Goal: Task Accomplishment & Management: Use online tool/utility

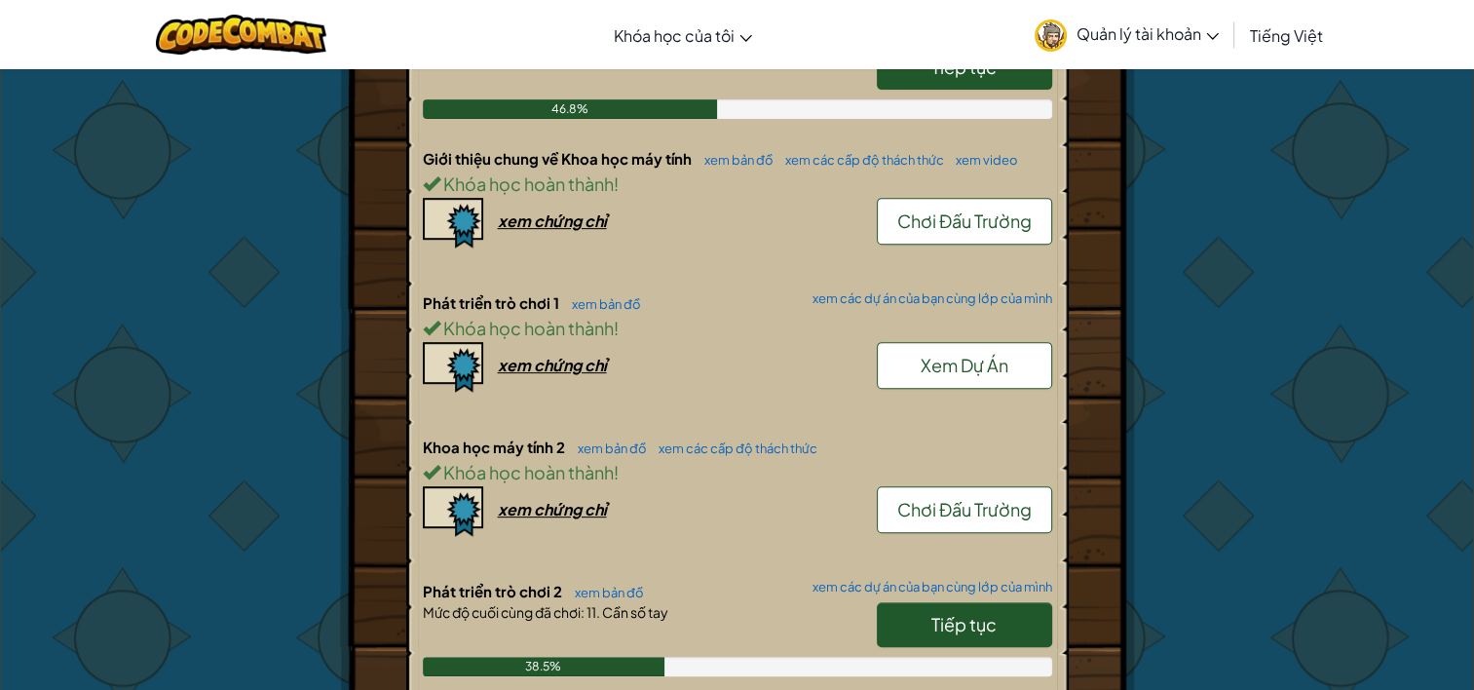
scroll to position [806, 0]
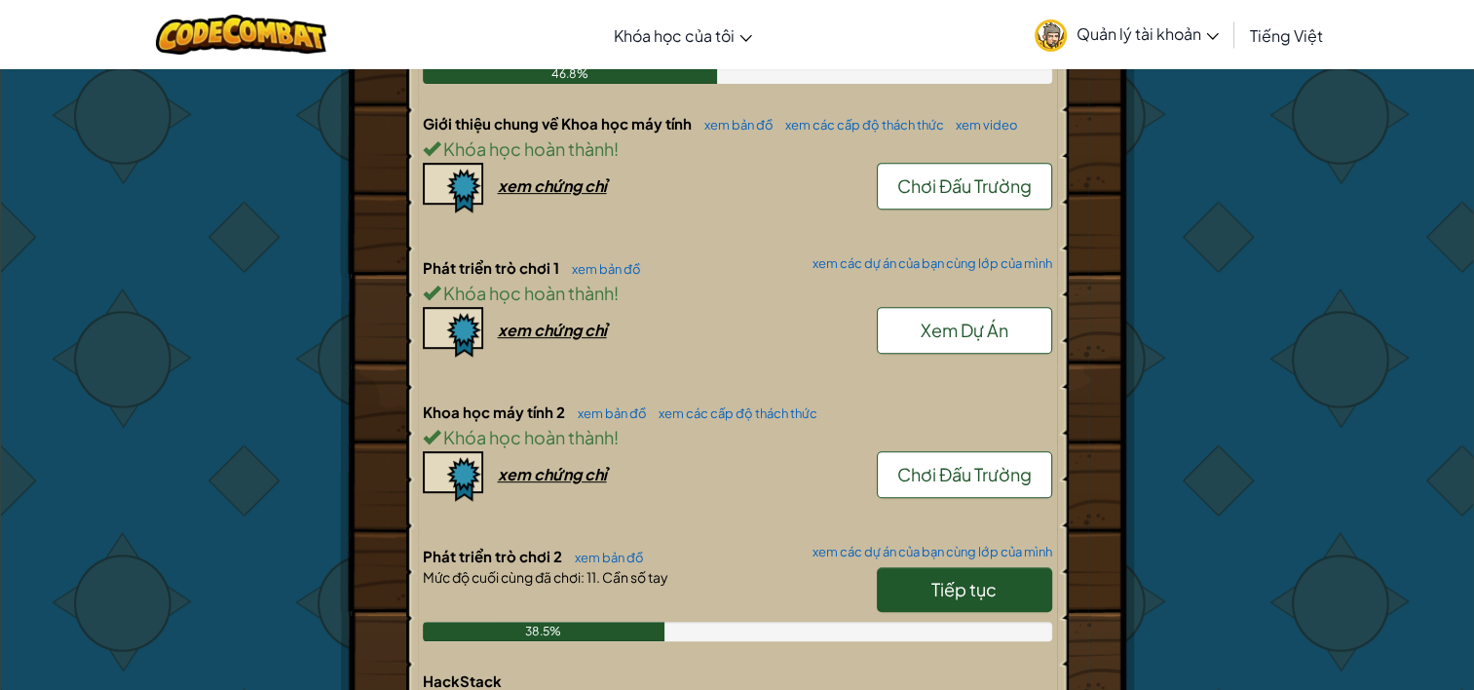
click at [1013, 580] on link "Tiếp tục" at bounding box center [964, 589] width 175 height 45
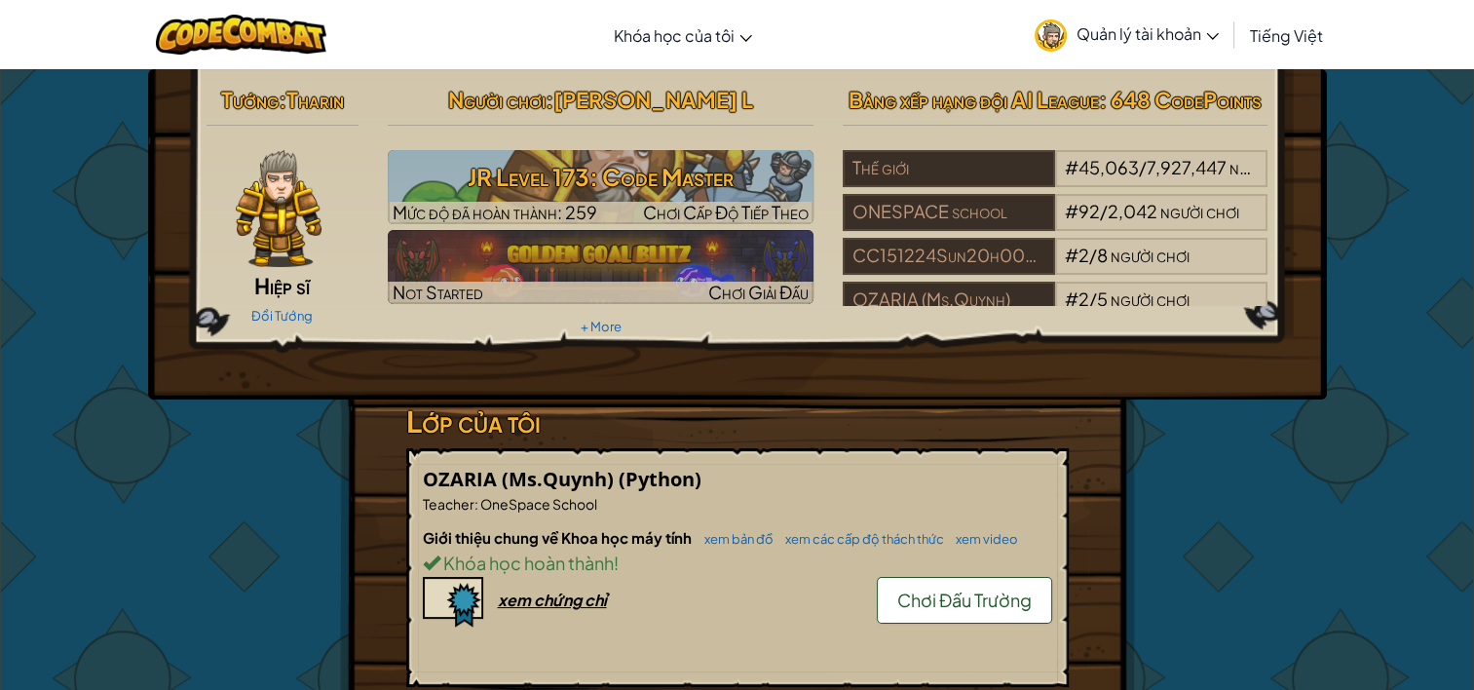
select select "vi"
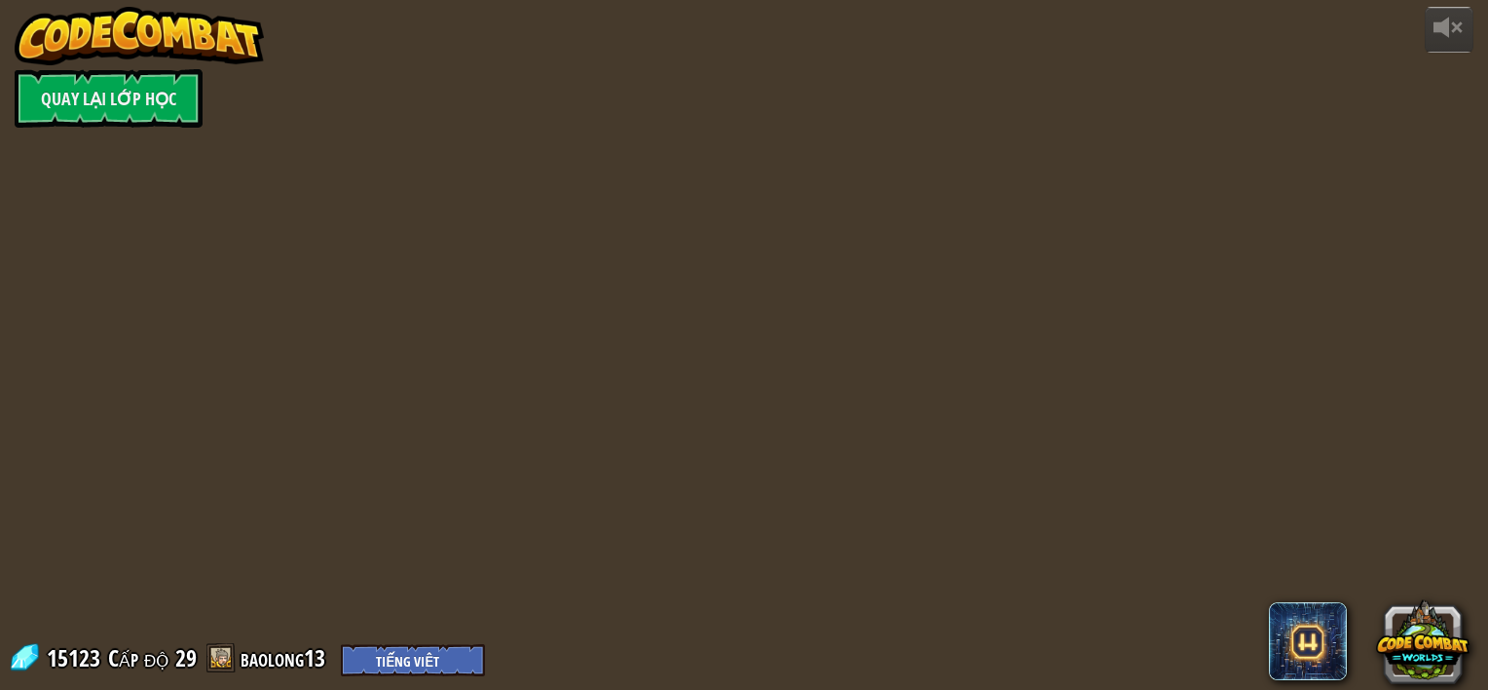
select select "vi"
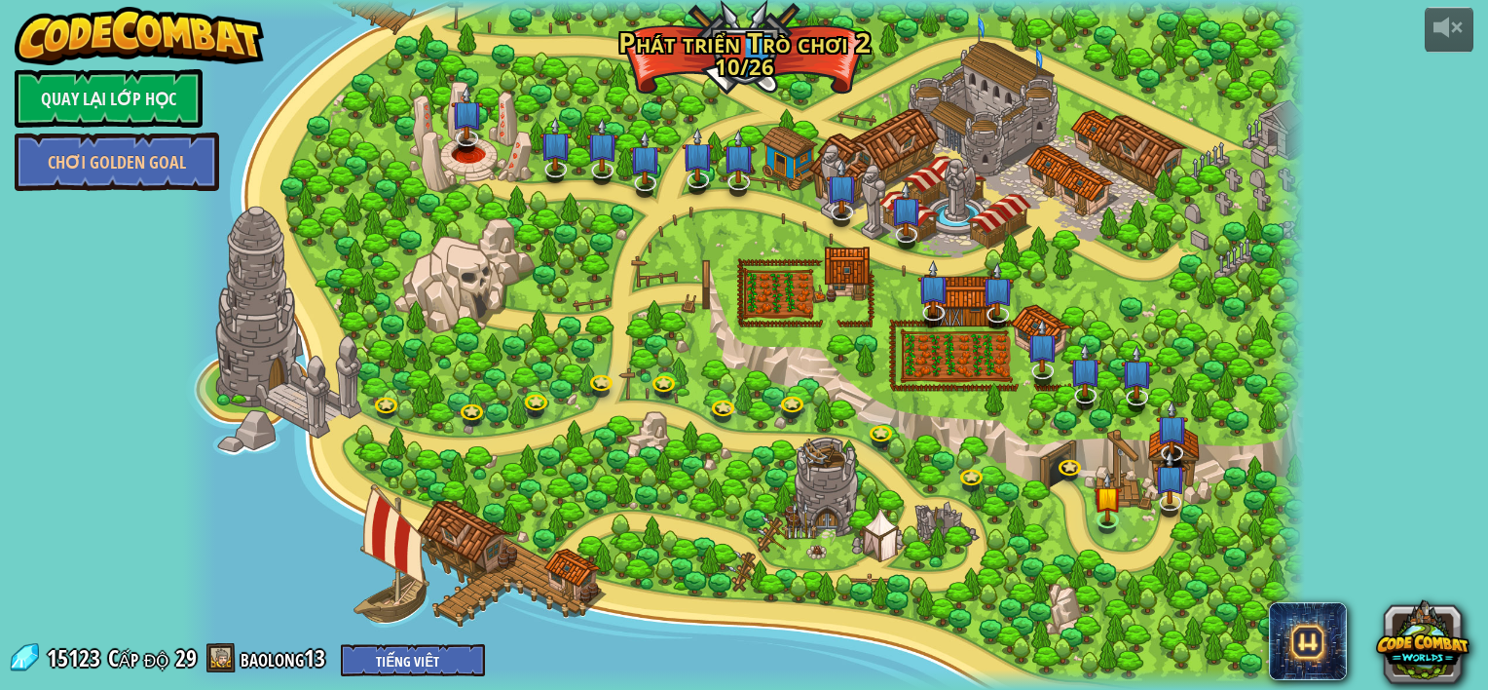
select select "vi"
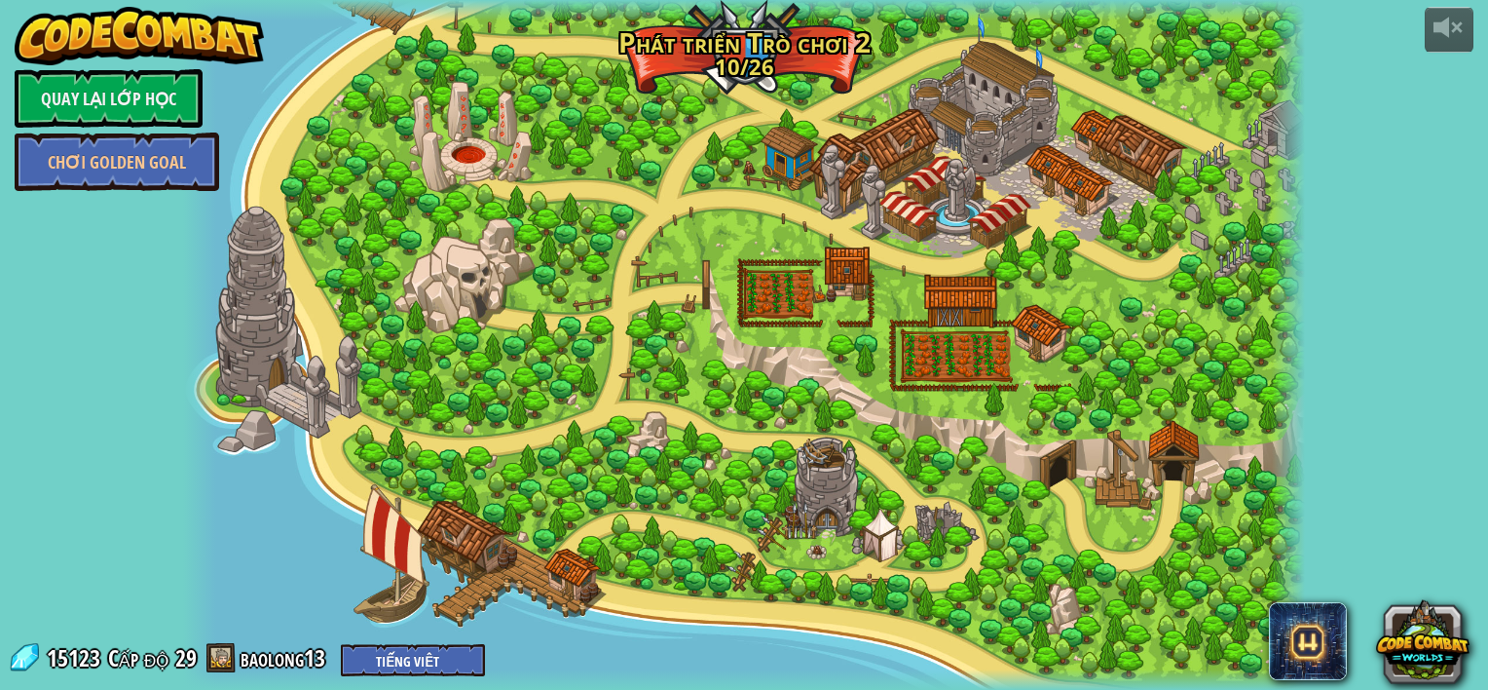
select select "vi"
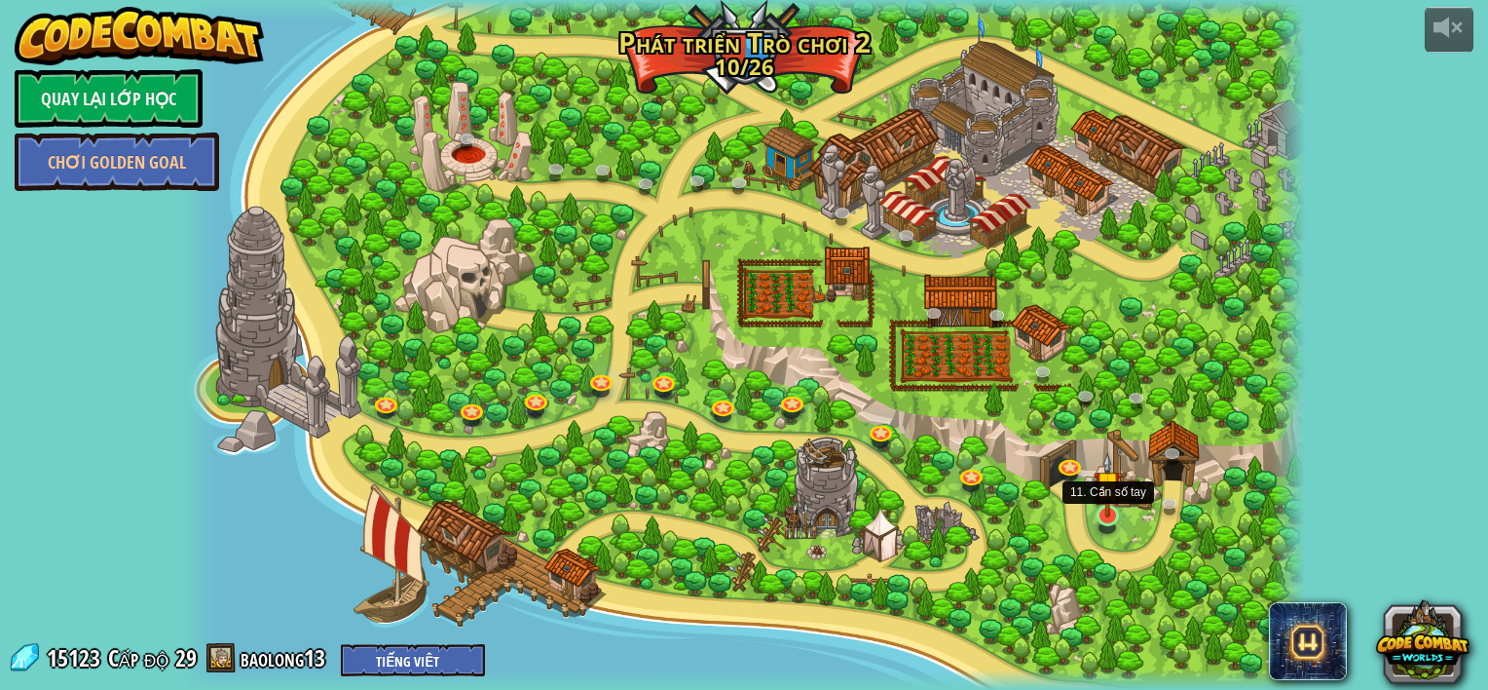
click at [1114, 516] on img at bounding box center [1108, 484] width 28 height 64
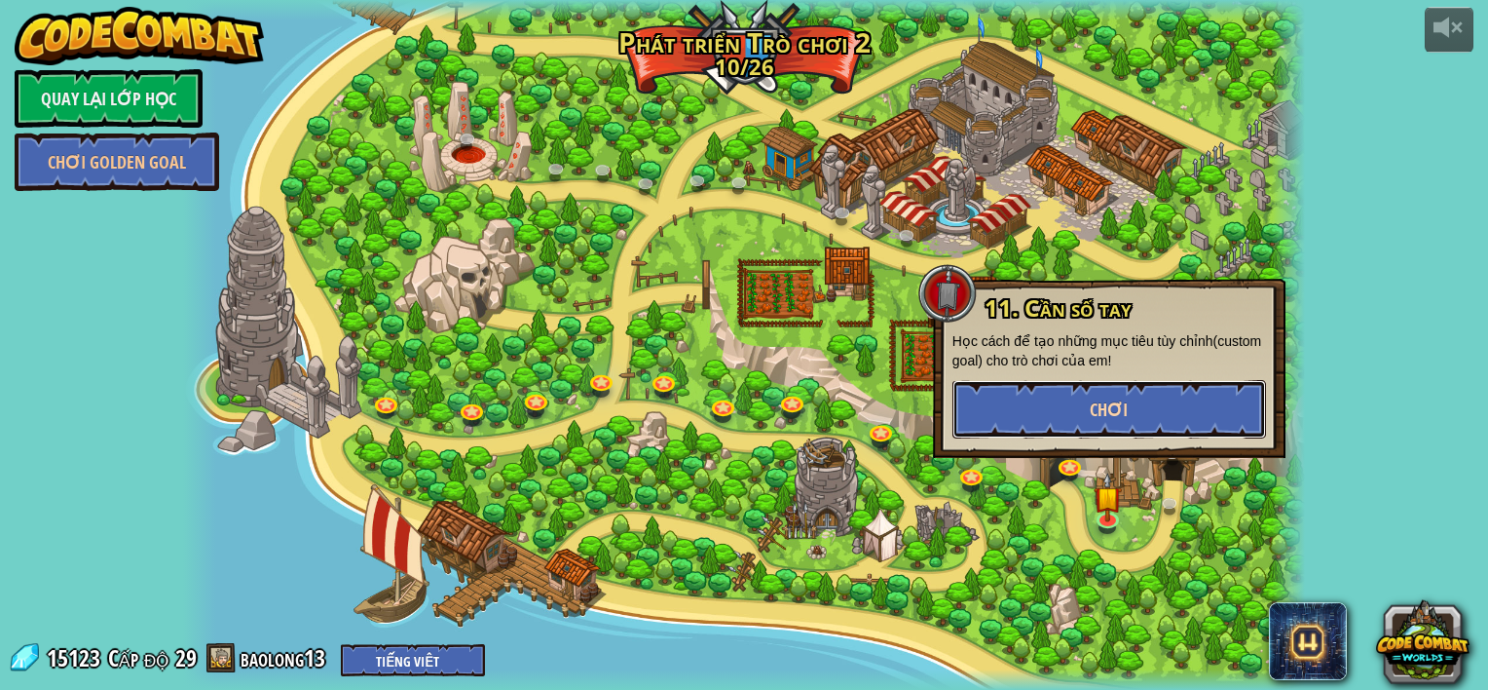
click at [1083, 429] on button "Chơi" at bounding box center [1110, 409] width 314 height 58
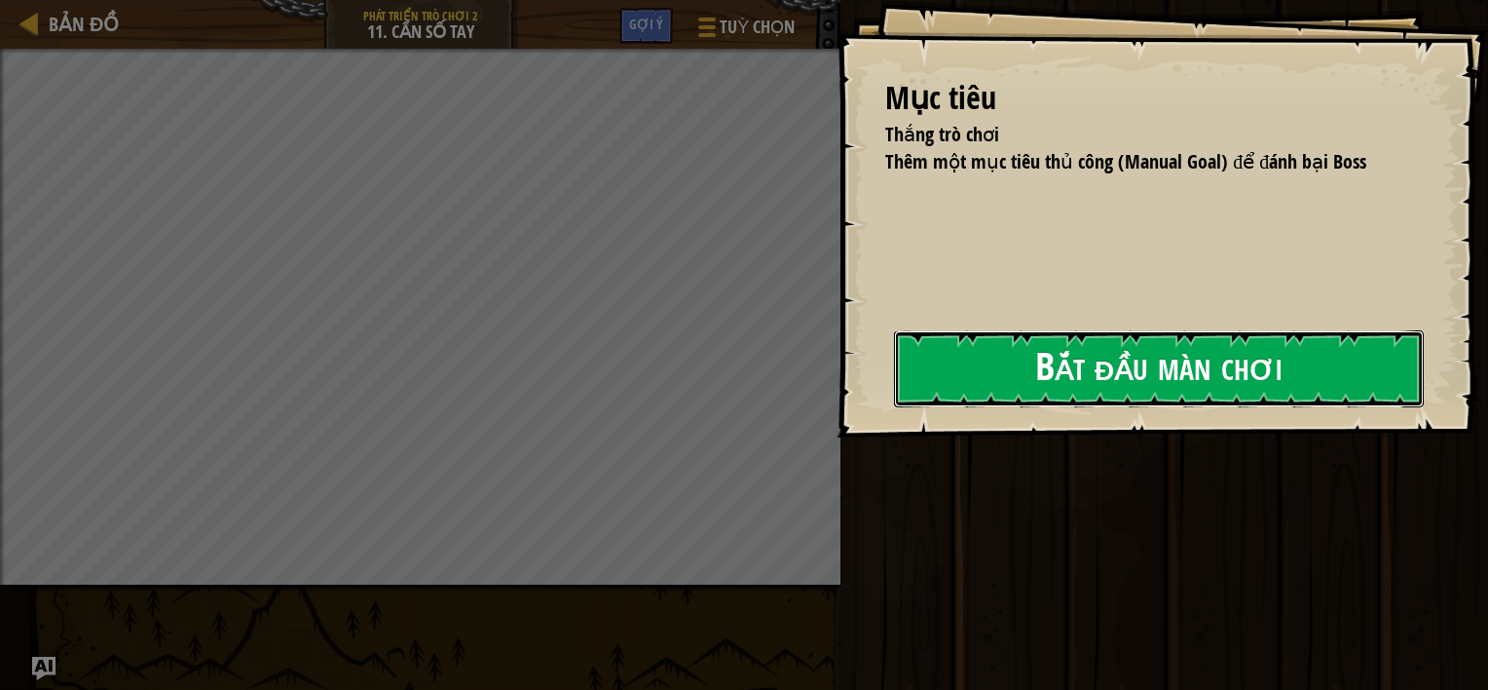
click at [894, 378] on button "Bắt đầu màn chơi" at bounding box center [1159, 368] width 530 height 77
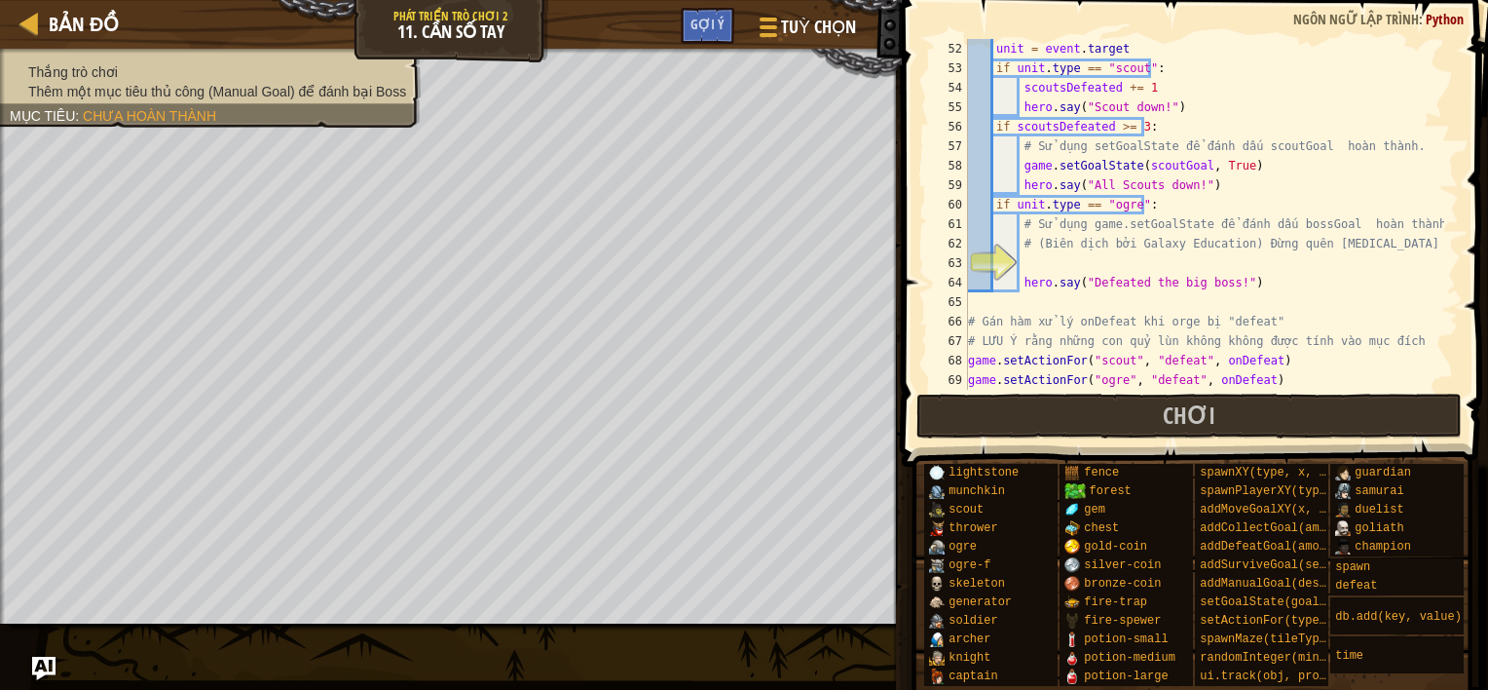
scroll to position [1013, 0]
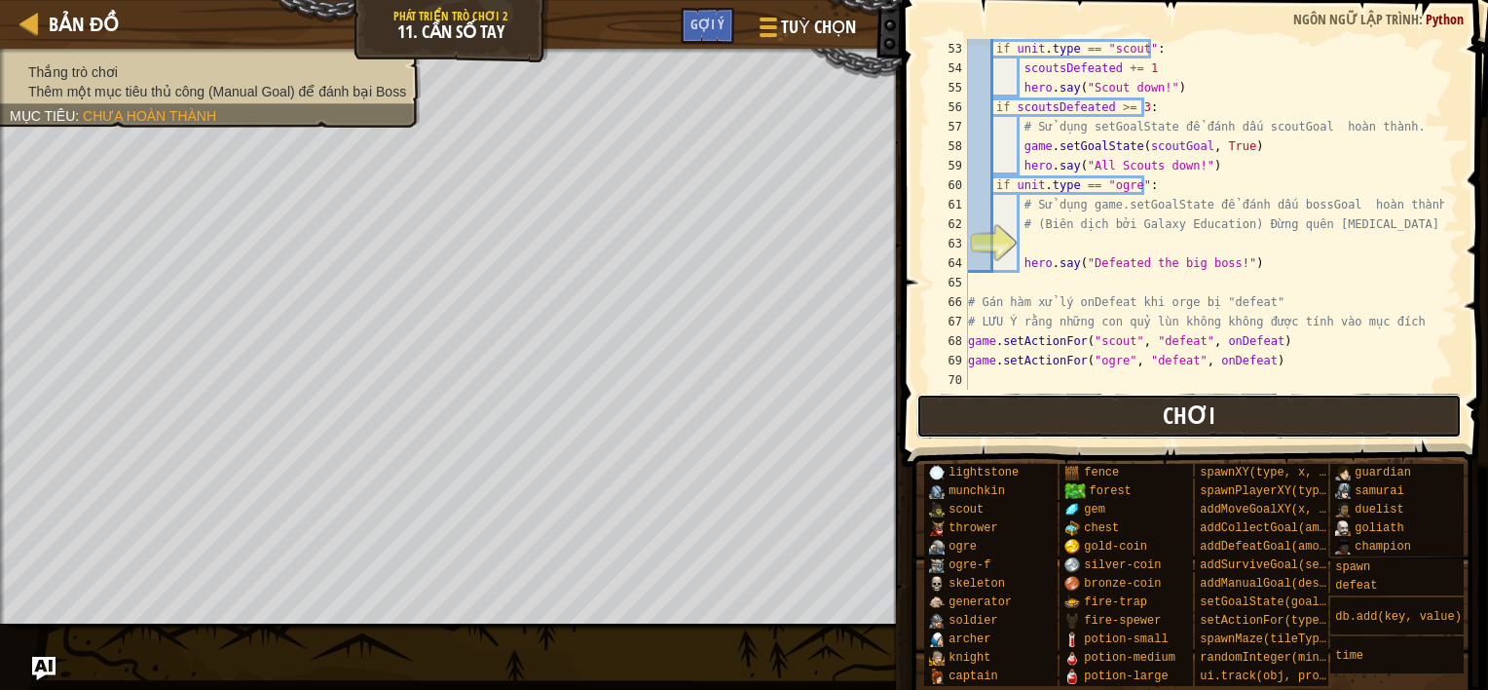
click at [1303, 430] on button "Chơi" at bounding box center [1189, 415] width 546 height 45
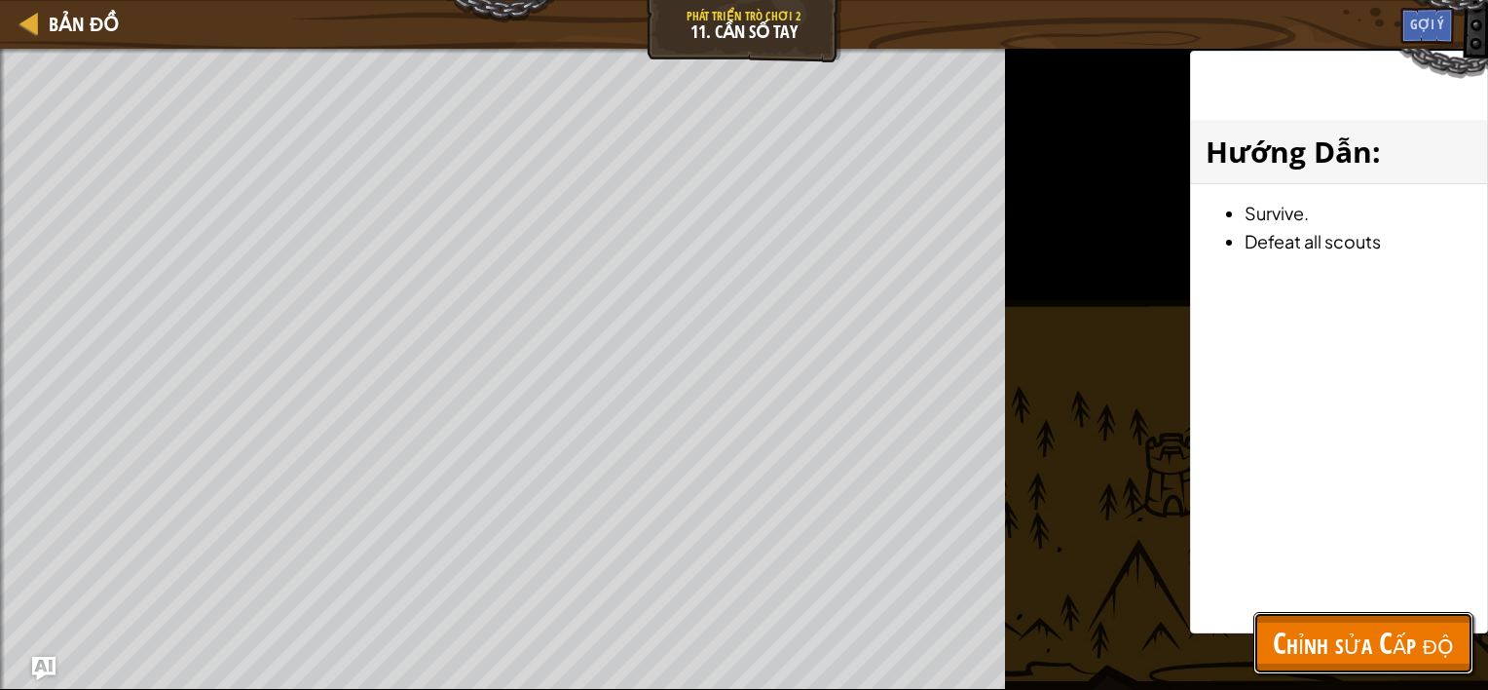
click at [1453, 667] on button "Chỉnh sửa Cấp độ" at bounding box center [1363, 643] width 220 height 62
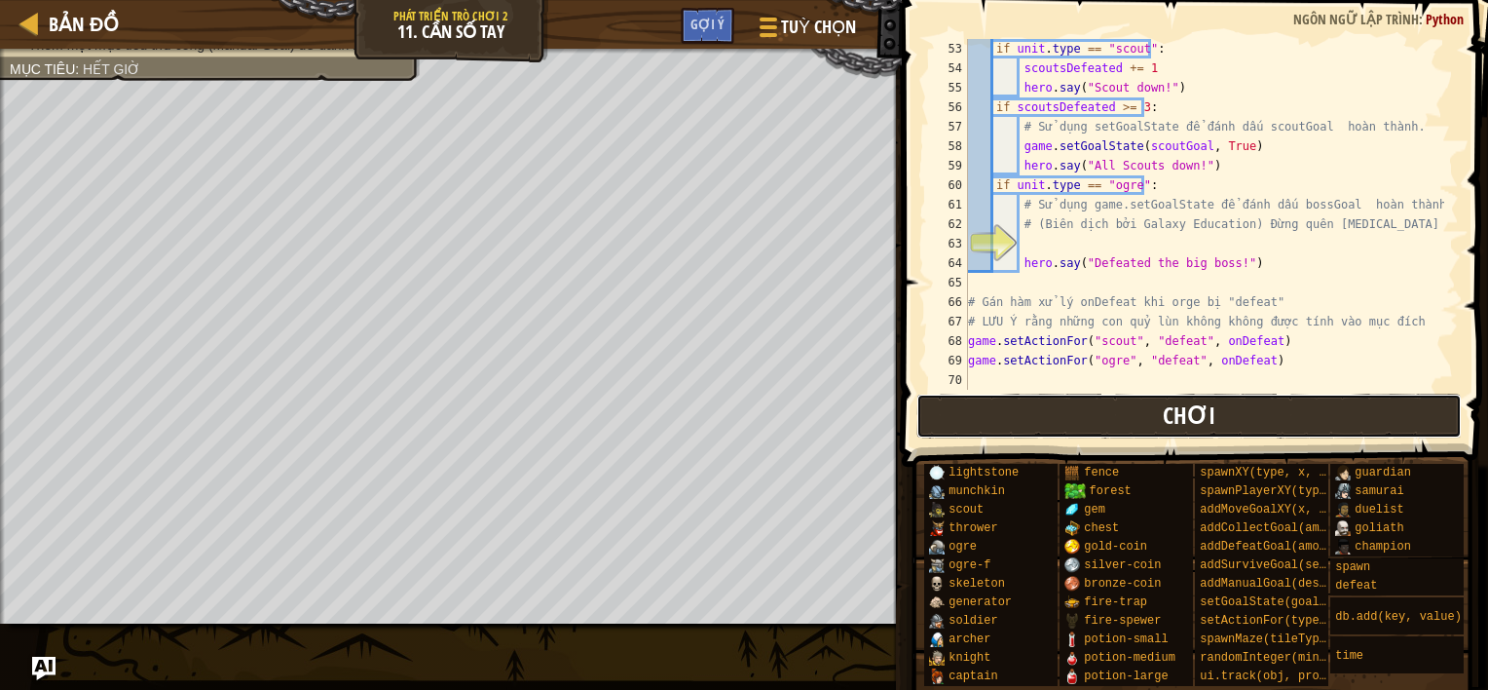
click at [1145, 427] on button "Chơi" at bounding box center [1189, 415] width 546 height 45
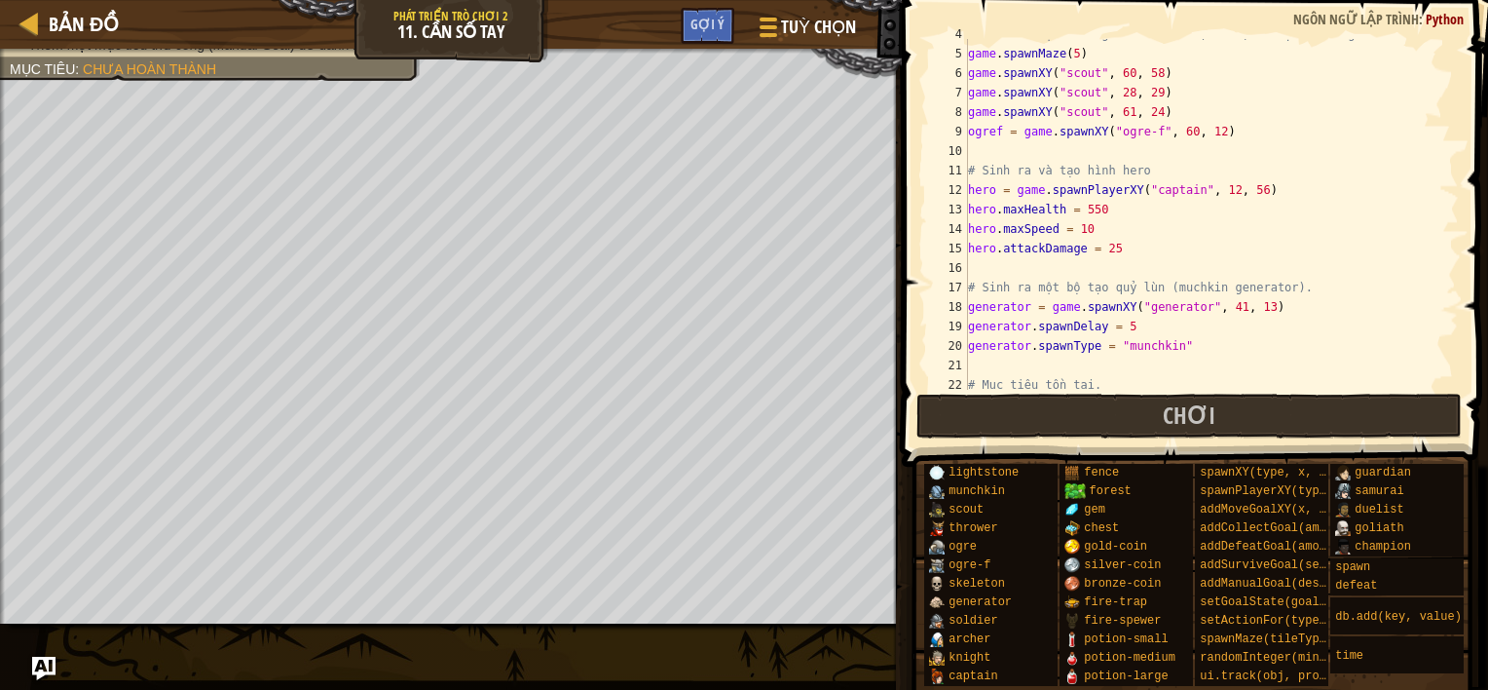
scroll to position [0, 0]
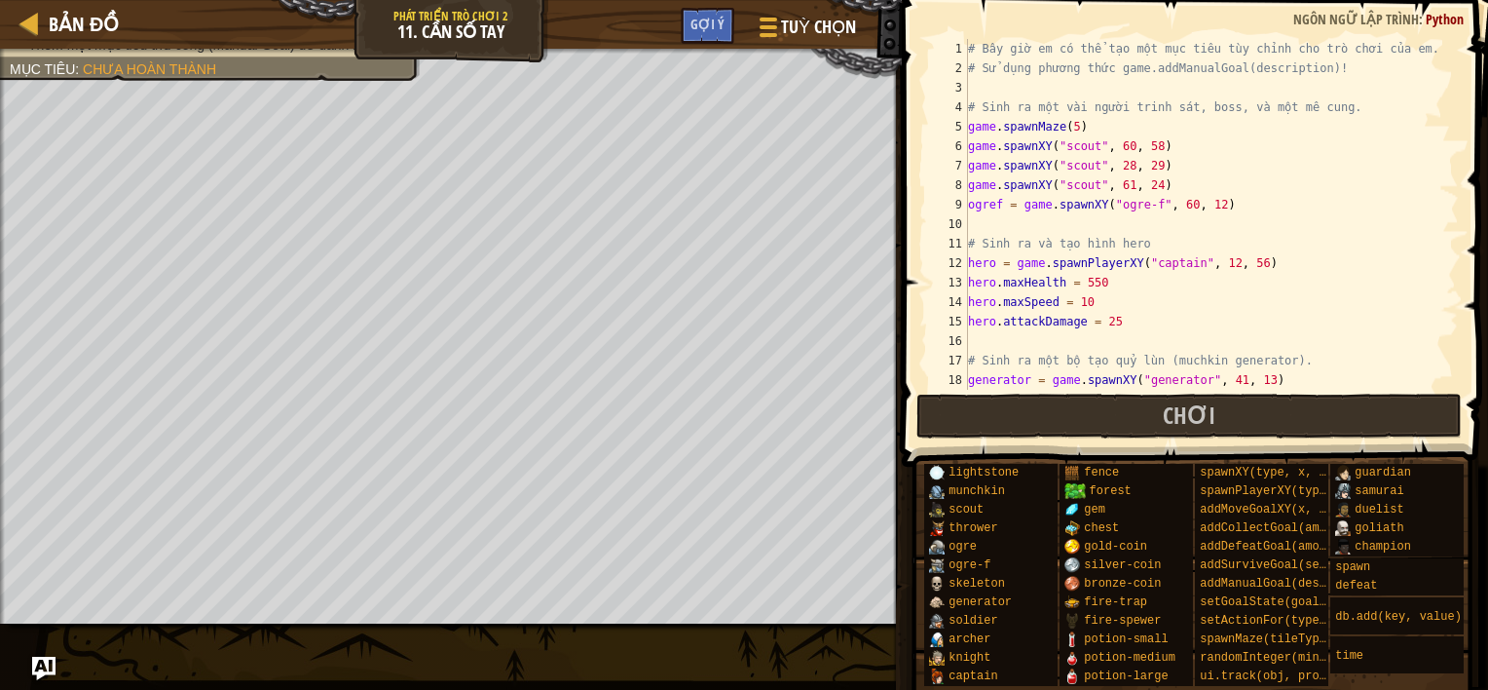
click at [1117, 321] on div "# Bây giờ em có thể tạo một mục tiêu tùy chỉnh cho trò chơi của em. # Sử dụng p…" at bounding box center [1204, 234] width 480 height 390
click at [1108, 284] on div "# Bây giờ em có thể tạo một mục tiêu tùy chỉnh cho trò chơi của em. # Sử dụng p…" at bounding box center [1204, 234] width 480 height 390
type textarea "hero.maxHealth = 1000"
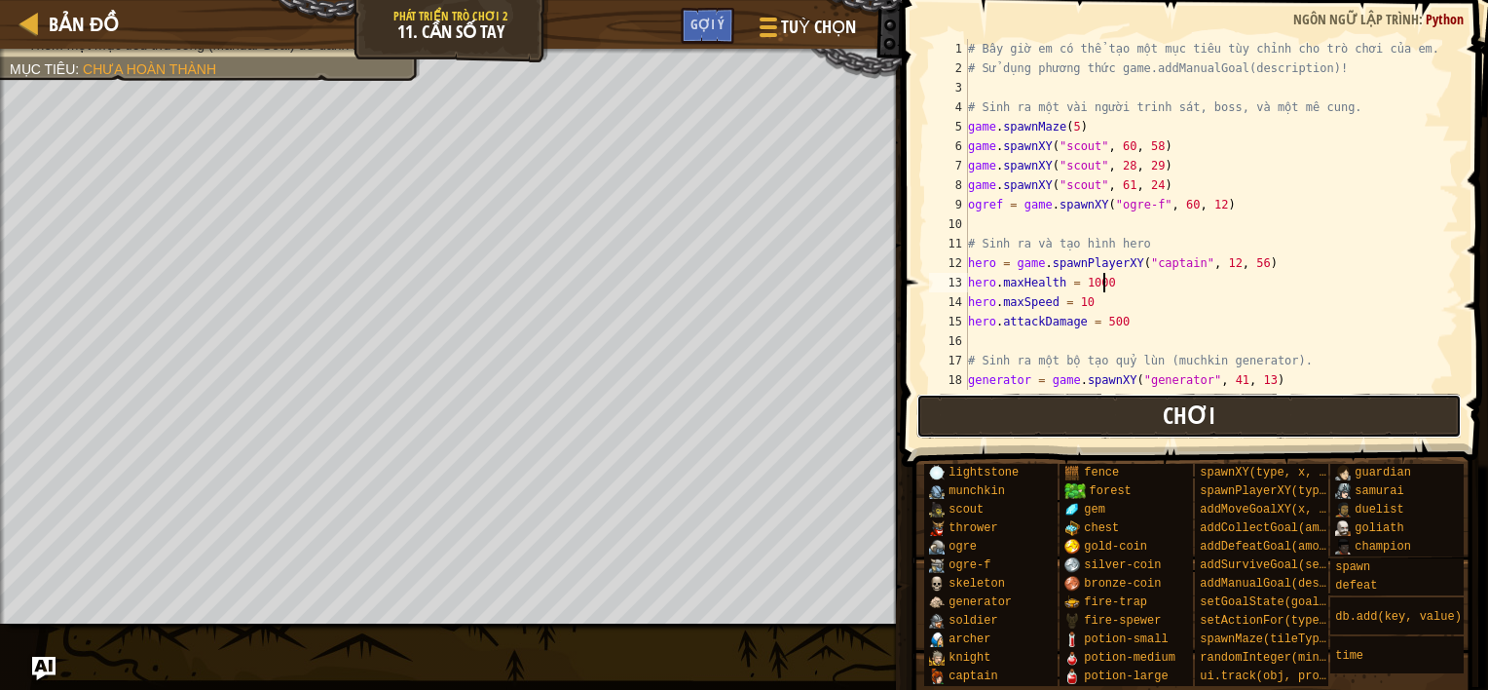
click at [1126, 410] on button "Chơi" at bounding box center [1189, 415] width 546 height 45
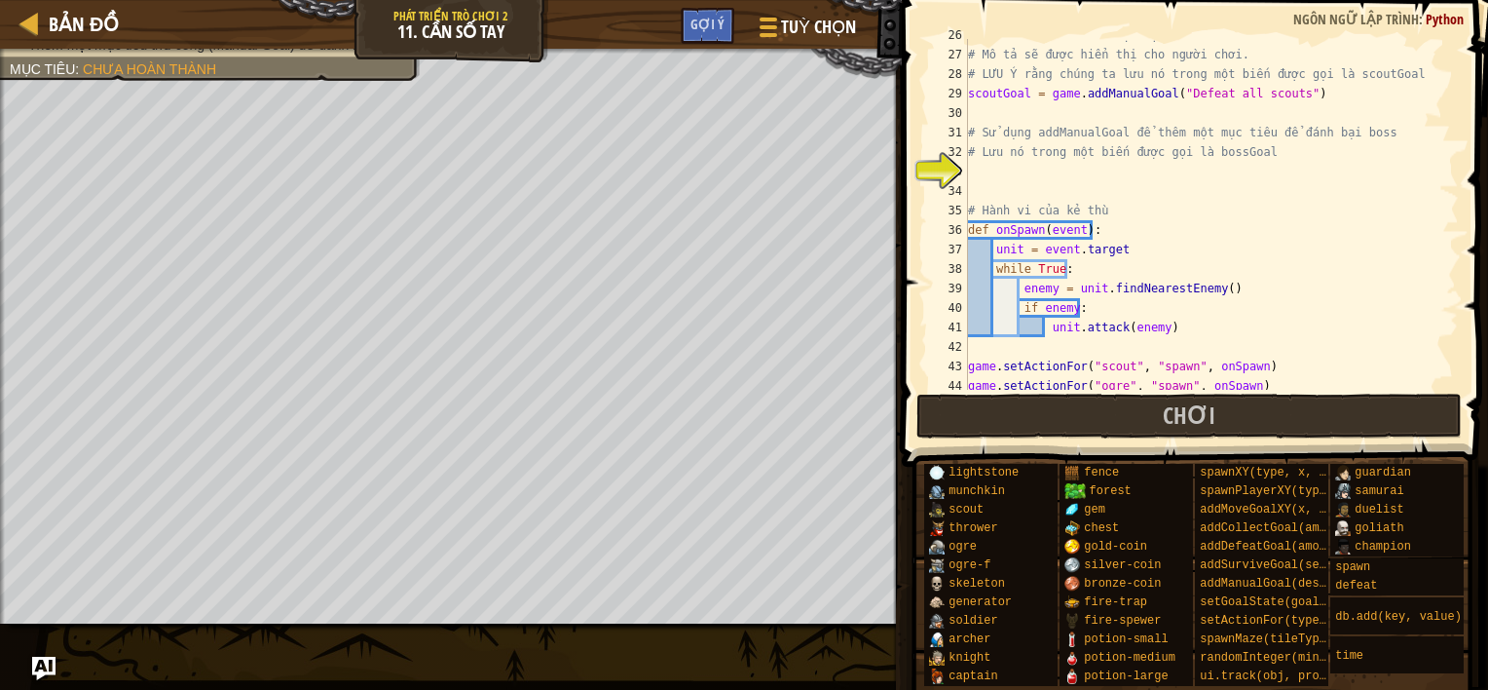
scroll to position [9, 0]
click at [996, 183] on div "# addManualGoal thêm một mục tiêu chưa hoàn thành với mô tả # Mô tả sẽ được hiể…" at bounding box center [1204, 220] width 480 height 390
click at [1006, 168] on div "# addManualGoal thêm một mục tiêu chưa hoàn thành với mô tả # Mô tả sẽ được hiể…" at bounding box center [1204, 220] width 480 height 390
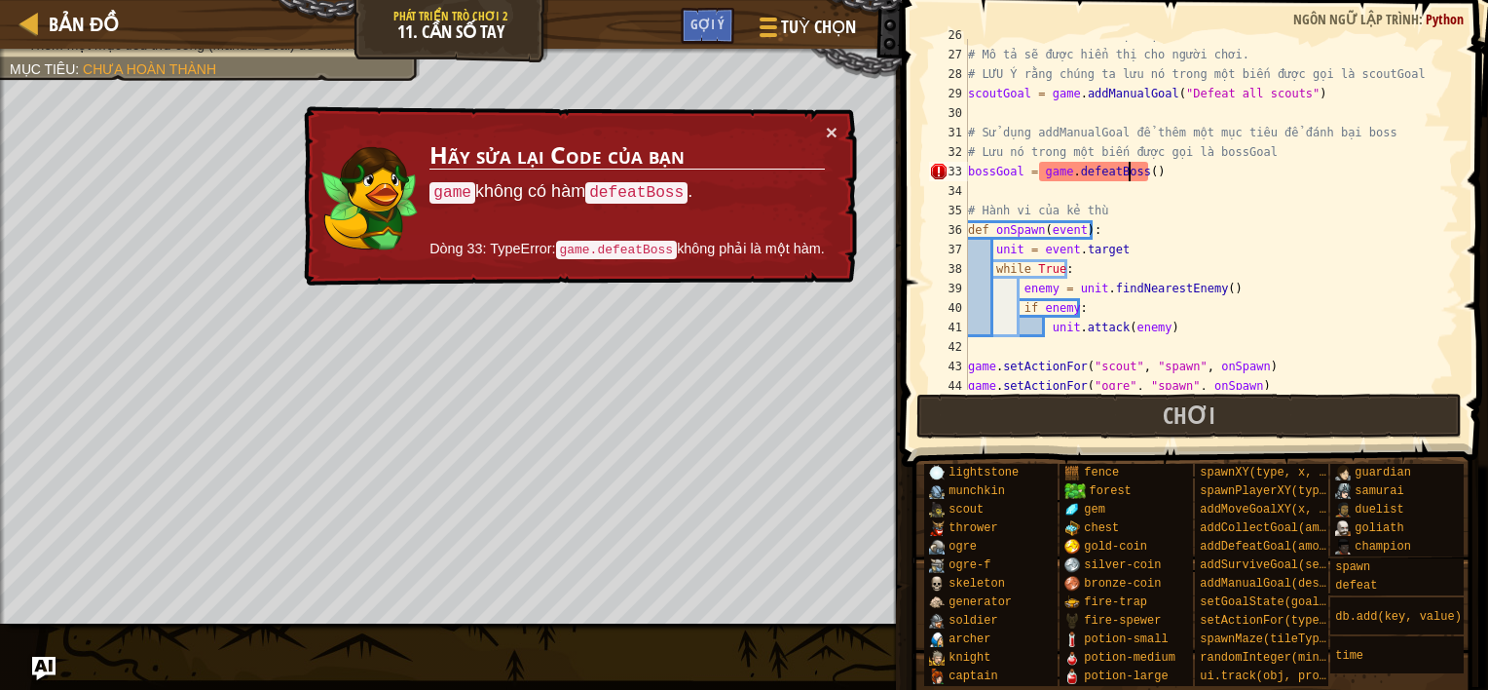
click at [1132, 171] on div "# addManualGoal thêm một mục tiêu chưa hoàn thành với mô tả # Mô tả sẽ được hiể…" at bounding box center [1204, 220] width 480 height 390
click at [1136, 171] on div "# addManualGoal thêm một mục tiêu chưa hoàn thành với mô tả # Mô tả sẽ được hiể…" at bounding box center [1204, 220] width 480 height 390
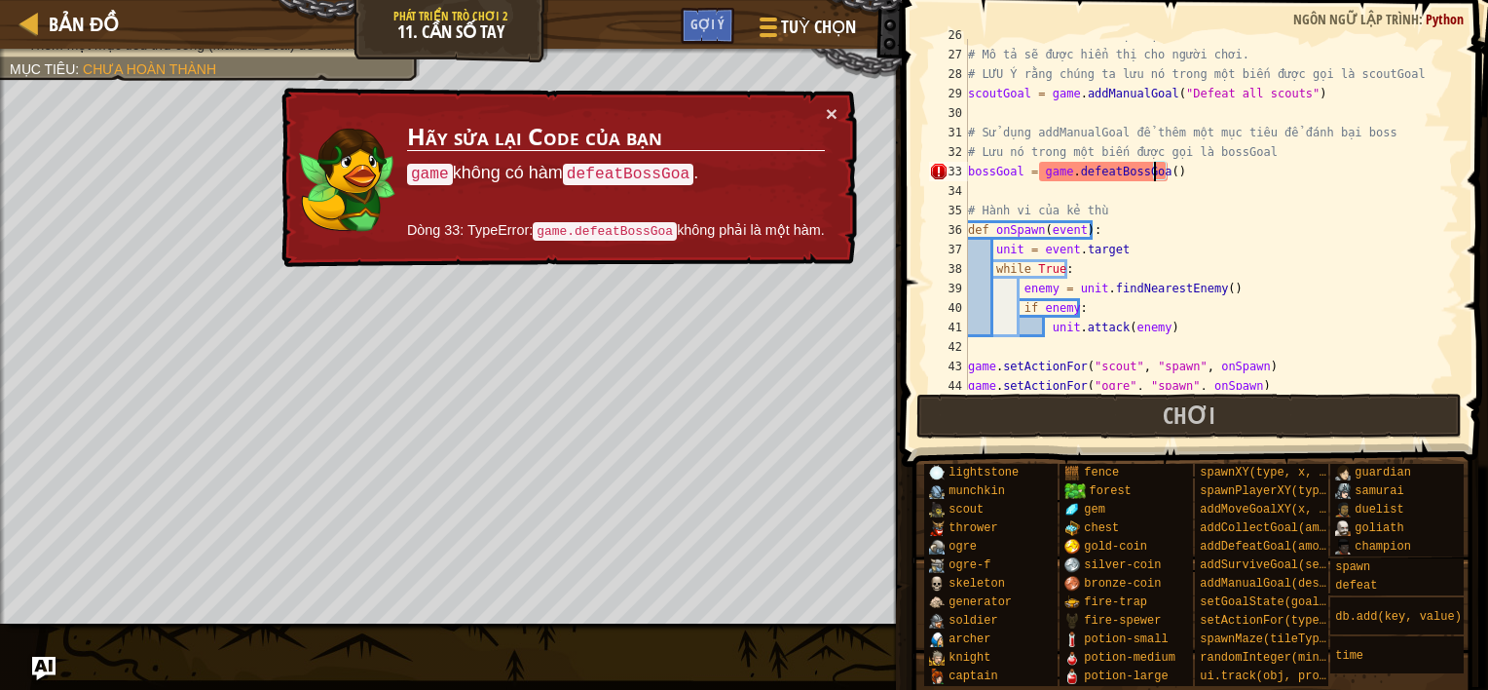
scroll to position [9, 16]
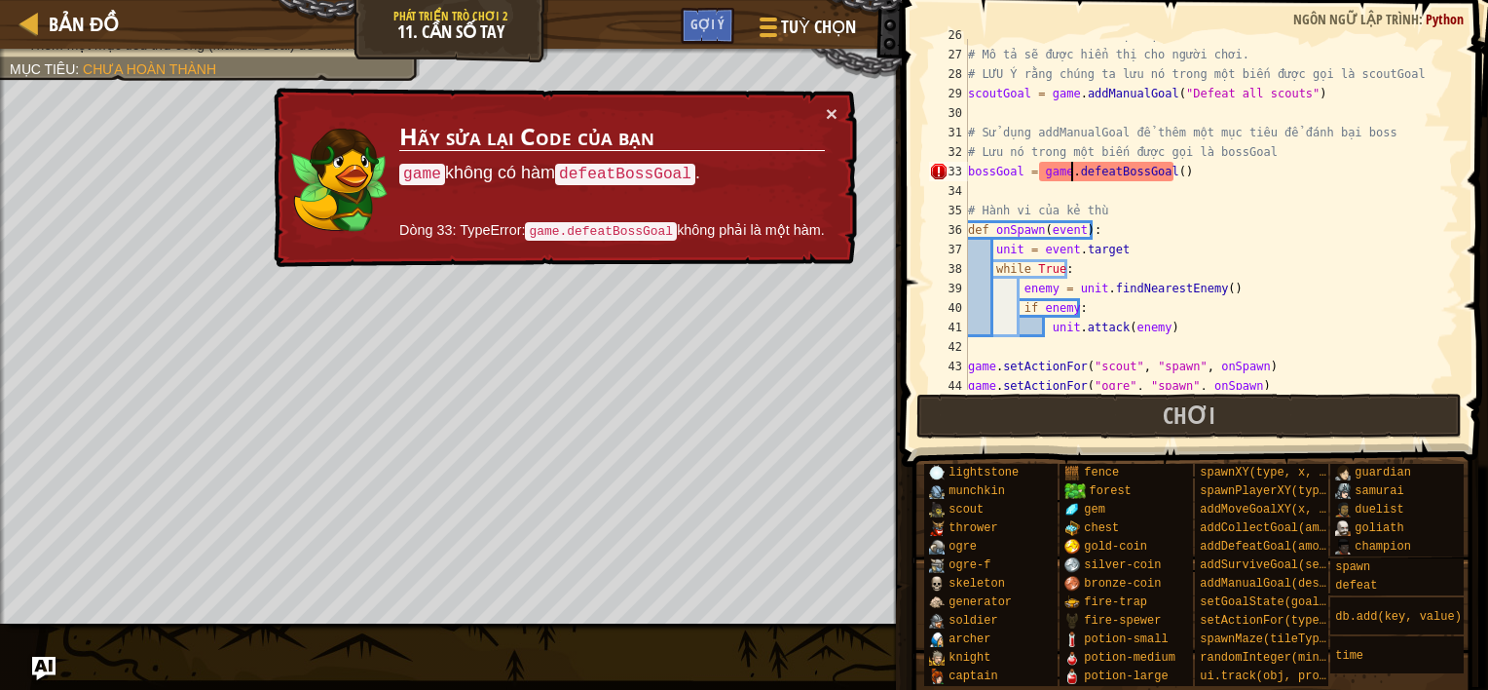
click at [1069, 179] on div "# addManualGoal thêm một mục tiêu chưa hoàn thành với mô tả # Mô tả sẽ được hiể…" at bounding box center [1204, 220] width 480 height 390
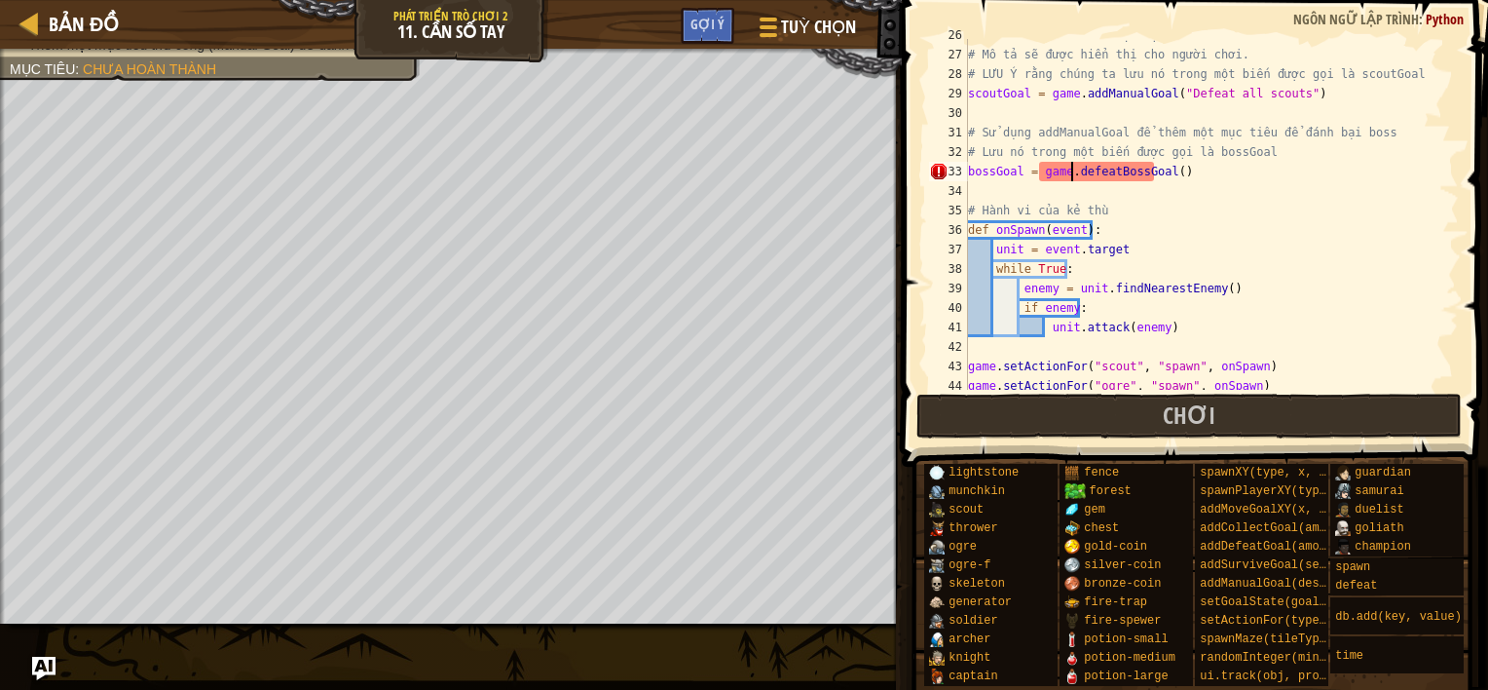
scroll to position [9, 8]
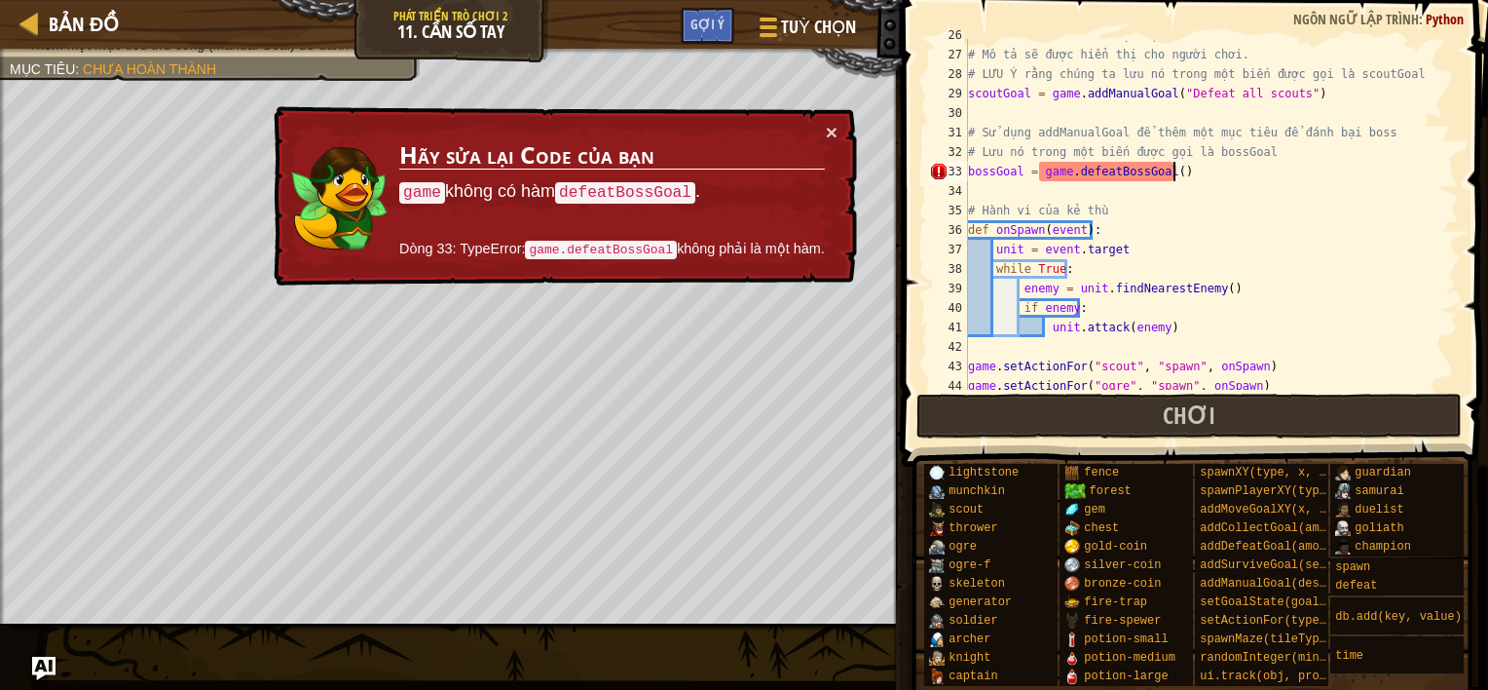
click at [1175, 174] on div "# addManualGoal thêm một mục tiêu chưa hoàn thành với mô tả # Mô tả sẽ được hiể…" at bounding box center [1204, 220] width 480 height 390
type textarea "bossGoal = game.defeatBossGoal():"
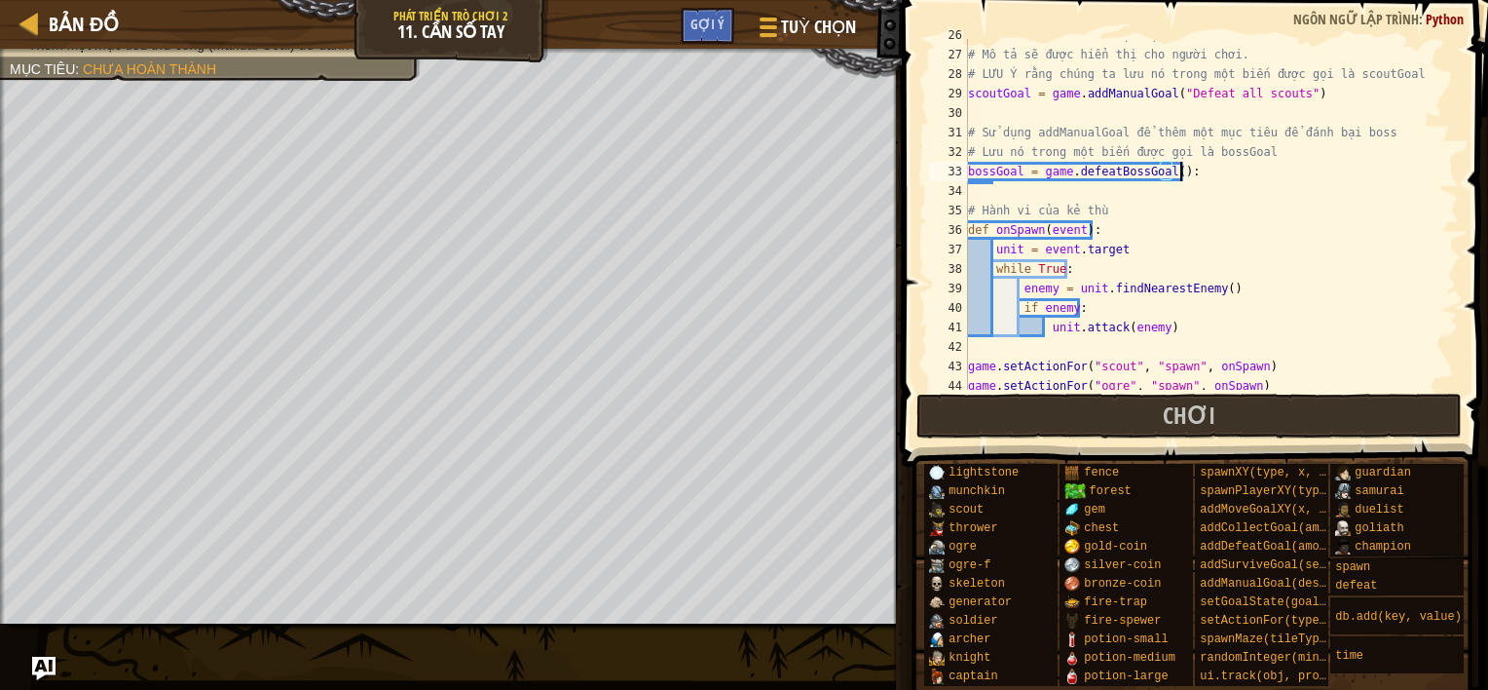
scroll to position [9, 16]
click at [993, 195] on div "# addManualGoal thêm một mục tiêu chưa hoàn thành với mô tả # Mô tả sẽ được hiể…" at bounding box center [1204, 220] width 480 height 390
type textarea "d"
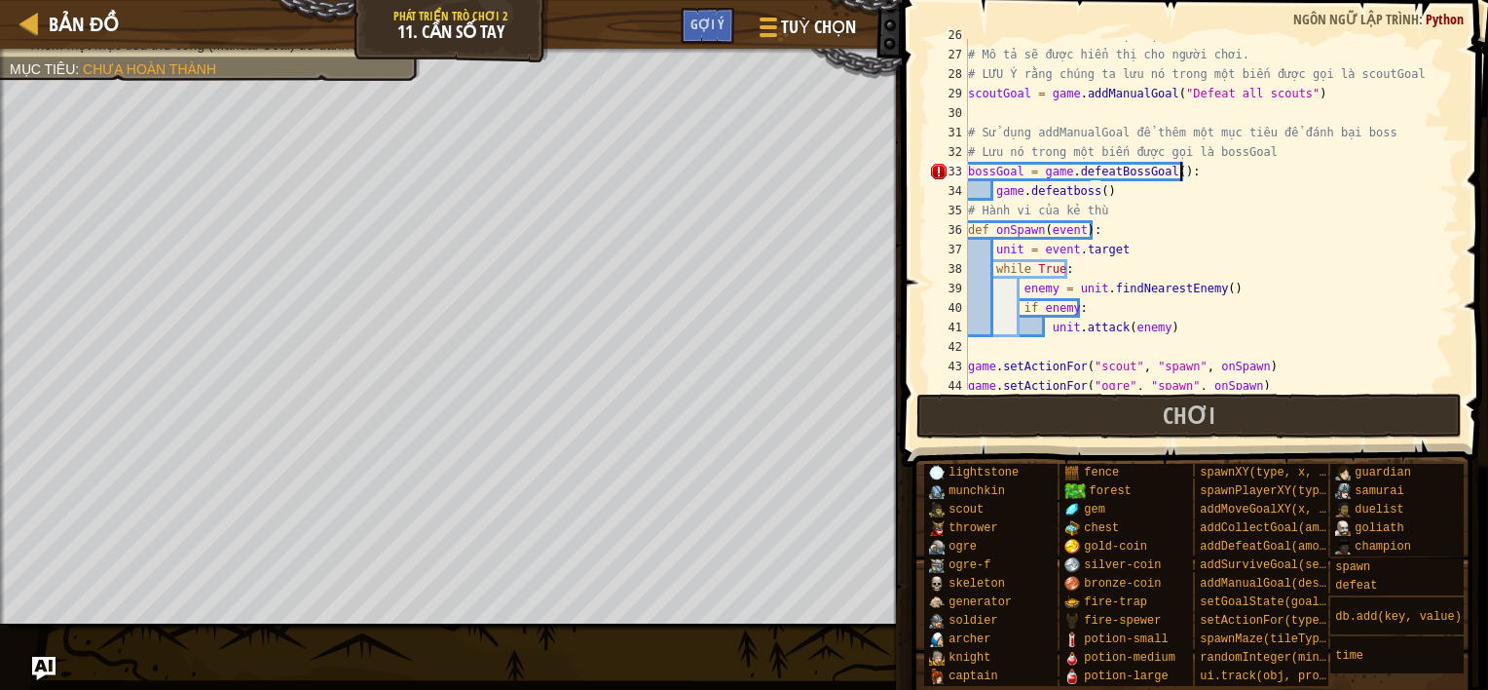
click at [1186, 171] on div "# addManualGoal thêm một mục tiêu chưa hoàn thành với mô tả # Mô tả sẽ được hiể…" at bounding box center [1204, 220] width 480 height 390
click at [1152, 188] on div "# addManualGoal thêm một mục tiêu chưa hoàn thành với mô tả # Mô tả sẽ được hiể…" at bounding box center [1204, 220] width 480 height 390
type textarea "g"
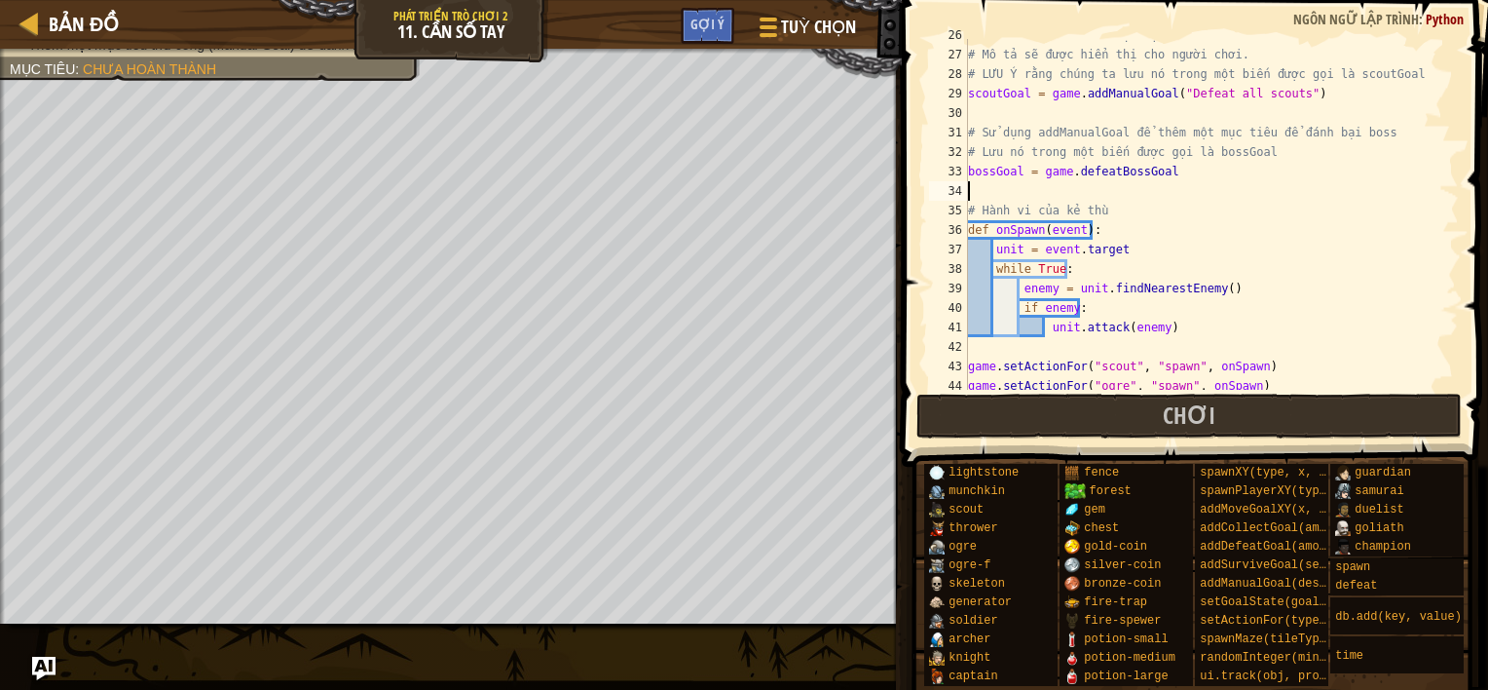
click at [1118, 245] on div "# addManualGoal thêm một mục tiêu chưa hoàn thành với mô tả # Mô tả sẽ được hiể…" at bounding box center [1204, 220] width 480 height 390
click at [1180, 176] on div "# addManualGoal thêm một mục tiêu chưa hoàn thành với mô tả # Mô tả sẽ được hiể…" at bounding box center [1204, 220] width 480 height 390
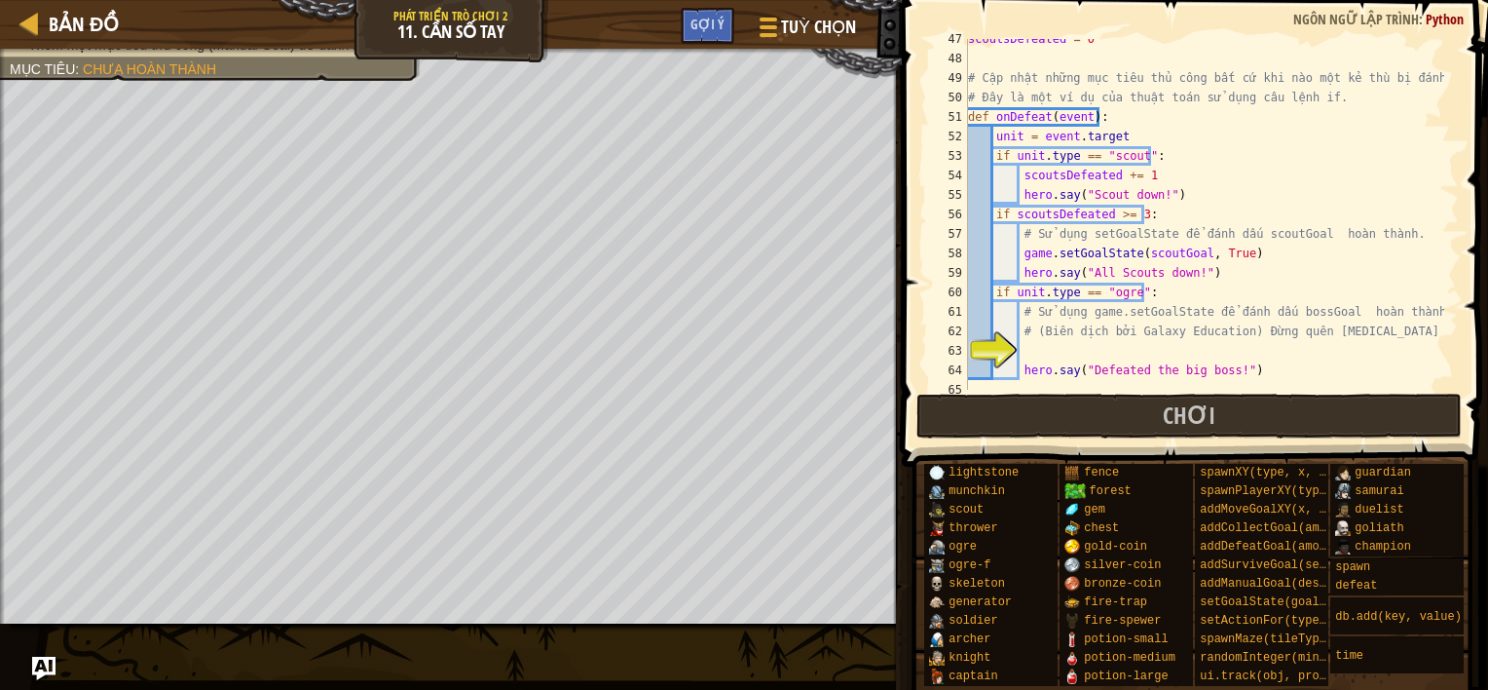
scroll to position [1013, 0]
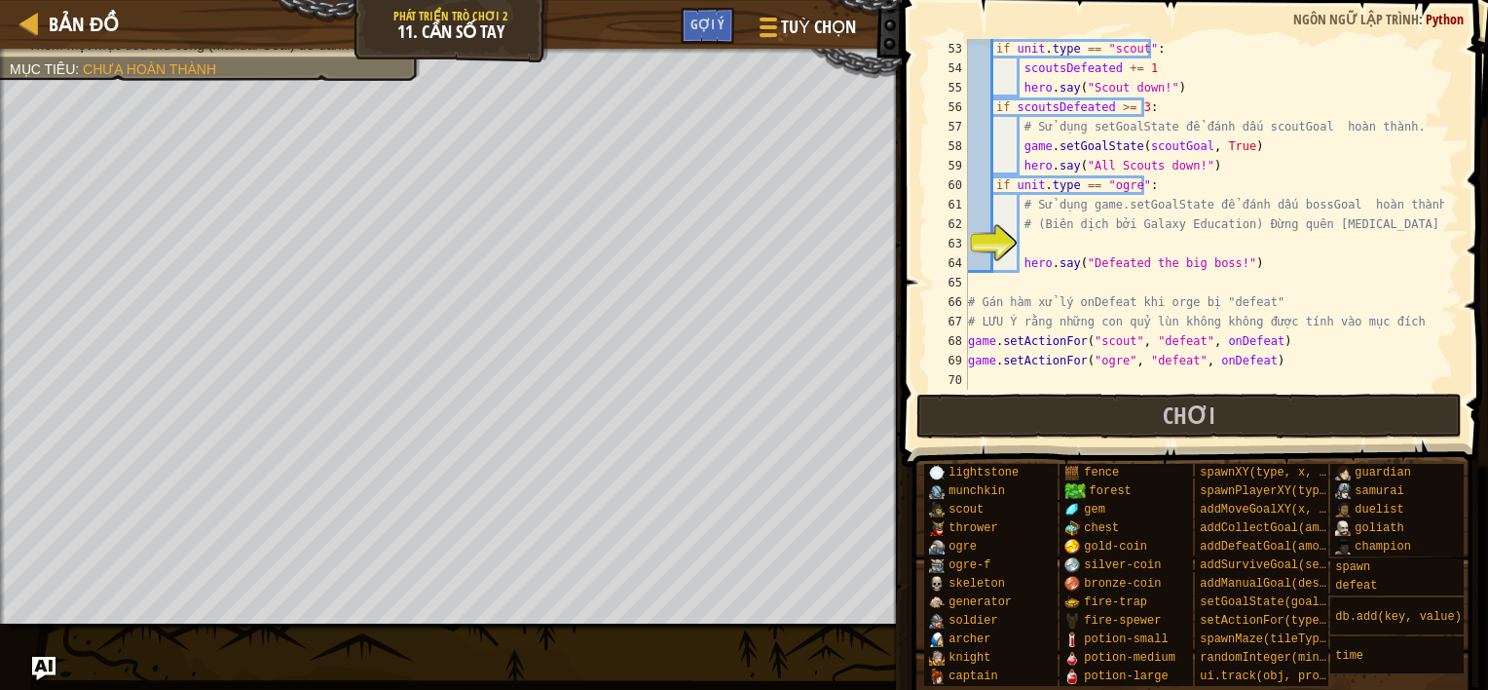
click at [1180, 340] on div "if unit . type == "scout" : scoutsDefeated += 1 hero . say ( "Scout down!" ) if…" at bounding box center [1204, 234] width 480 height 390
click at [982, 417] on button "Chơi" at bounding box center [1189, 415] width 546 height 45
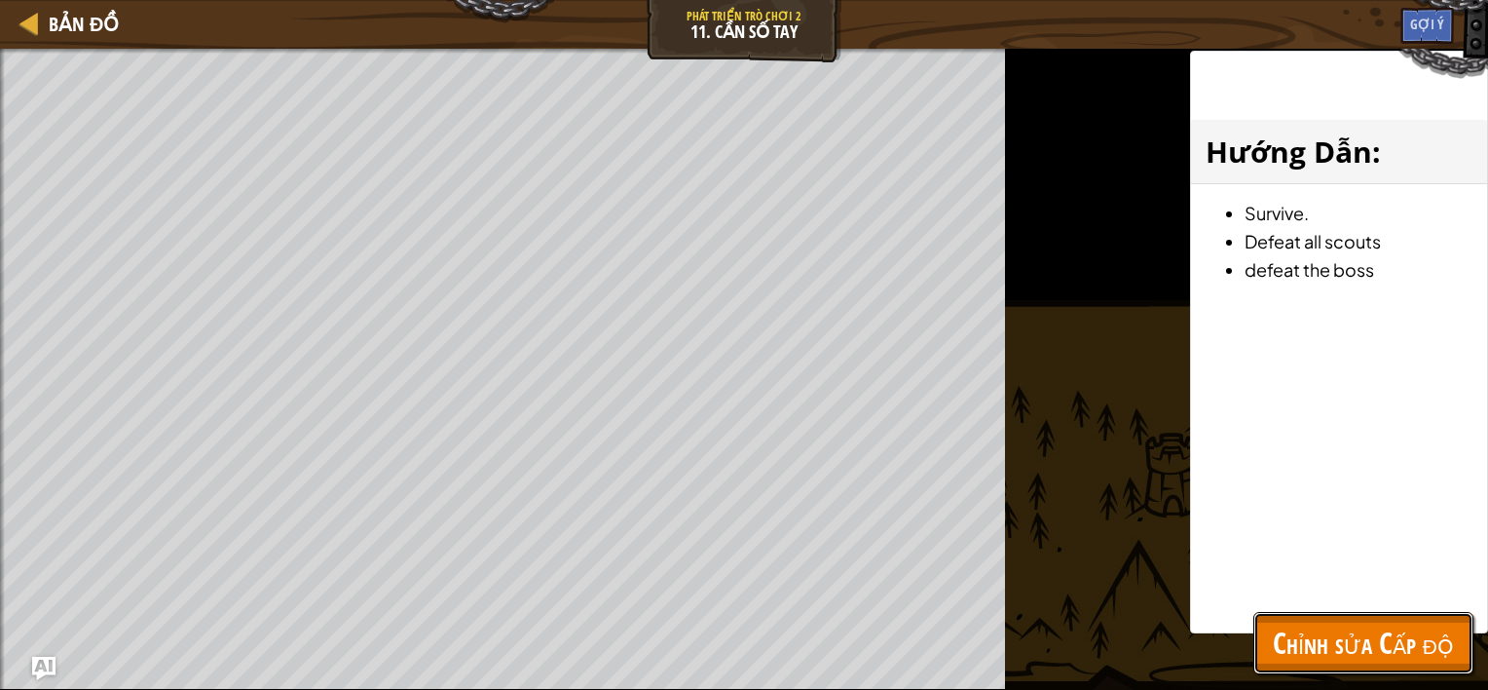
click at [1373, 625] on span "Chỉnh sửa Cấp độ" at bounding box center [1363, 642] width 181 height 40
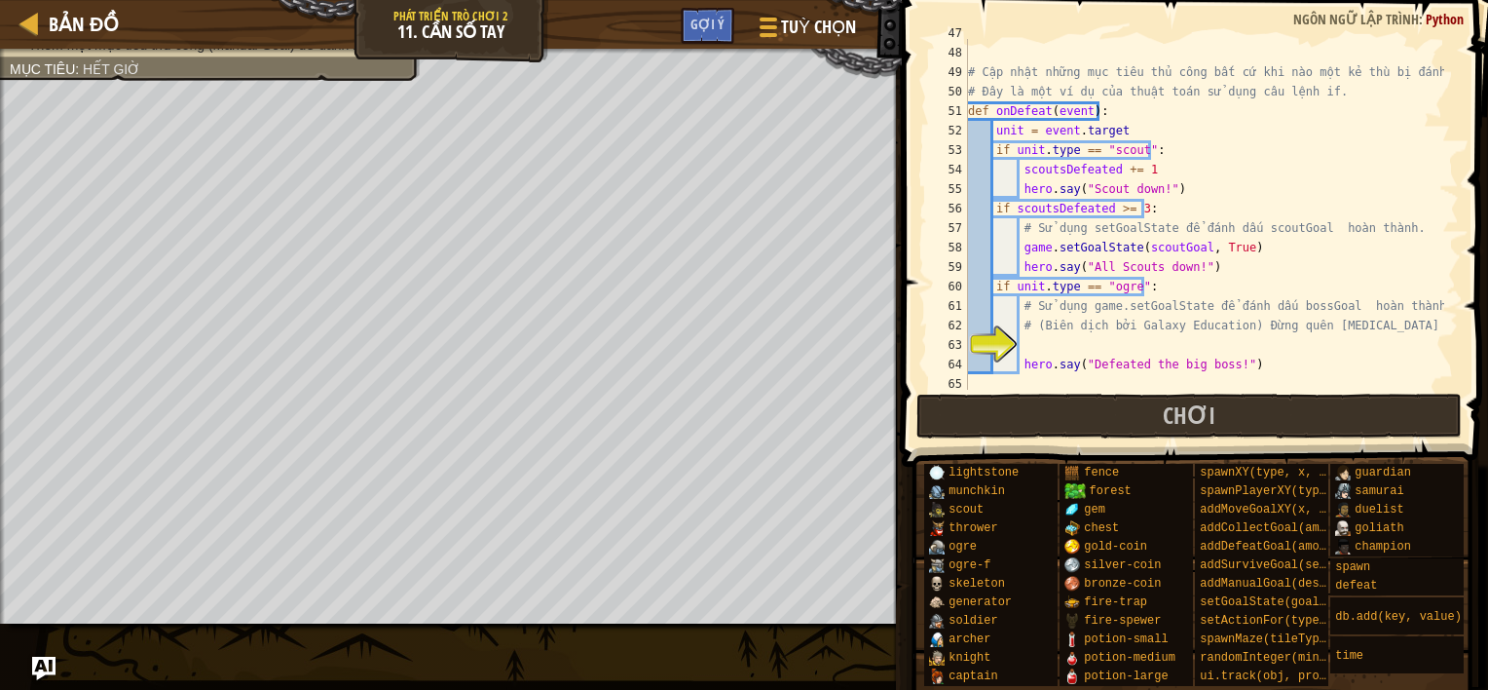
scroll to position [925, 0]
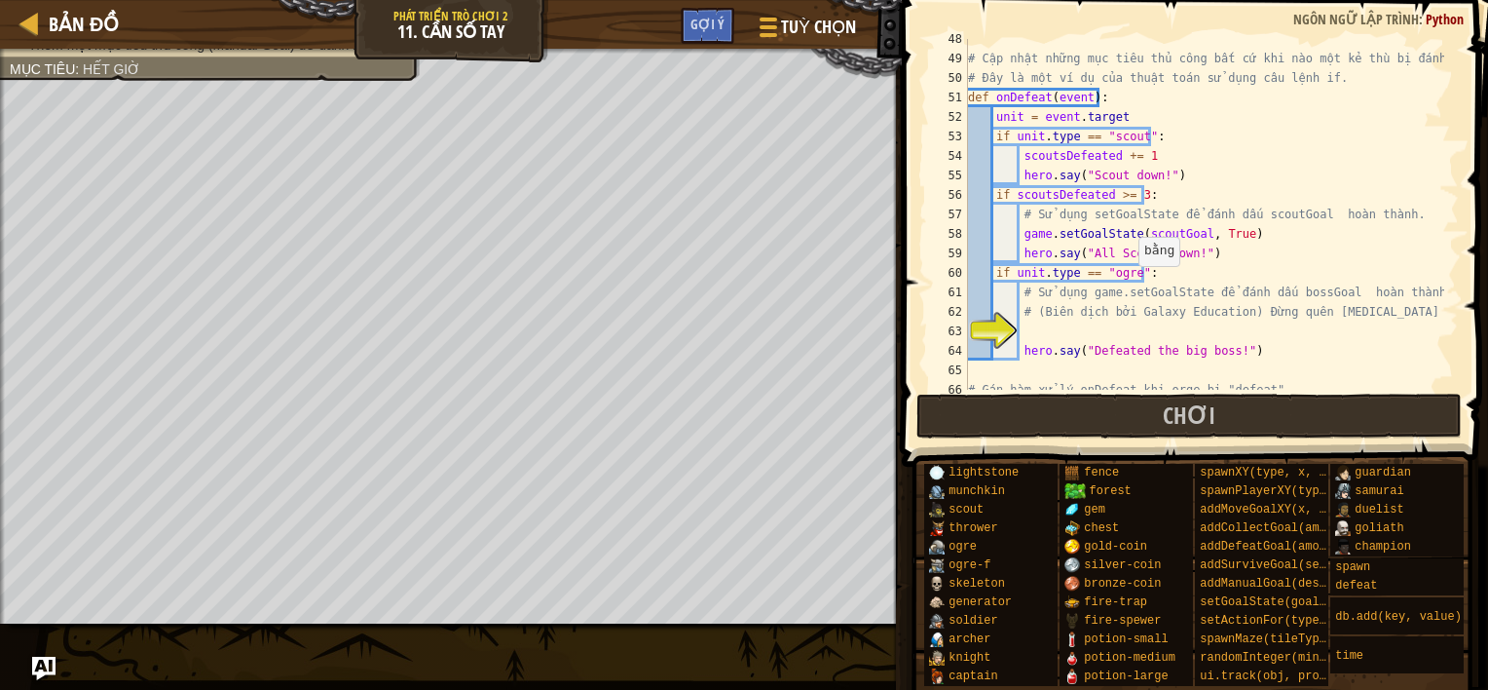
click at [1129, 276] on div "# Cập nhật những mục tiêu thủ công bất cứ khi nào một kẻ thù bị đánh bại. # Đây…" at bounding box center [1204, 224] width 480 height 390
type textarea "if unit.type == "ogre":"
click at [1032, 339] on div "# Cập nhật những mục tiêu thủ công bất cứ khi nào một kẻ thù bị đánh bại. # Đây…" at bounding box center [1204, 224] width 480 height 390
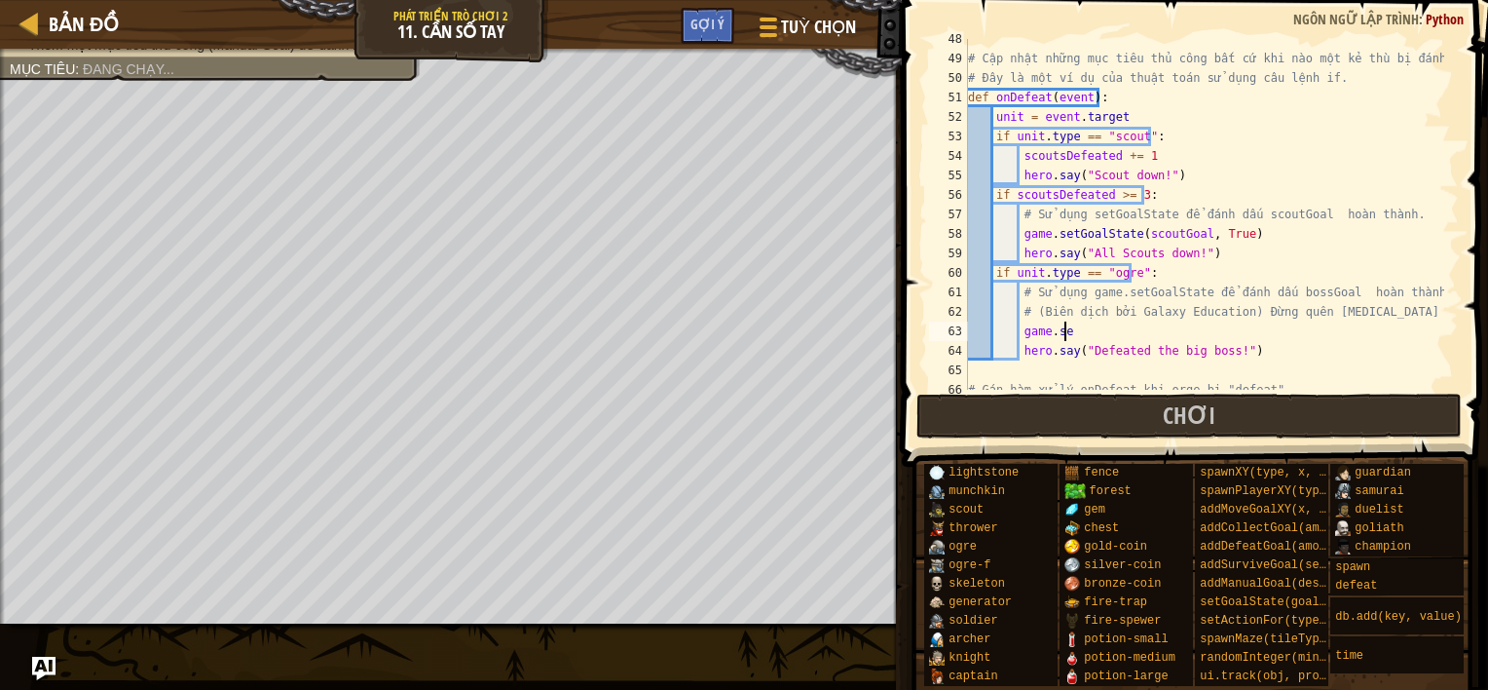
scroll to position [9, 7]
click at [1032, 339] on div "# Cập nhật những mục tiêu thủ công bất cứ khi nào một kẻ thù bị đánh bại. # Đây…" at bounding box center [1204, 224] width 480 height 390
click at [1145, 339] on div "# Cập nhật những mục tiêu thủ công bất cứ khi nào một kẻ thù bị đánh bại. # Đây…" at bounding box center [1204, 224] width 480 height 390
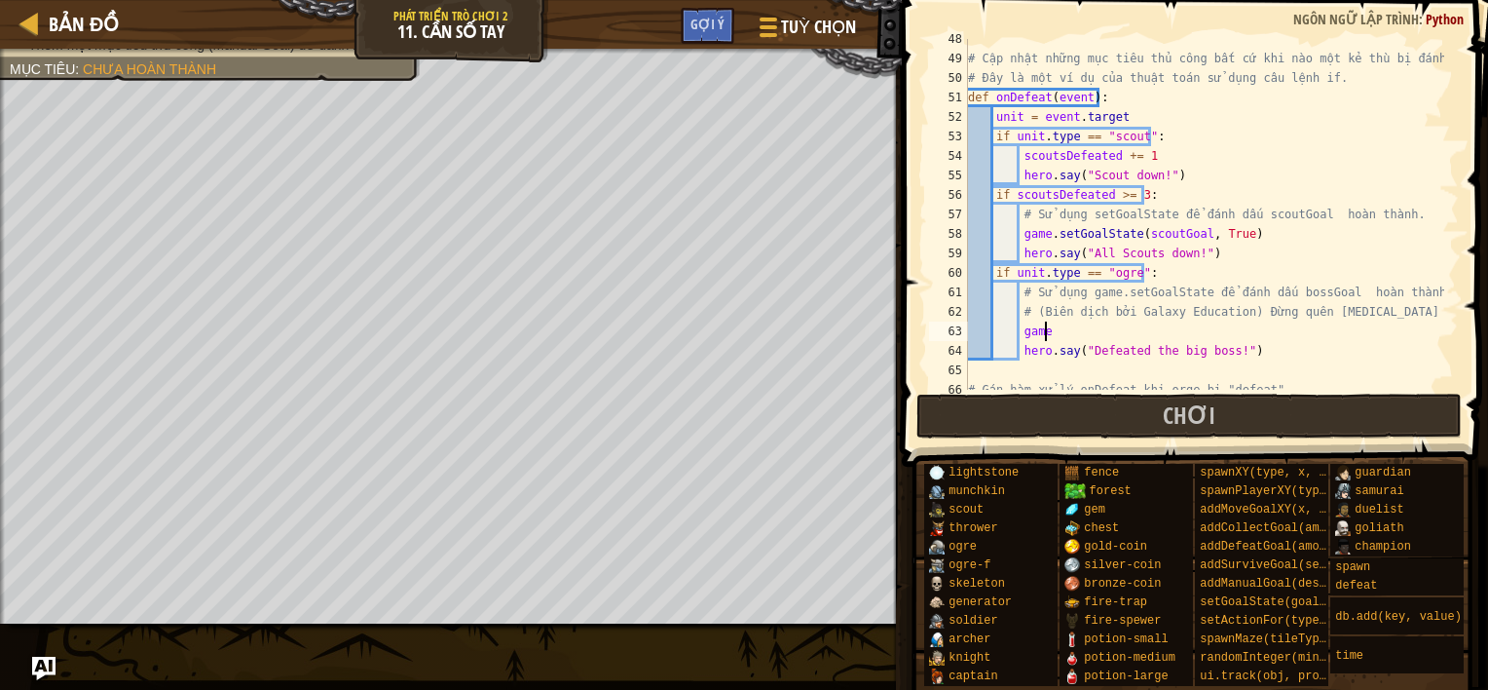
click at [1145, 339] on div "# Cập nhật những mục tiêu thủ công bất cứ khi nào một kẻ thù bị đánh bại. # Đây…" at bounding box center [1204, 224] width 480 height 390
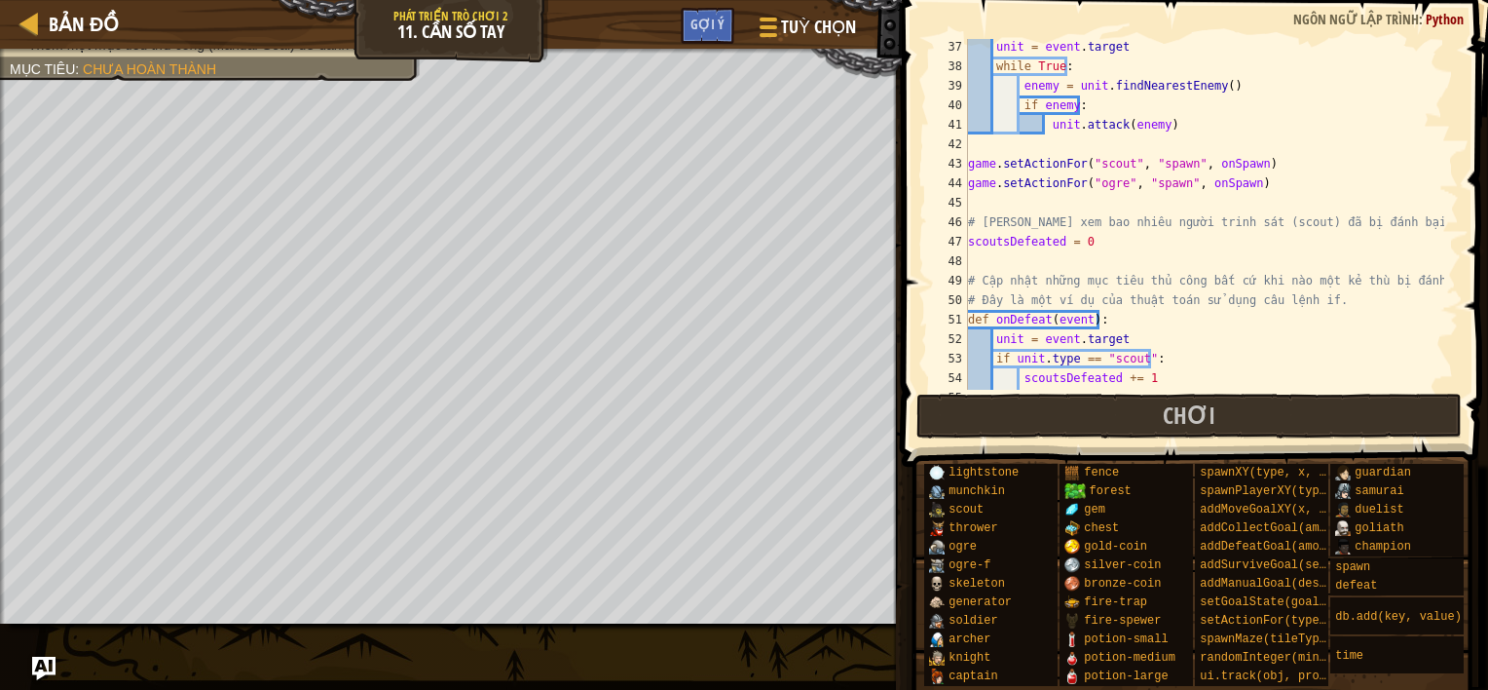
scroll to position [702, 0]
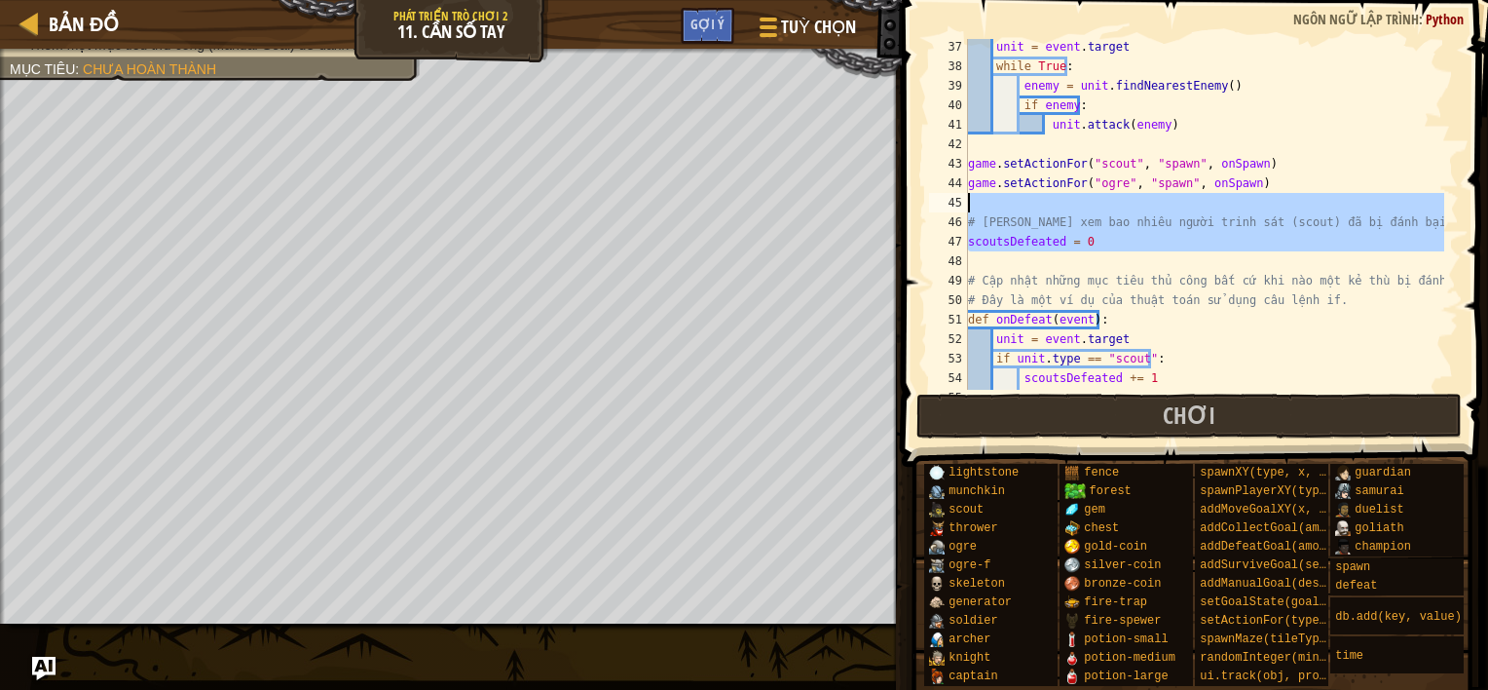
drag, startPoint x: 1439, startPoint y: 261, endPoint x: 1438, endPoint y: 202, distance: 59.4
click at [1438, 202] on div "game.setGoalState(bossGoal) 37 38 39 40 41 42 43 44 45 46 47 48 49 50 51 52 53 …" at bounding box center [1192, 214] width 534 height 351
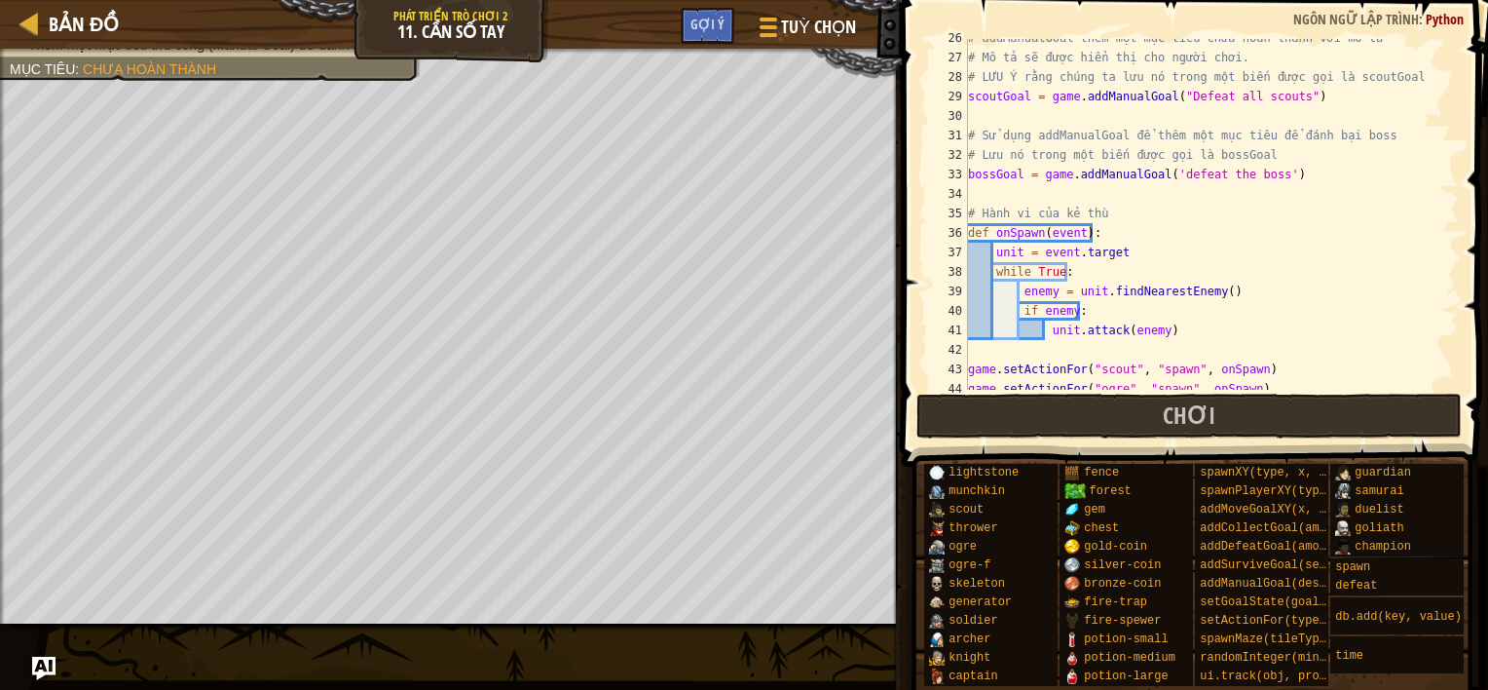
scroll to position [498, 0]
click at [1289, 318] on div "# addManualGoal thêm một mục tiêu chưa hoàn thành với mô tả # Mô tả sẽ được hiể…" at bounding box center [1204, 223] width 480 height 390
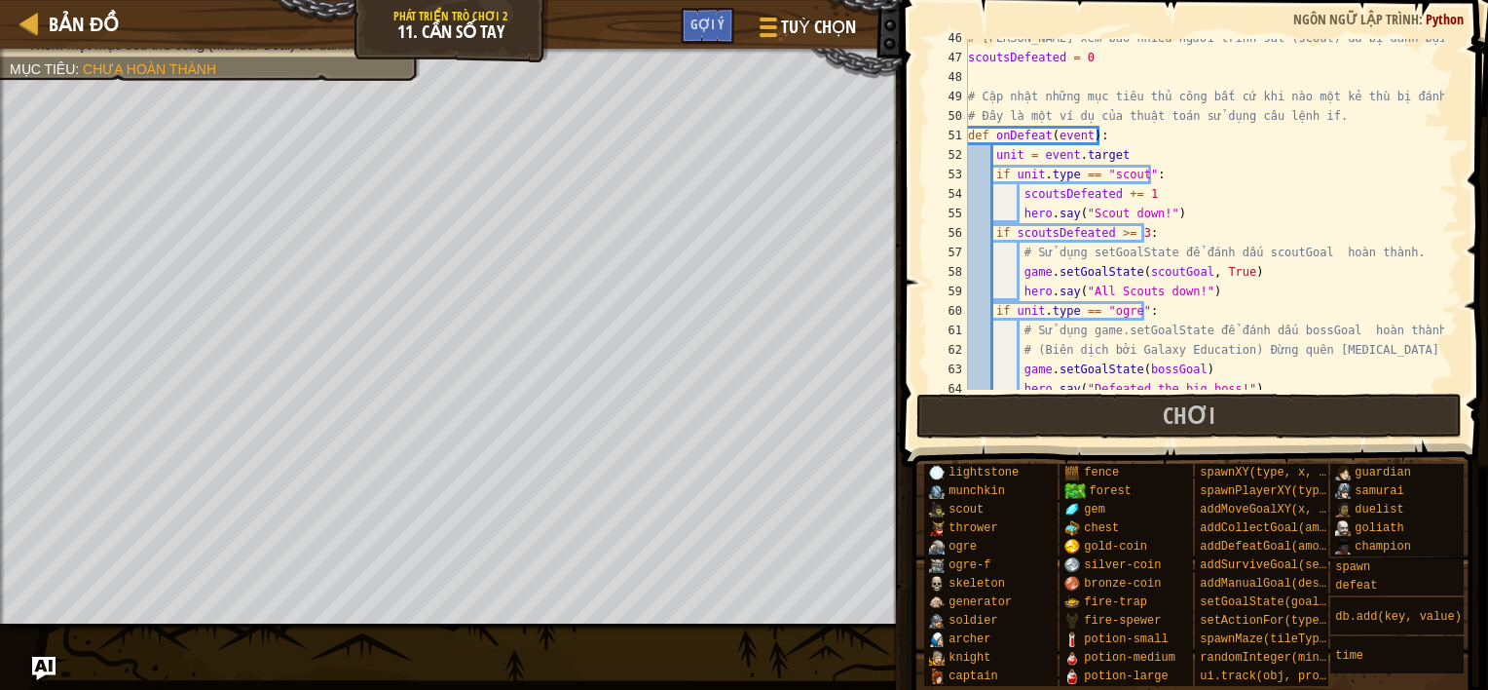
scroll to position [894, 0]
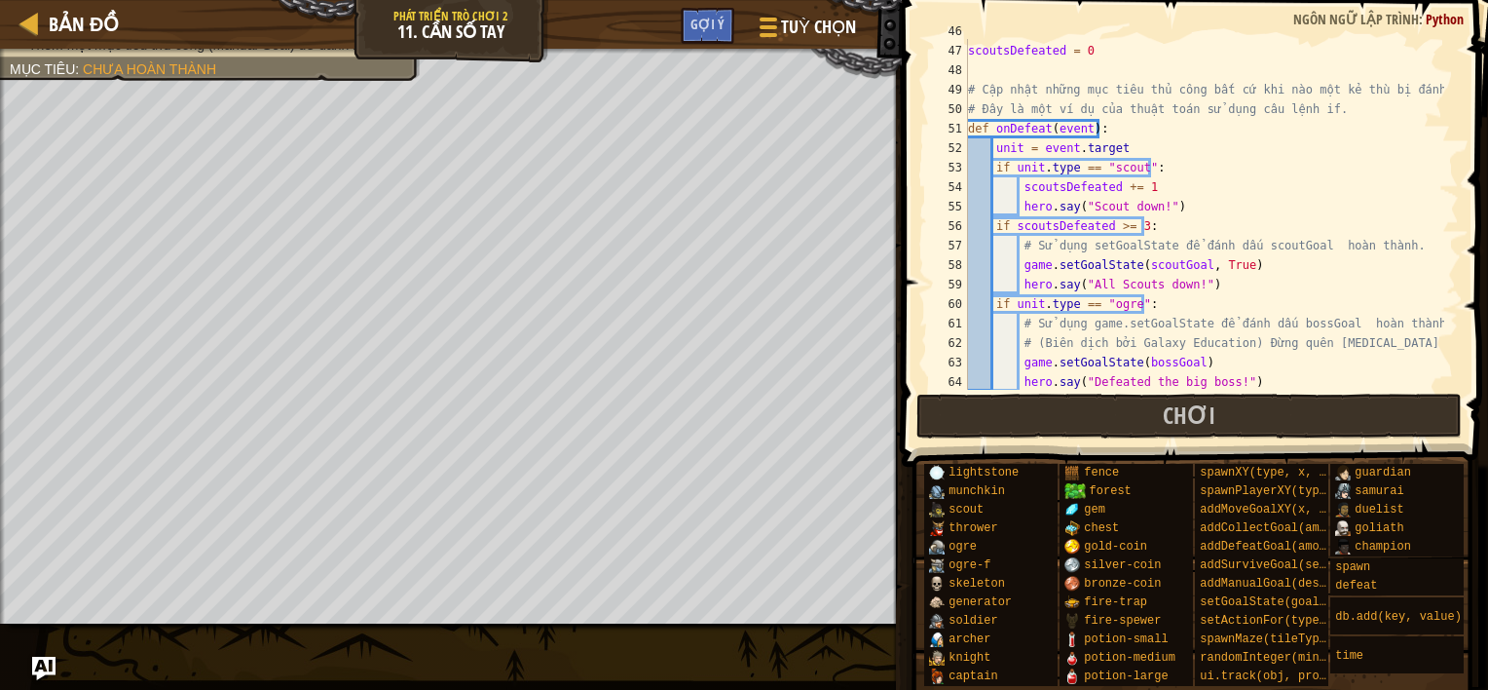
click at [1189, 359] on div "# [PERSON_NAME] xem bao nhiêu người trinh sát (scout) đã bị đánh bại. scoutsDef…" at bounding box center [1204, 216] width 480 height 390
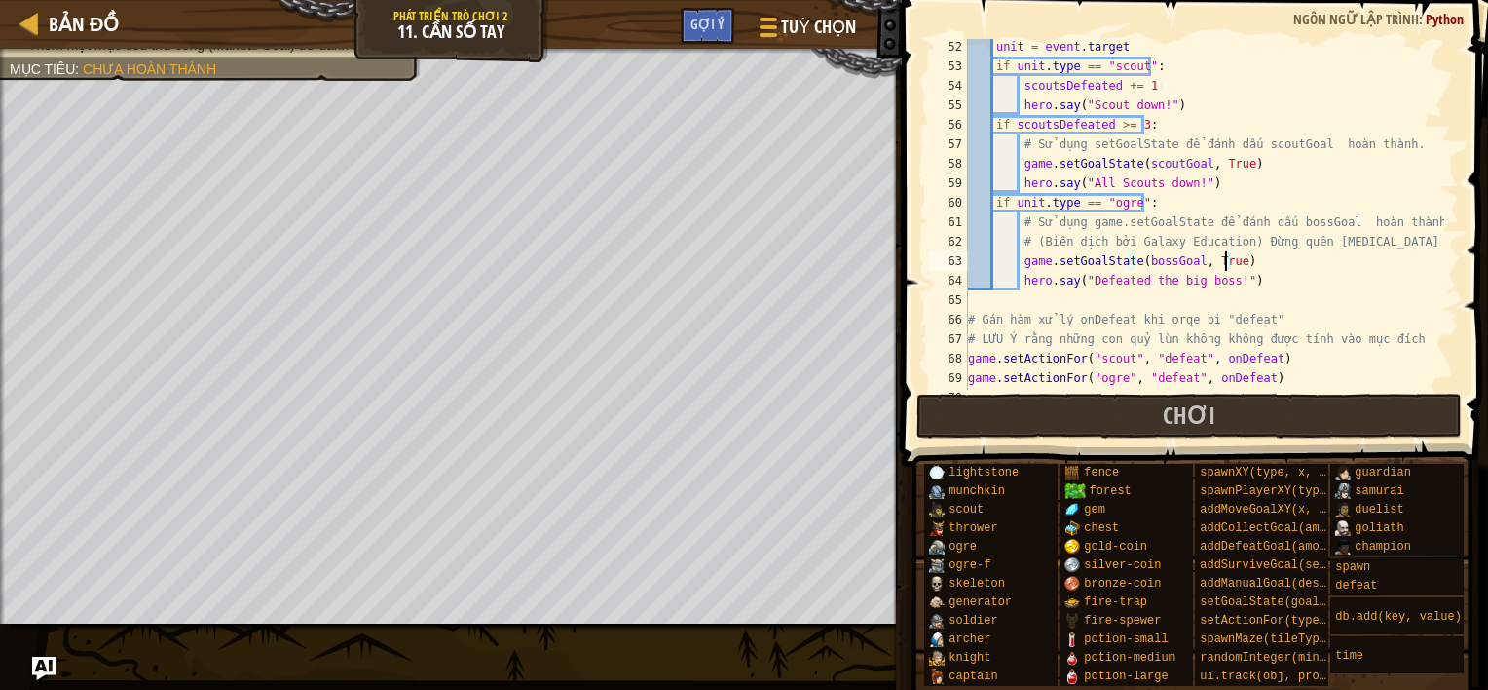
scroll to position [1013, 0]
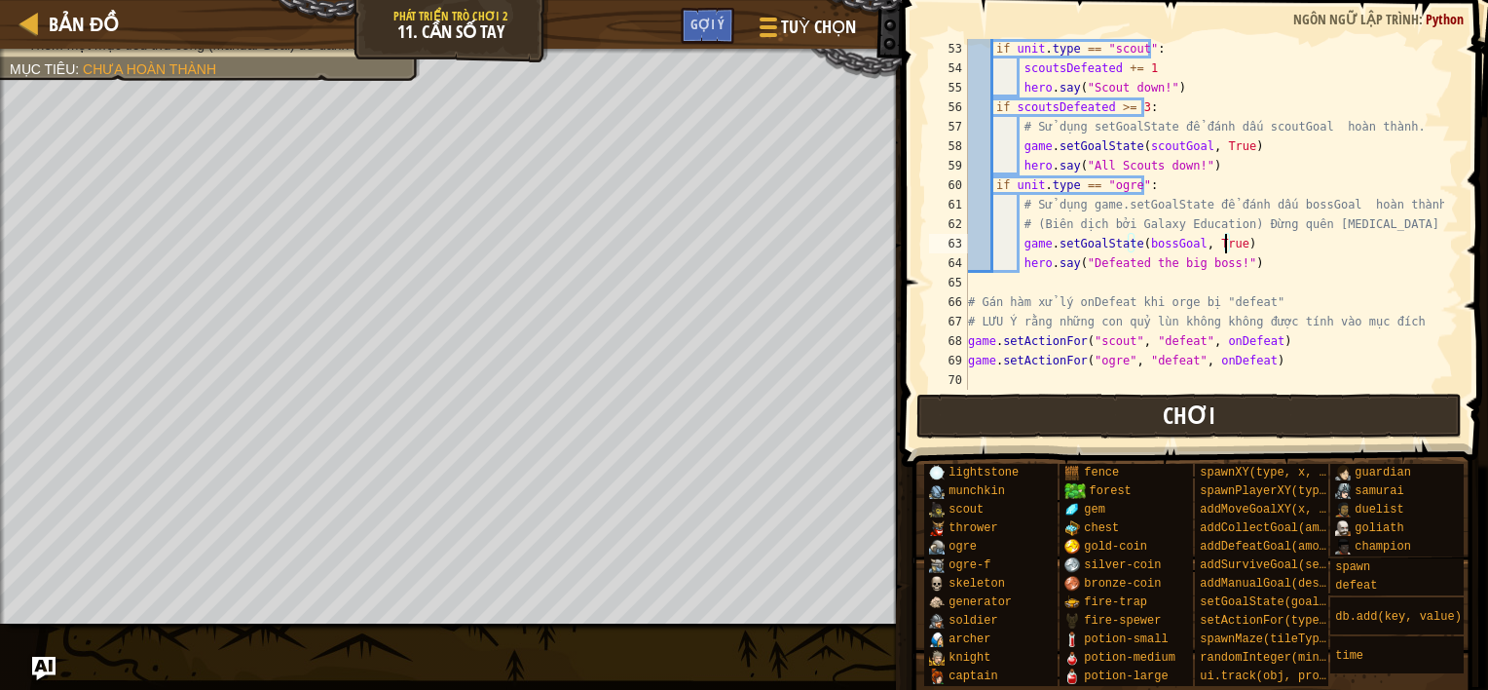
type textarea "game.setGoalState(bossGoal, [PERSON_NAME])"
click at [1362, 417] on button "Chơi" at bounding box center [1189, 415] width 546 height 45
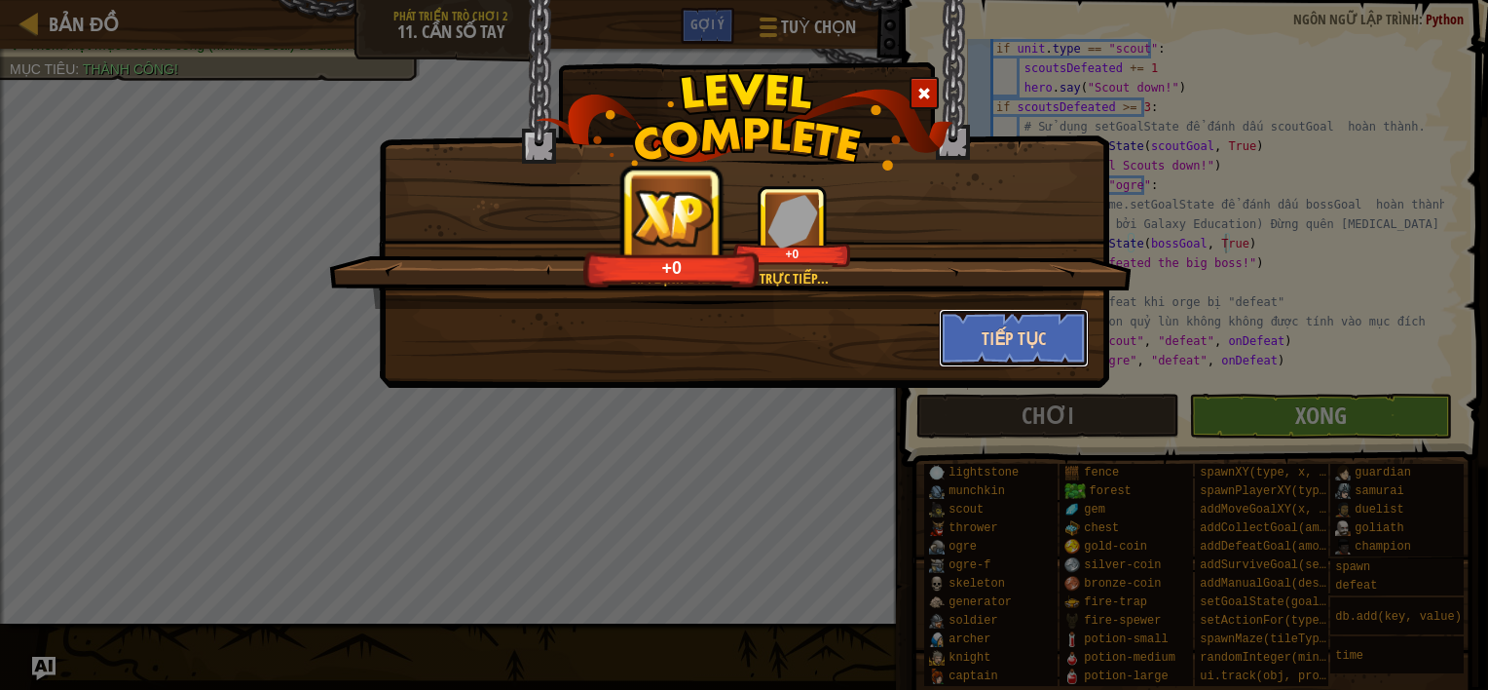
click at [1021, 334] on button "Tiếp tục" at bounding box center [1014, 338] width 151 height 58
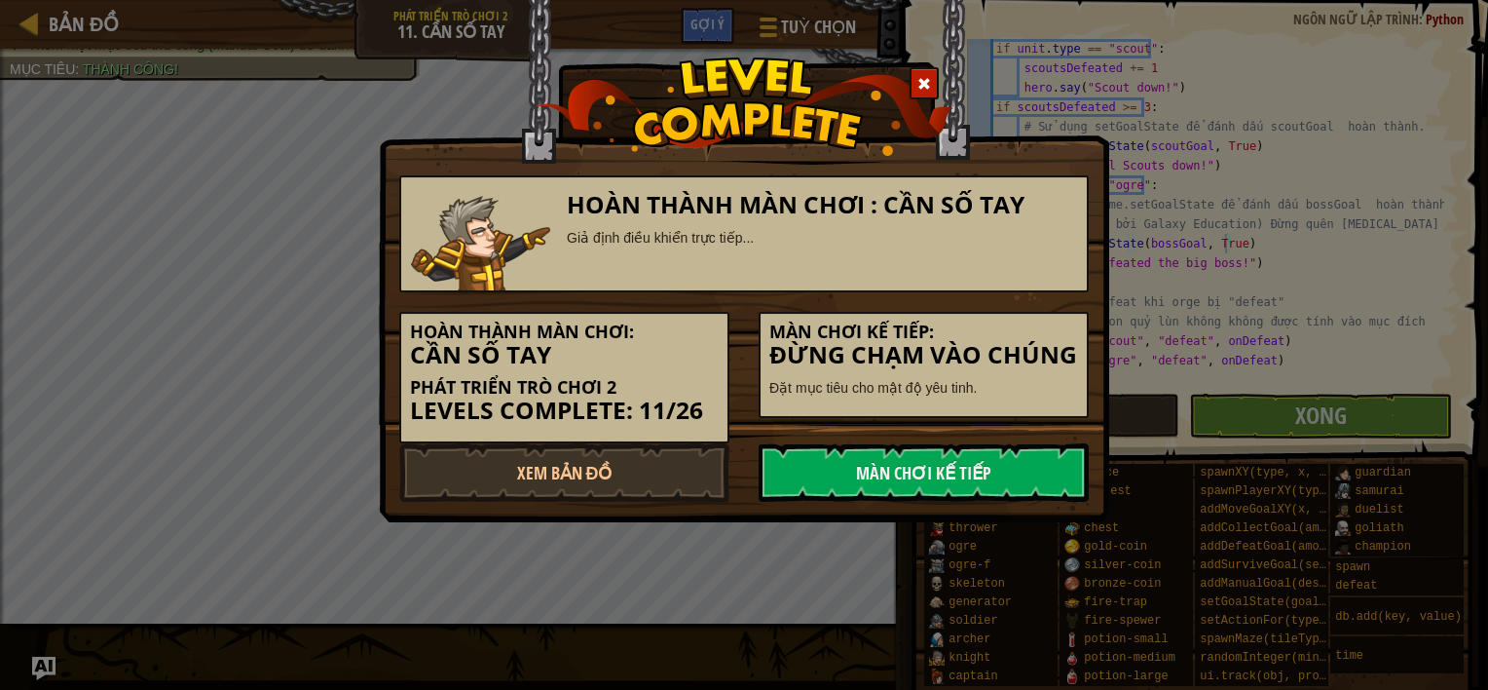
click at [691, 328] on h5 "Hoàn thành màn chơi:" at bounding box center [564, 331] width 309 height 19
click at [881, 495] on link "Màn chơi kế tiếp" at bounding box center [924, 472] width 330 height 58
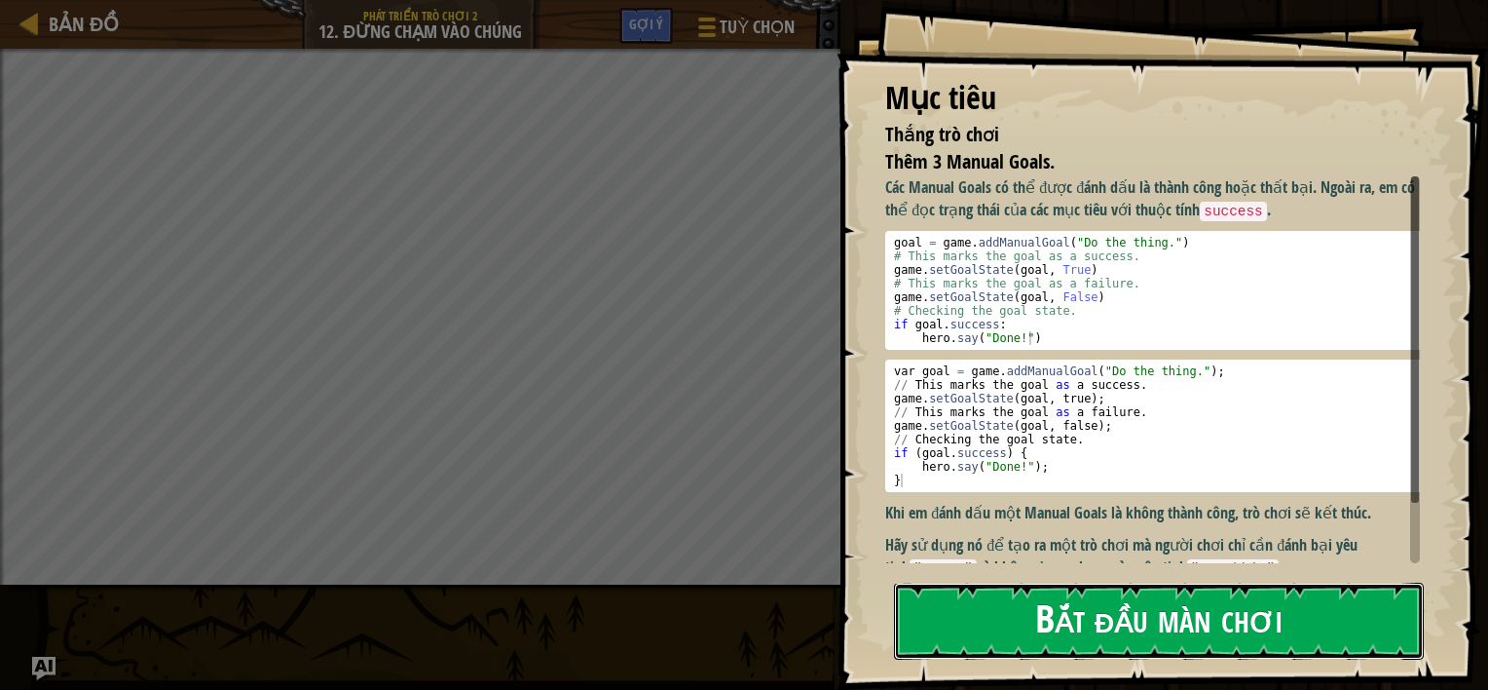
click at [984, 616] on button "Bắt đầu màn chơi" at bounding box center [1159, 620] width 530 height 77
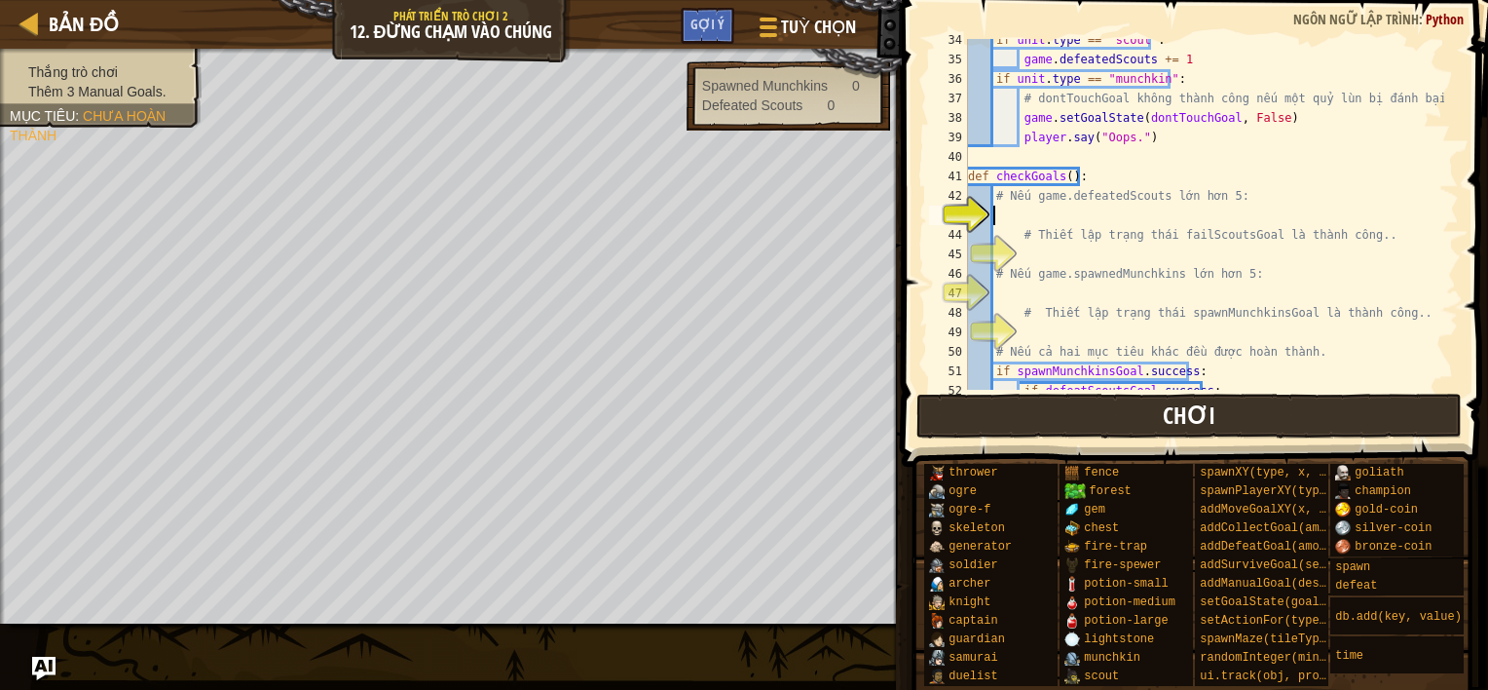
scroll to position [701, 0]
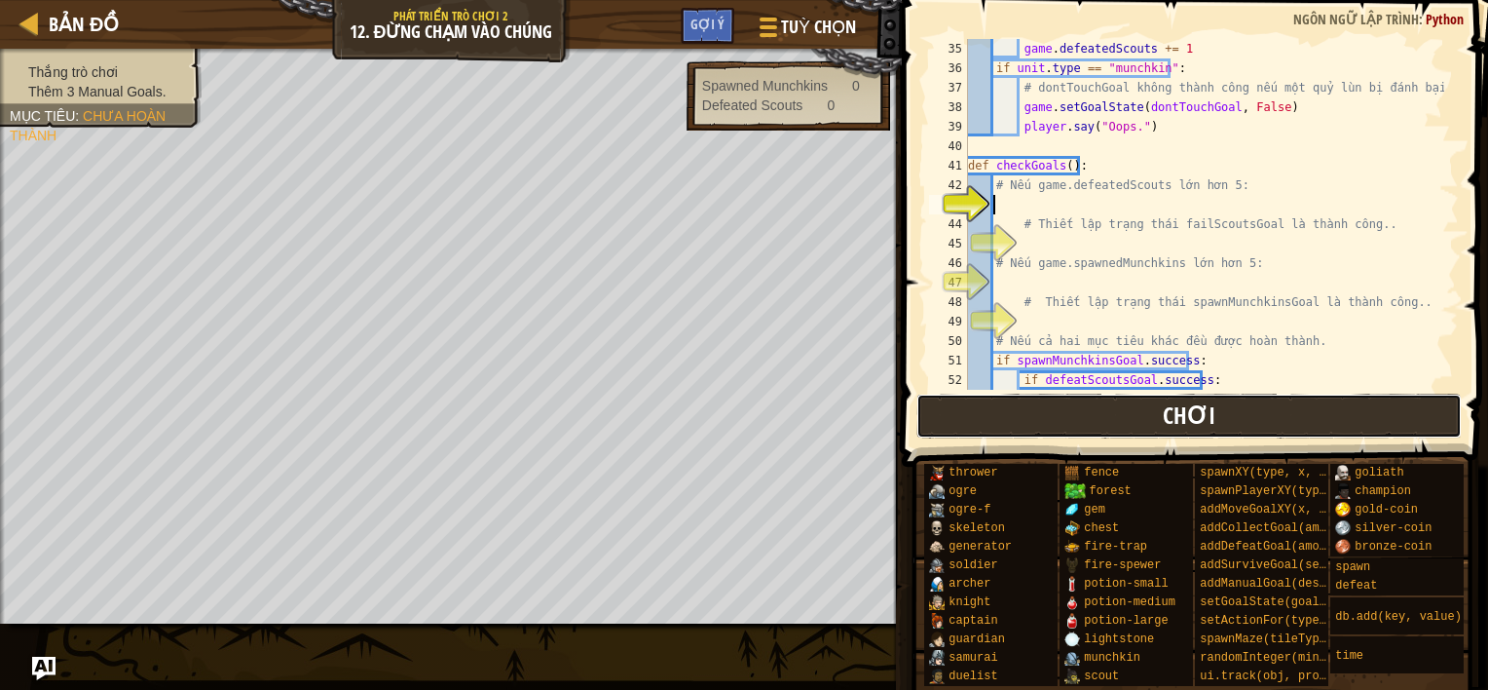
click at [1009, 409] on button "Chơi" at bounding box center [1189, 415] width 546 height 45
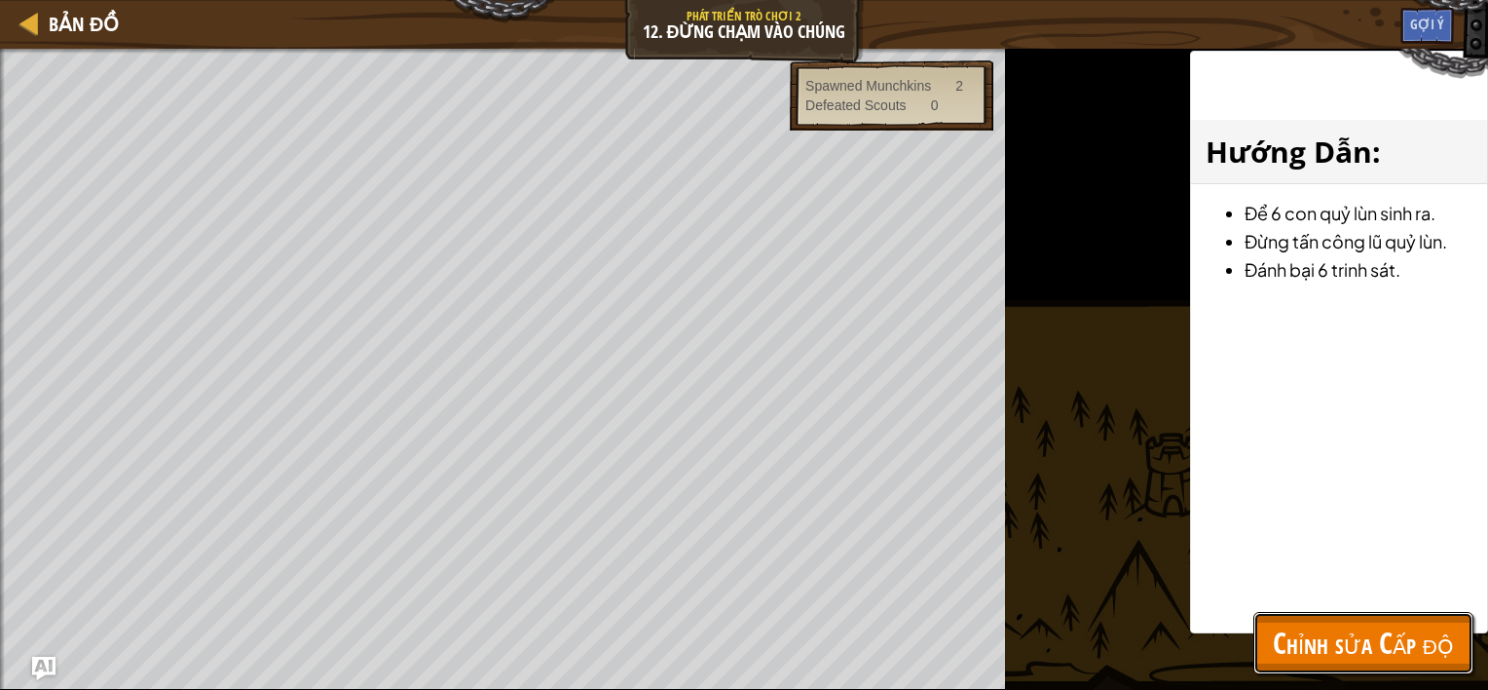
click at [1356, 641] on span "Chỉnh sửa Cấp độ" at bounding box center [1363, 642] width 181 height 40
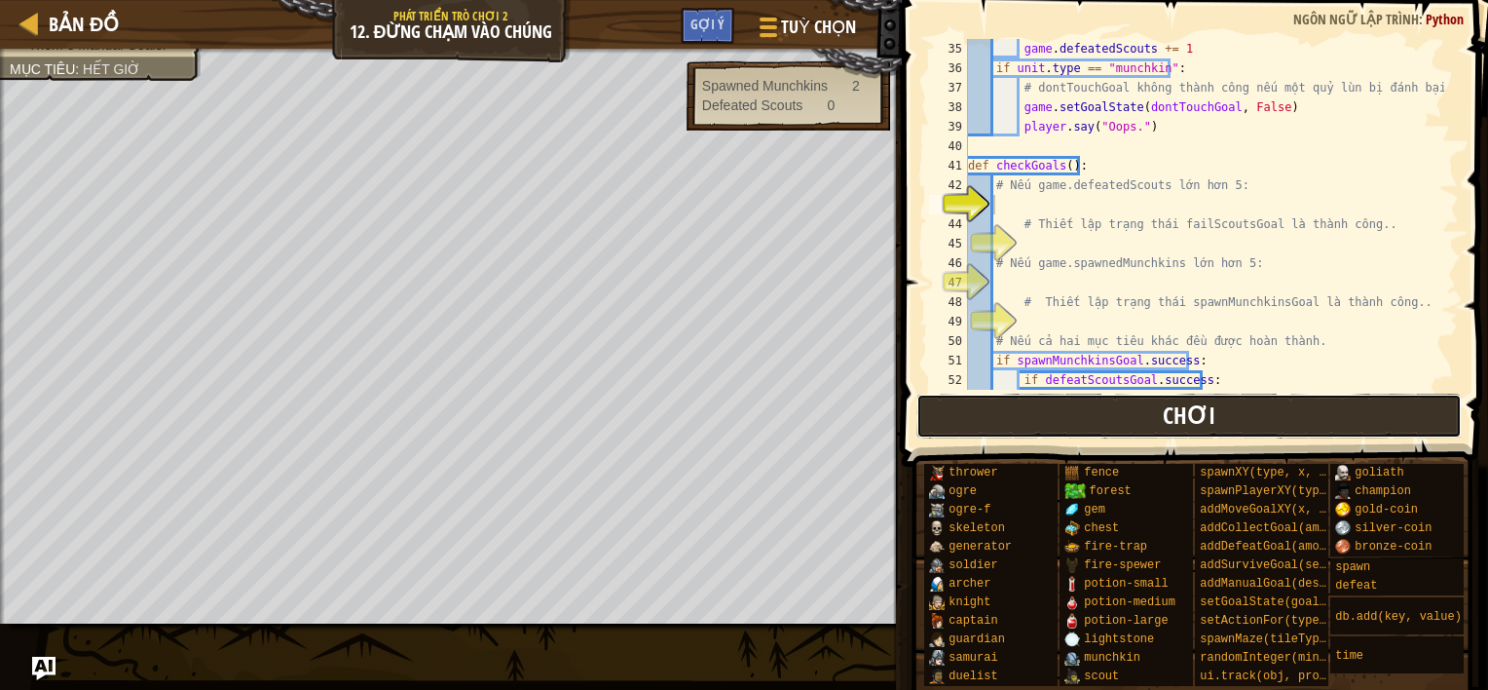
click at [1078, 421] on button "Chơi" at bounding box center [1189, 415] width 546 height 45
type textarea "if game.defeatScouts > 5:"
click at [1071, 242] on div "game . defeatedScouts += 1 if unit . type == "munchkin" : # dontTouchGoal không…" at bounding box center [1204, 234] width 480 height 390
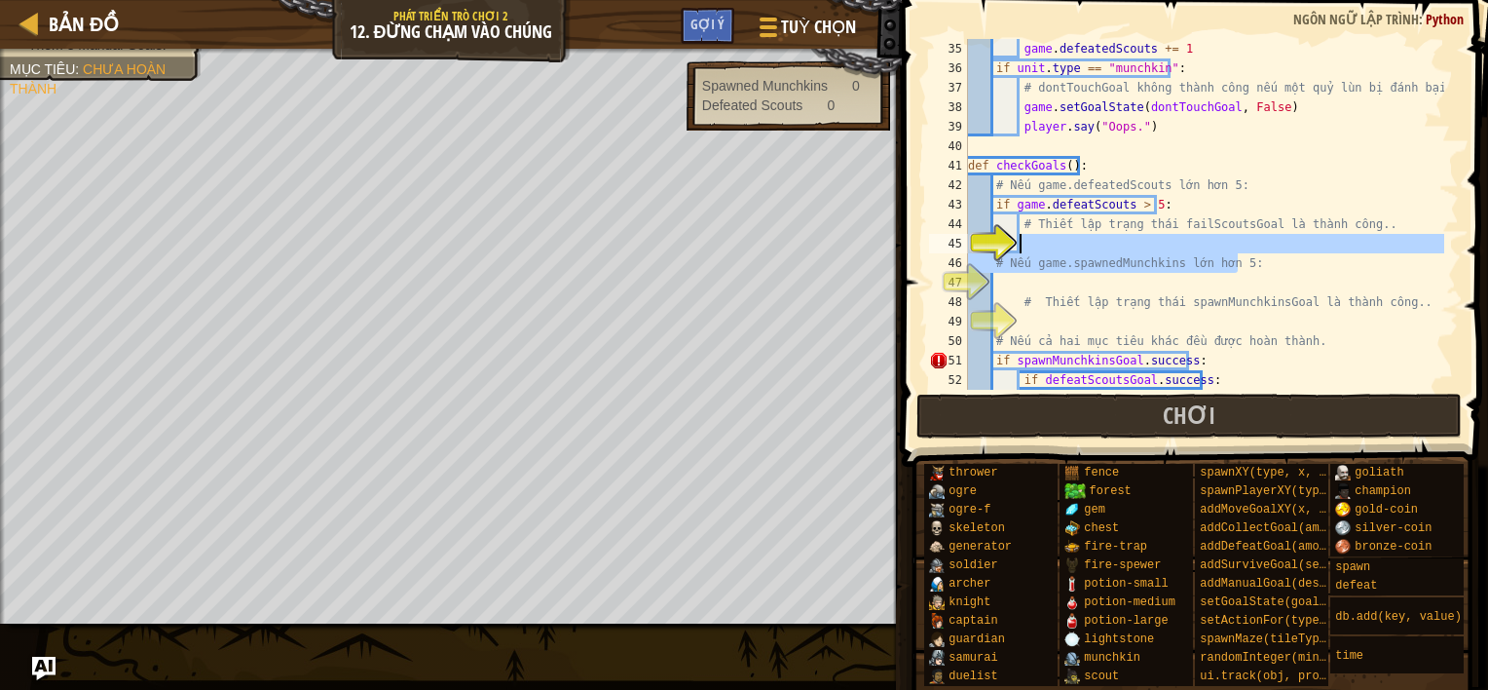
drag, startPoint x: 1443, startPoint y: 270, endPoint x: 1434, endPoint y: 250, distance: 21.8
click at [1434, 250] on div "35 36 37 38 39 40 41 42 43 44 45 46 47 48 49 50 51 52 53 game . defeatedScouts …" at bounding box center [1192, 214] width 534 height 351
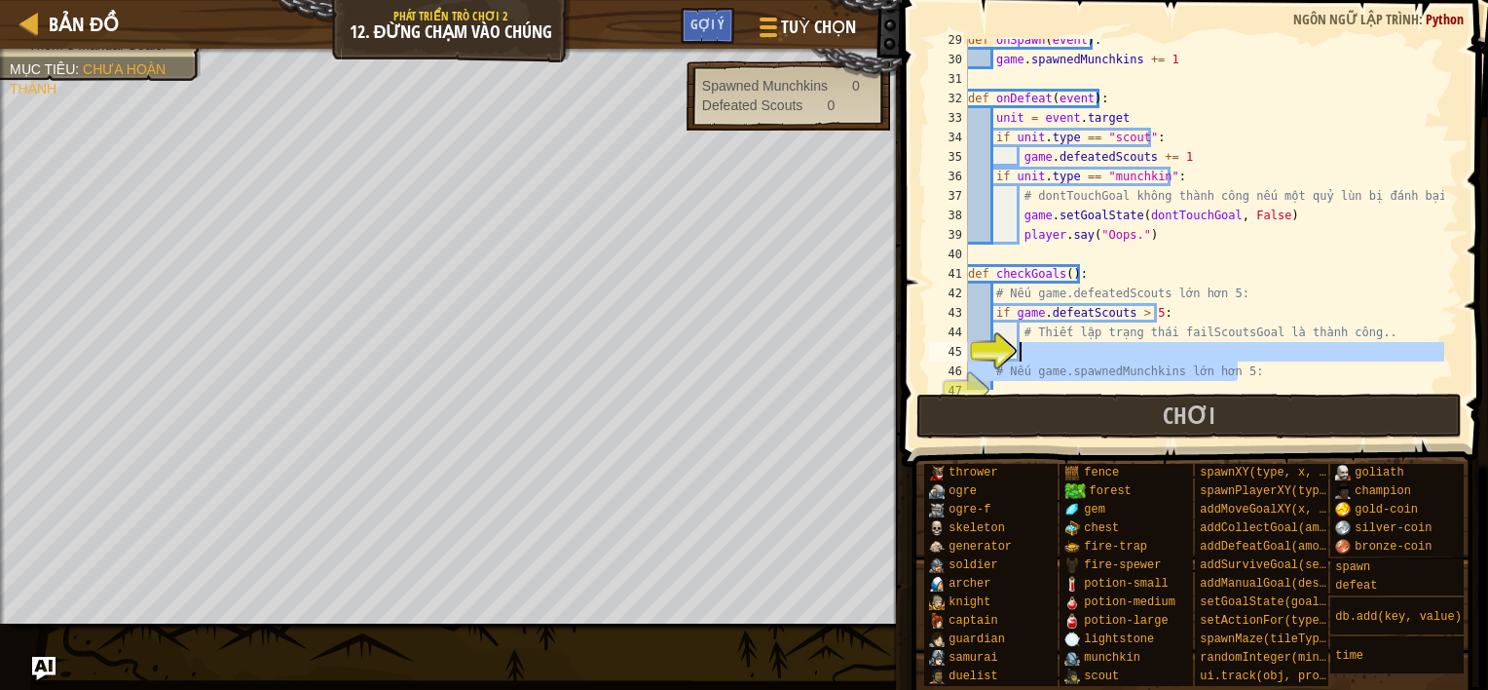
scroll to position [577, 0]
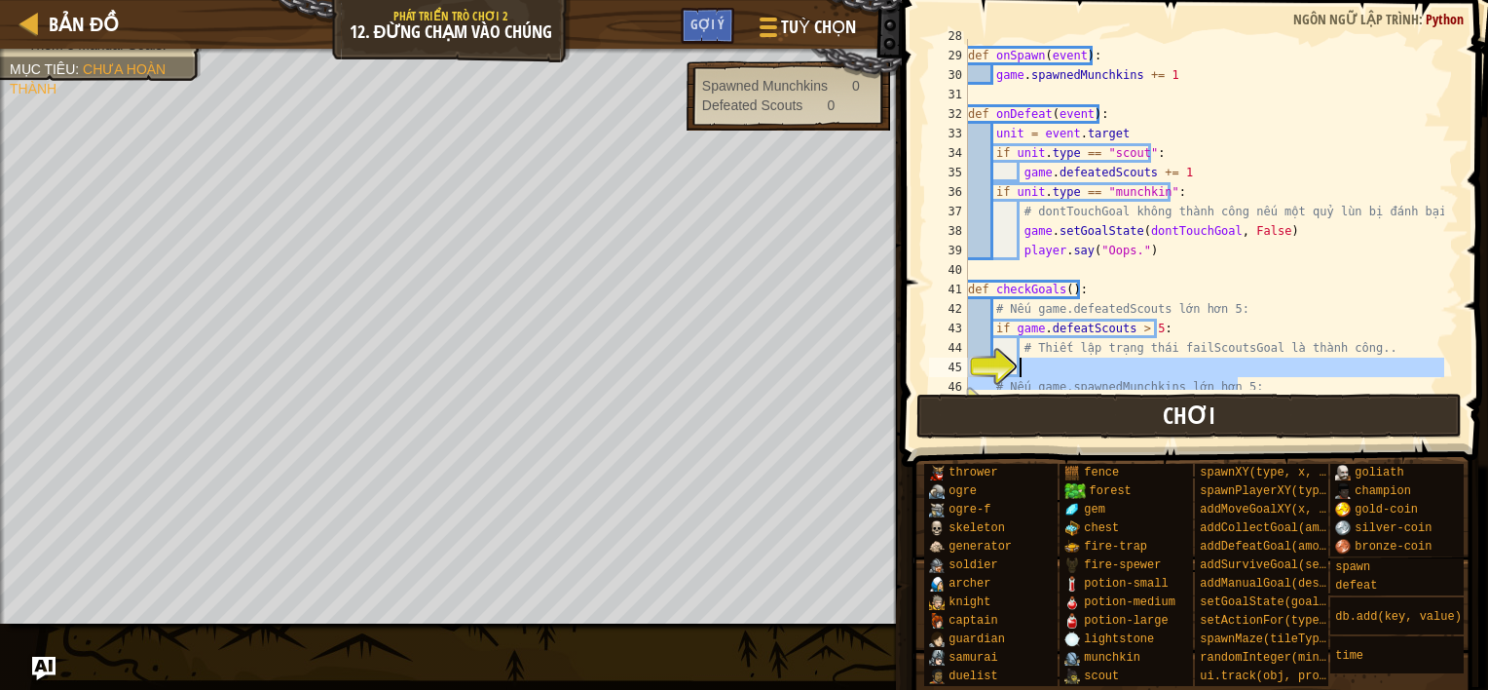
type textarea "# Nếu game.spawnedMunchkins lớn hơn 5:"
click at [1196, 412] on span "Chơi" at bounding box center [1189, 414] width 53 height 31
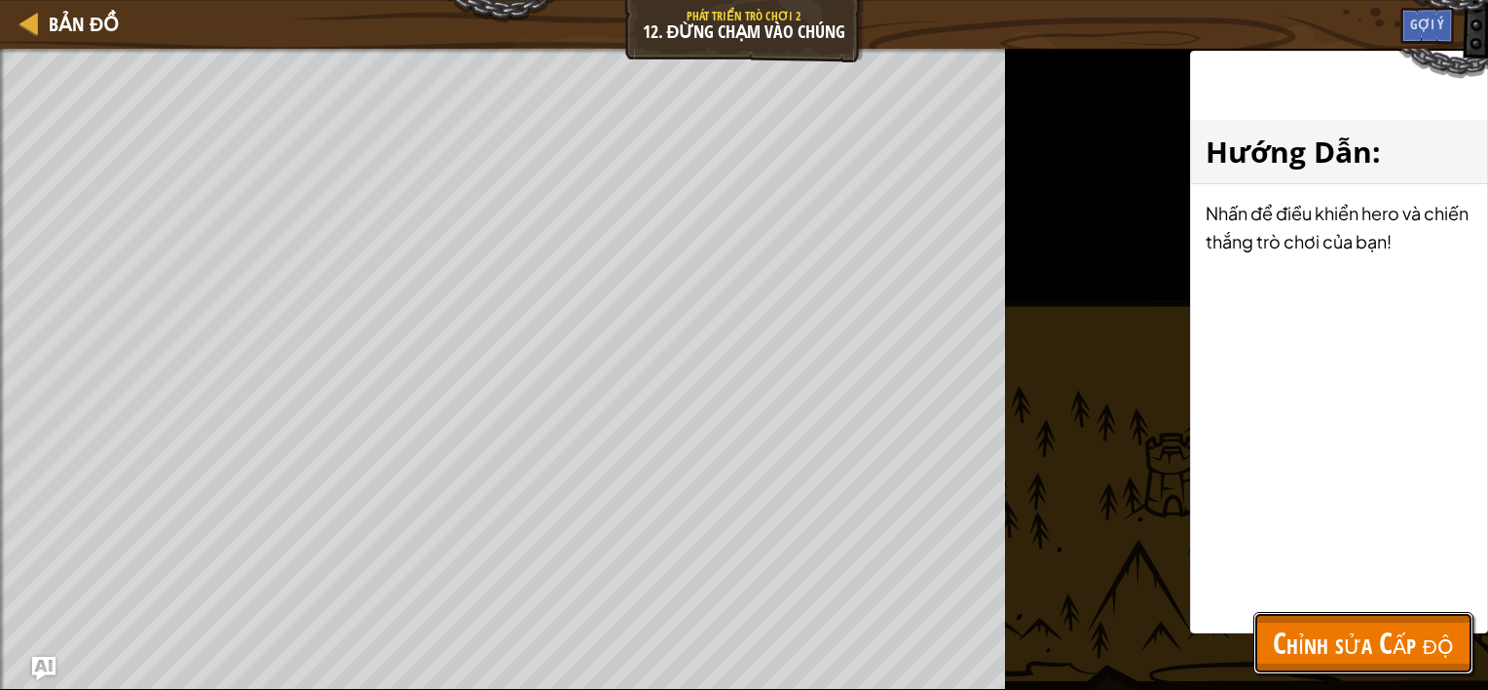
click at [1295, 652] on span "Chỉnh sửa Cấp độ" at bounding box center [1363, 642] width 181 height 40
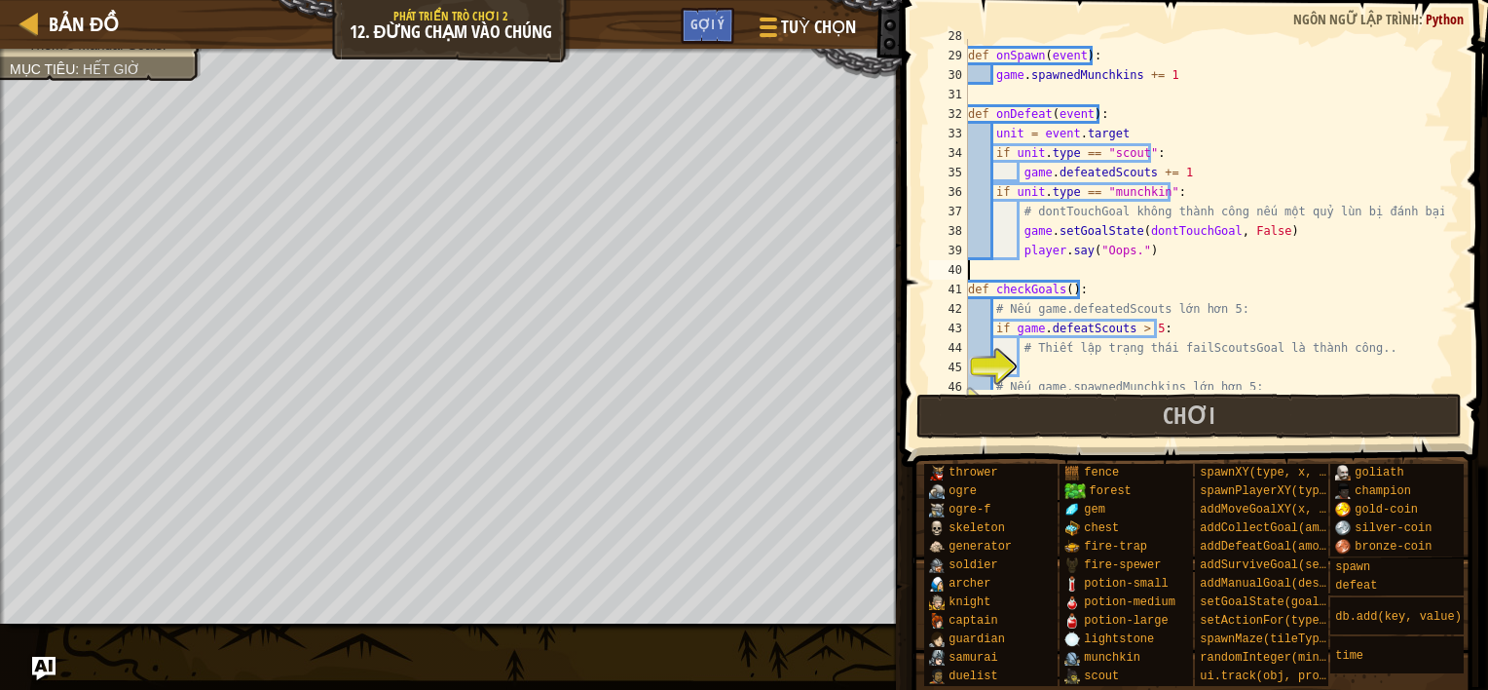
click at [1395, 261] on div "def onSpawn ( event ) : game . spawnedMunchkins += 1 def onDefeat ( event ) : u…" at bounding box center [1204, 221] width 480 height 390
click at [1317, 400] on button "Chơi" at bounding box center [1189, 415] width 546 height 45
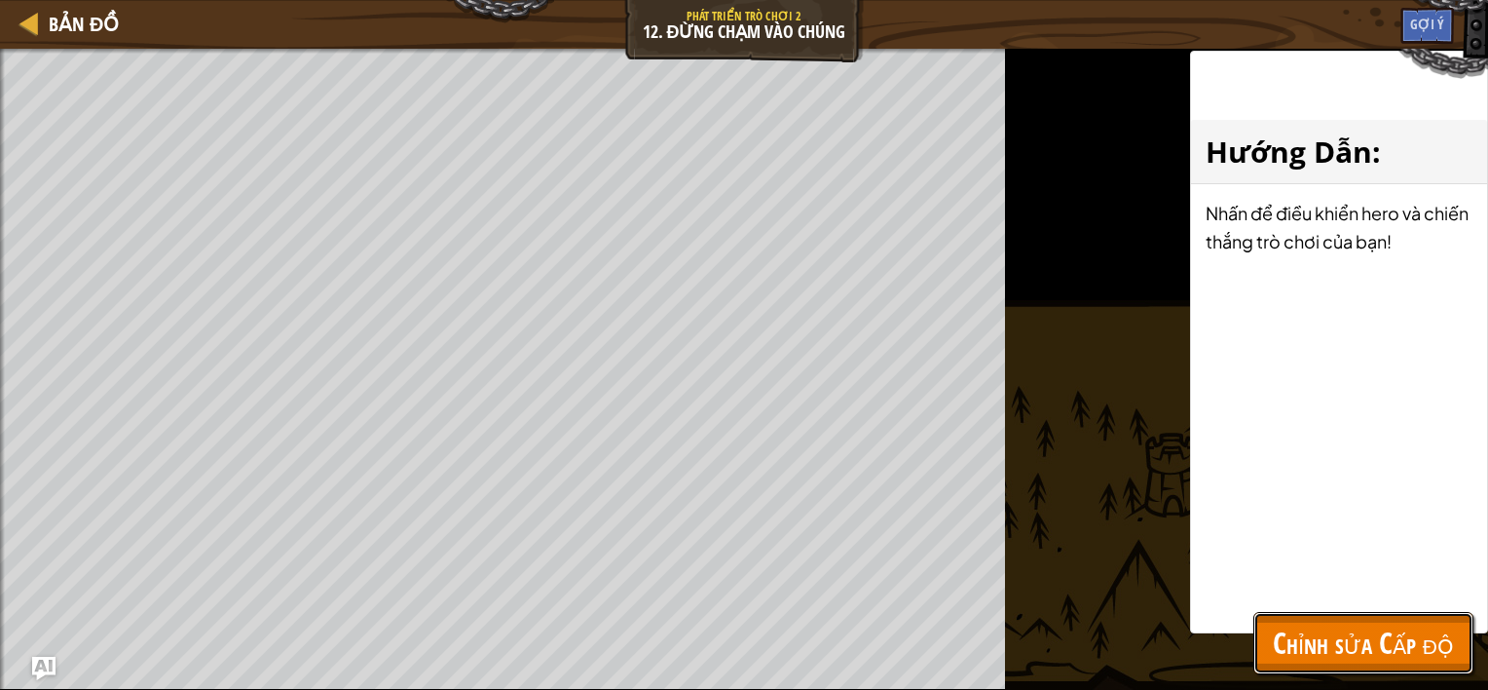
click at [1402, 616] on button "Chỉnh sửa Cấp độ" at bounding box center [1363, 643] width 220 height 62
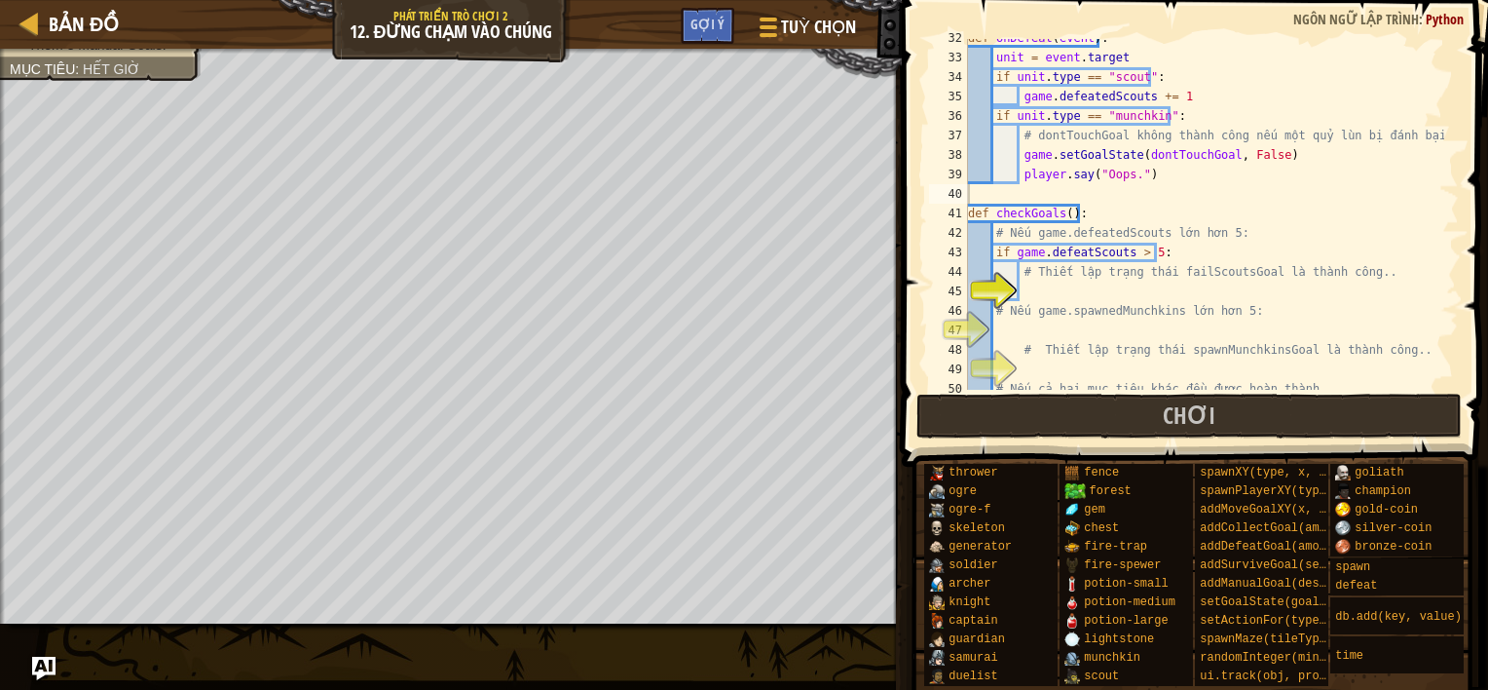
scroll to position [654, 0]
click at [1199, 297] on div "def onDefeat ( event ) : unit = event . target if unit . type == "scout" : game…" at bounding box center [1204, 223] width 480 height 390
drag, startPoint x: 1457, startPoint y: 160, endPoint x: 1408, endPoint y: 49, distance: 121.2
click at [1408, 49] on div "def onDefeat ( event ) : unit = event . target if unit . type == "scout" : game…" at bounding box center [1204, 223] width 480 height 390
type textarea "unit = [DOMAIN_NAME]"
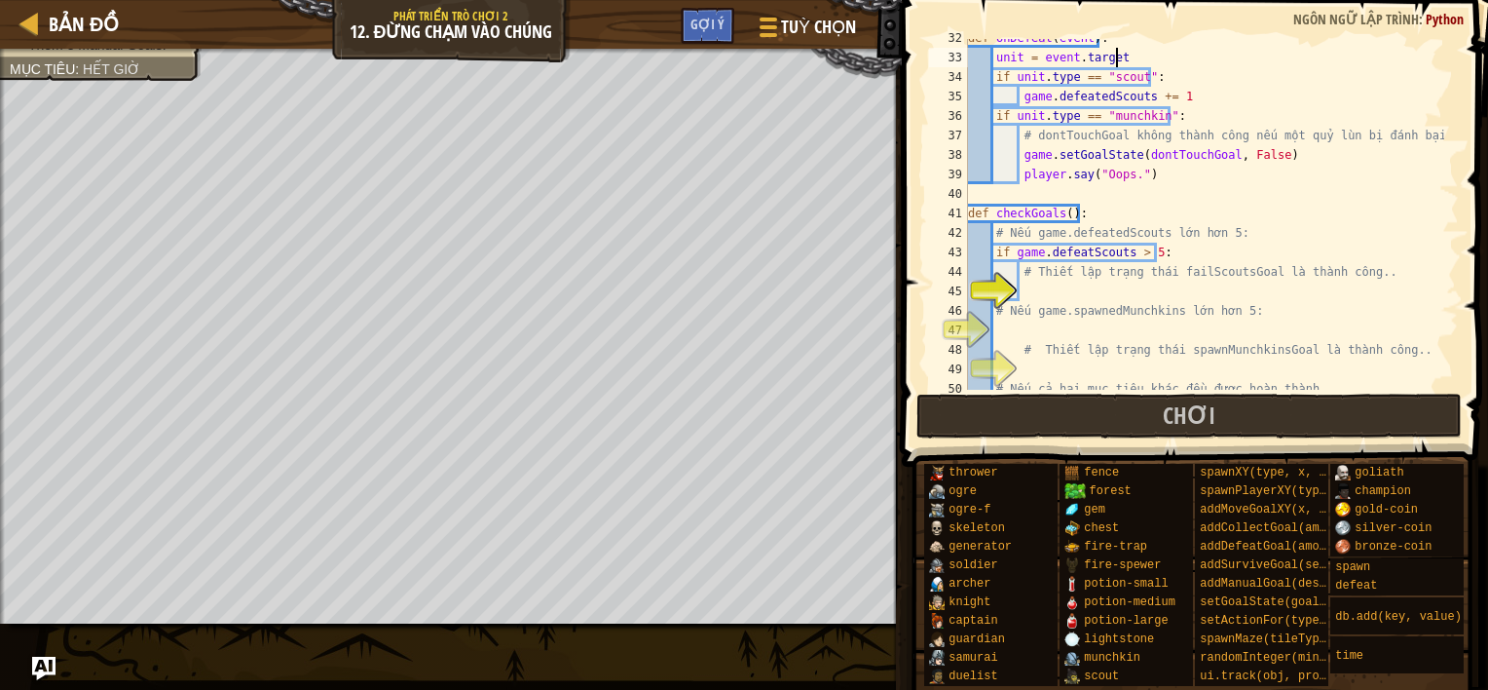
click at [1235, 294] on div "def onDefeat ( event ) : unit = event . target if unit . type == "scout" : game…" at bounding box center [1204, 223] width 480 height 390
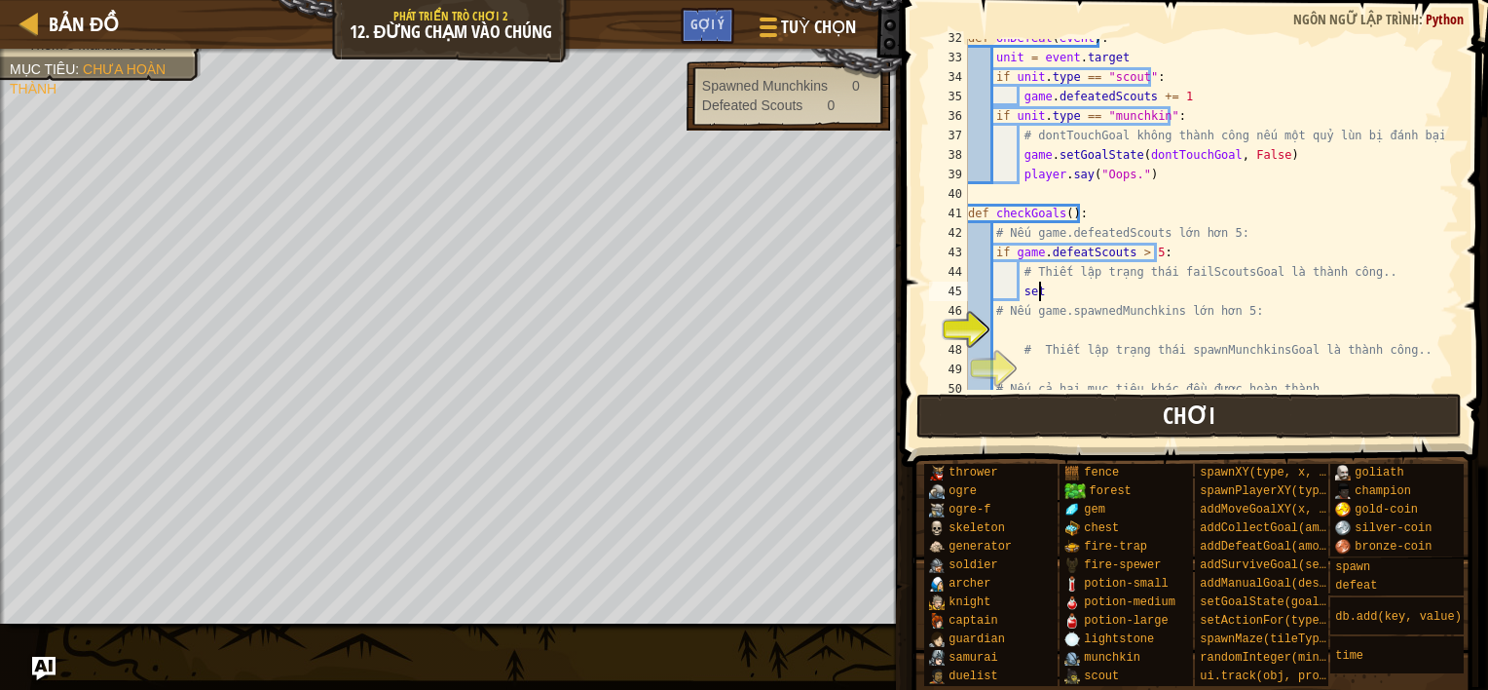
type textarea "set"
click at [1119, 435] on button "Chơi" at bounding box center [1189, 415] width 546 height 45
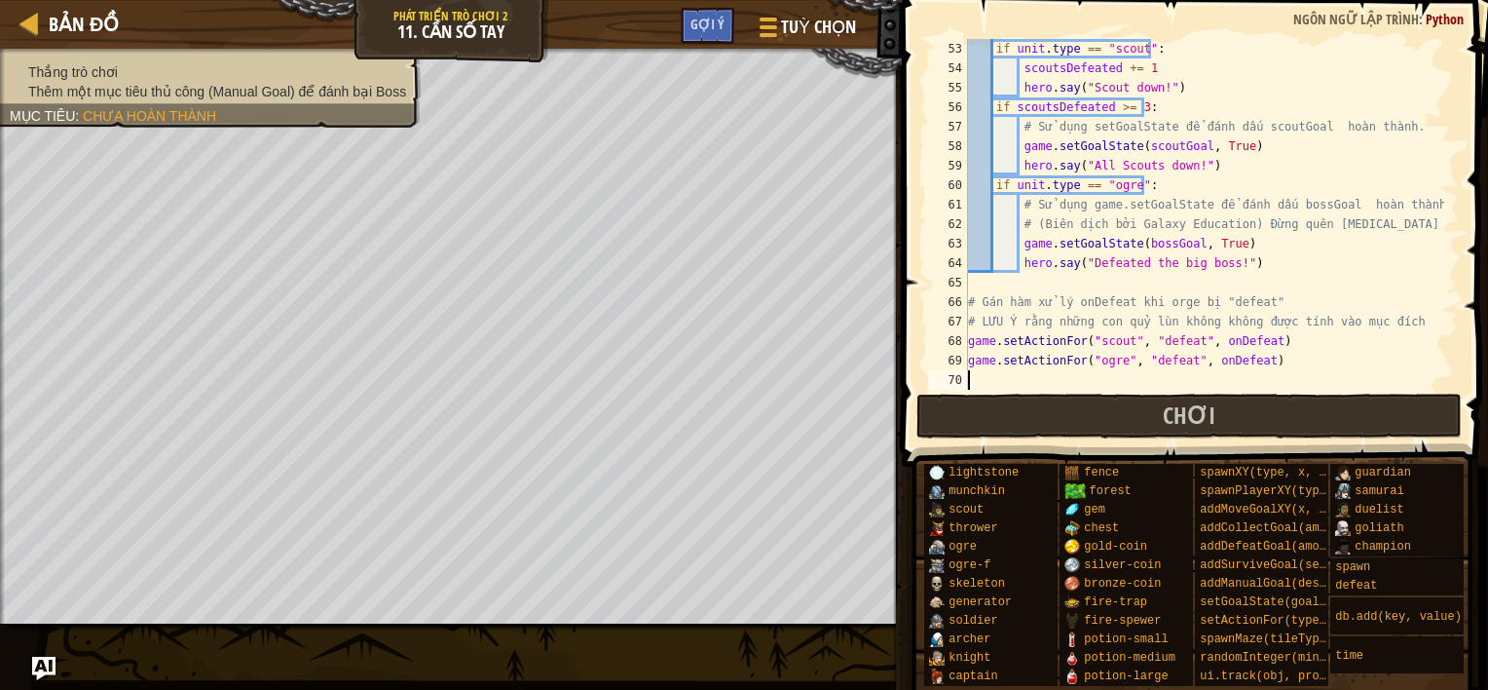
scroll to position [1013, 0]
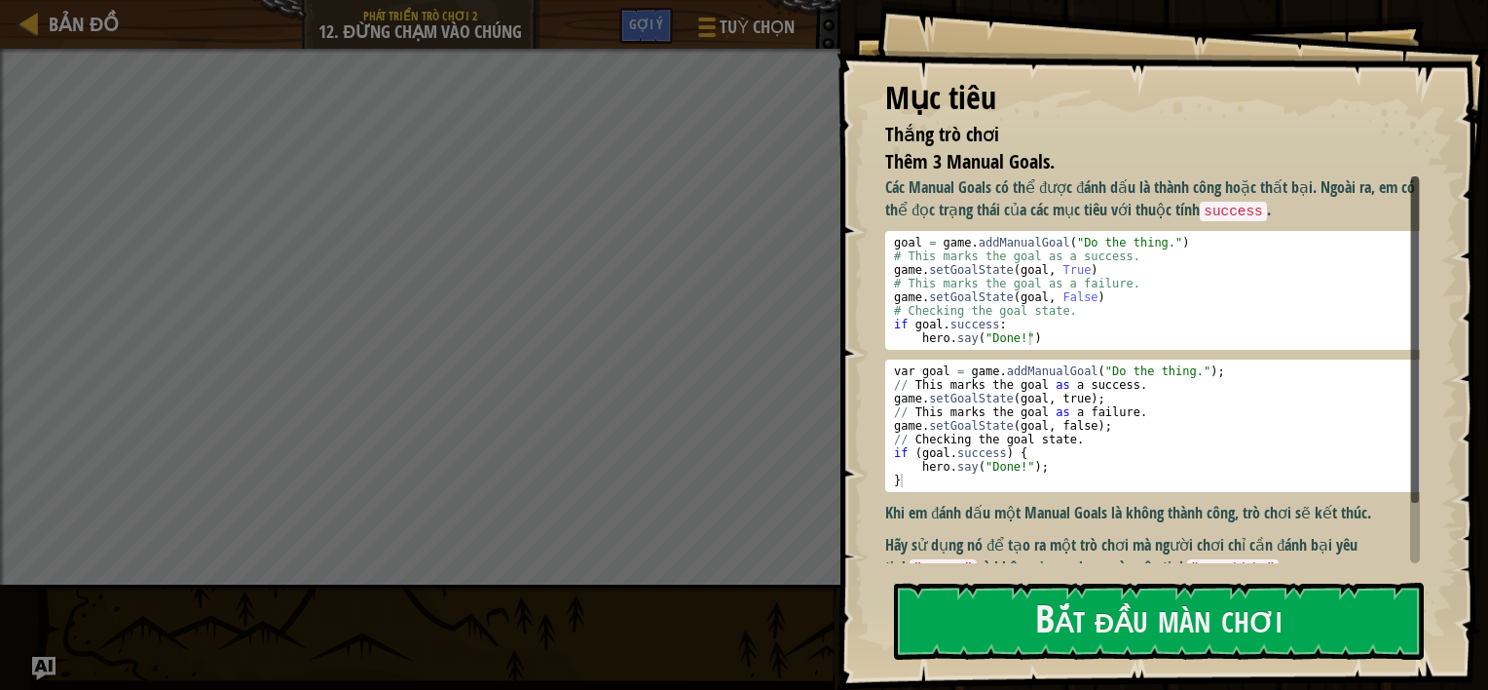
click at [970, 573] on div "Mục tiêu Thắng trò chơi Thêm 3 Manual Goals. Các Manual Goals có thể được đánh …" at bounding box center [1163, 345] width 652 height 690
click at [982, 635] on button "Bắt đầu màn chơi" at bounding box center [1159, 620] width 530 height 77
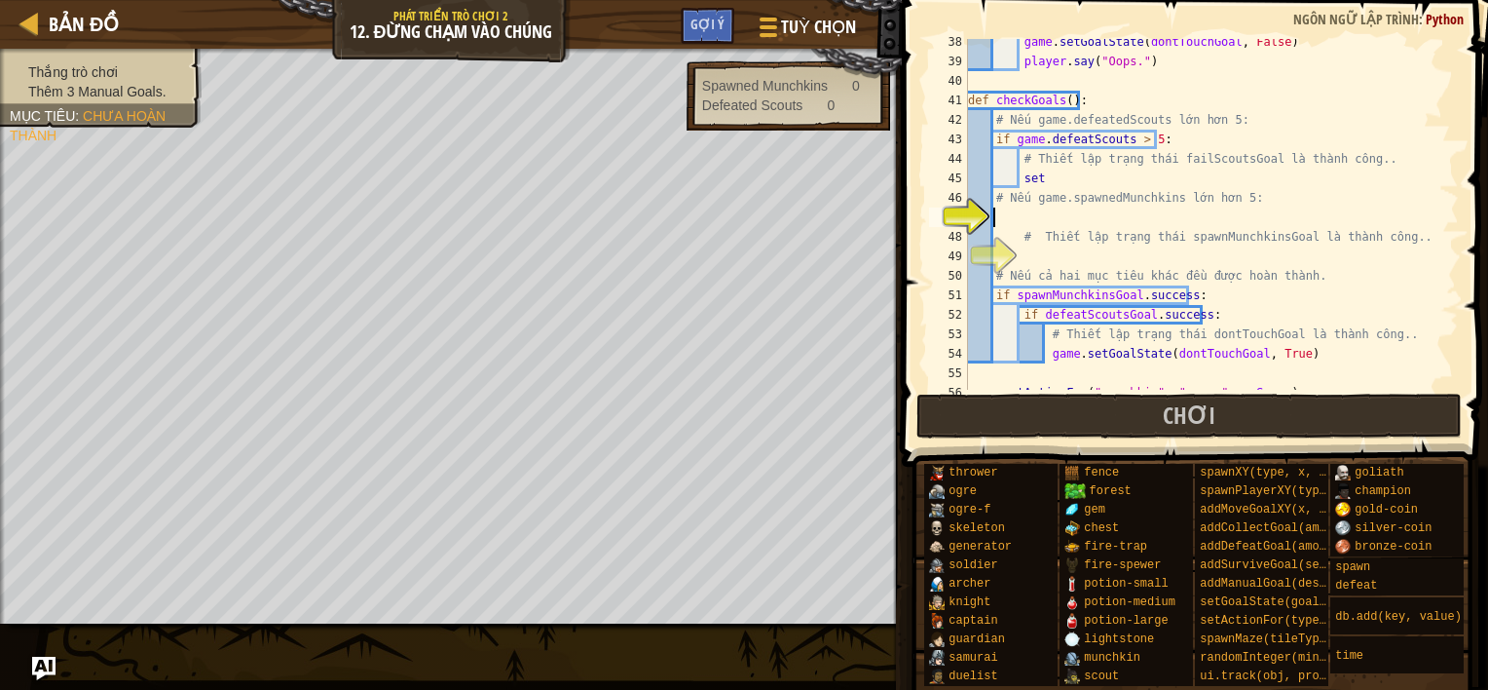
scroll to position [779, 0]
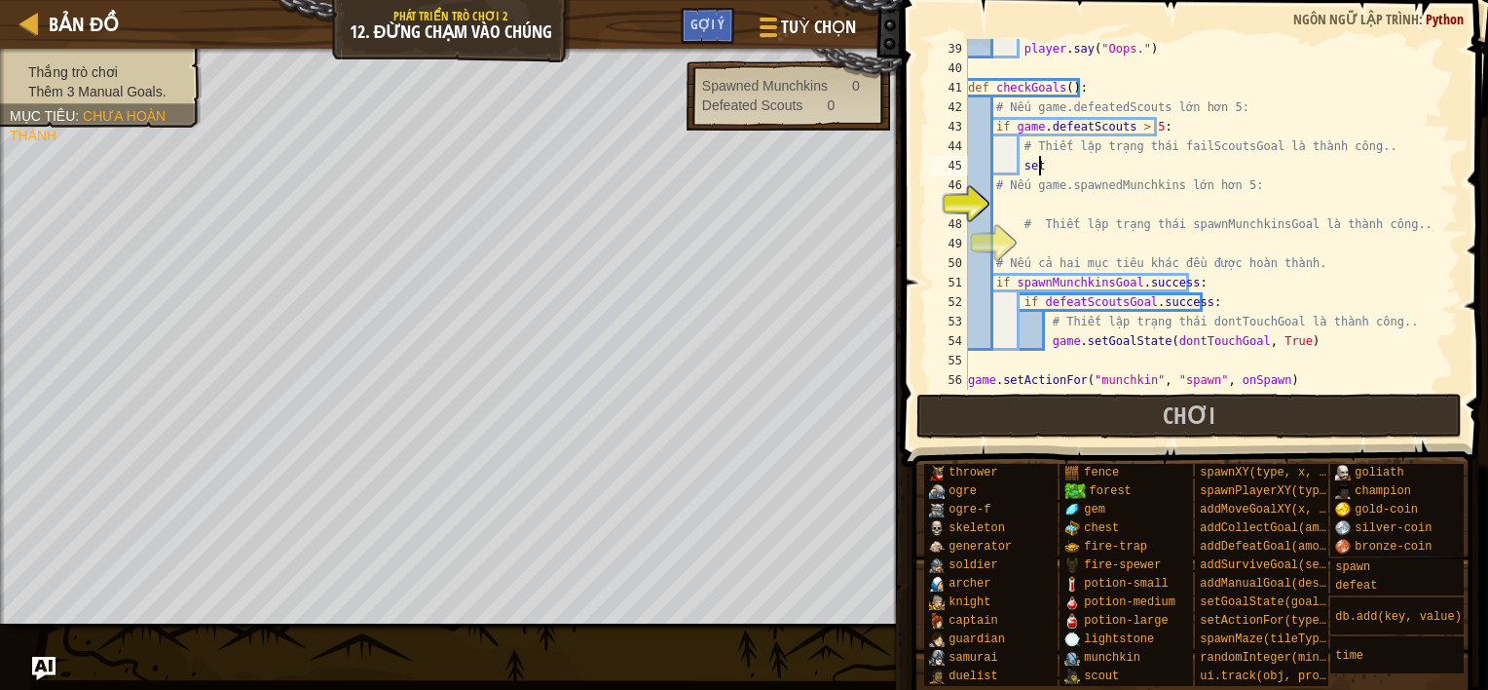
click at [1083, 168] on div "player . say ( "Oops." ) def checkGoals ( ) : # Nếu game.defeatedScouts lớn hơn…" at bounding box center [1204, 234] width 480 height 390
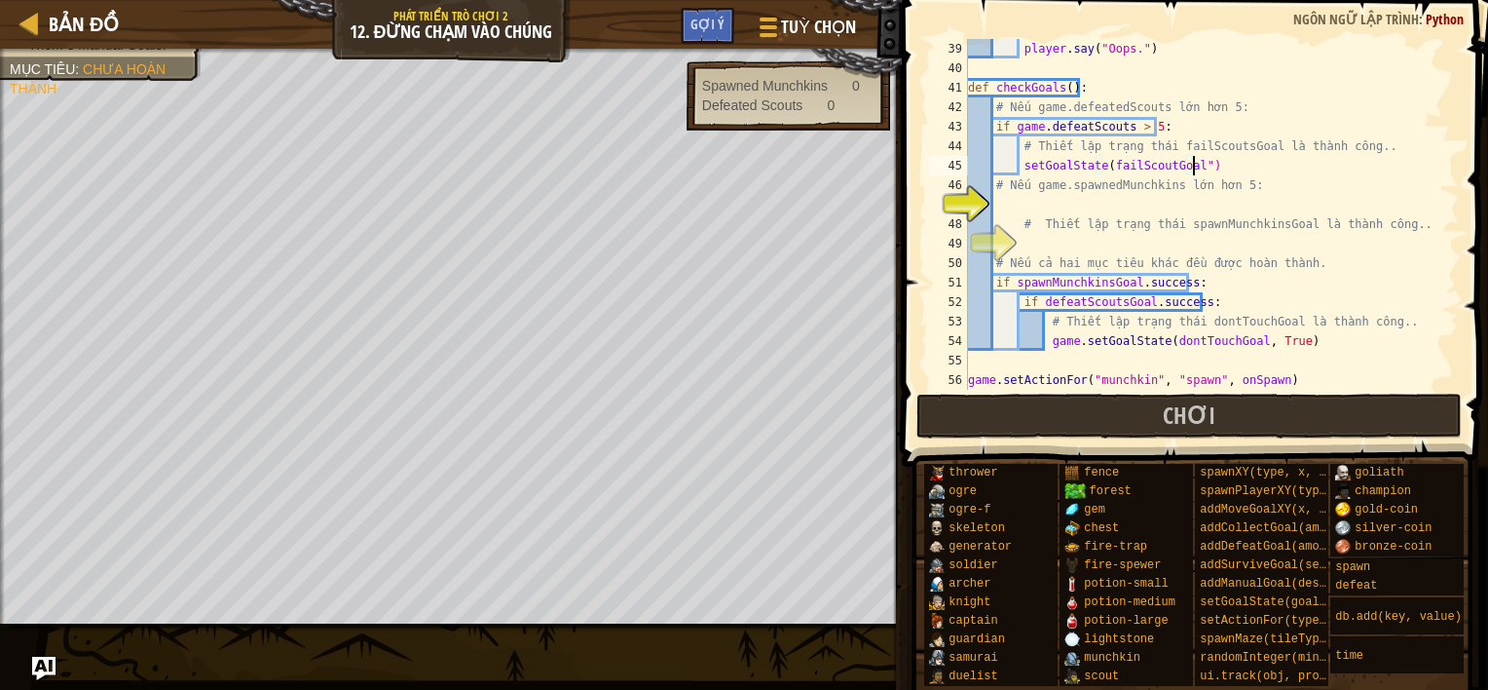
scroll to position [9, 18]
click at [1103, 172] on div "player . say ( "Oops." ) def checkGoals ( ) : # Nếu game.defeatedScouts lớn hơn…" at bounding box center [1204, 234] width 480 height 390
click at [1201, 167] on div "player . say ( "Oops." ) def checkGoals ( ) : # Nếu game.defeatedScouts lớn hơn…" at bounding box center [1204, 234] width 480 height 390
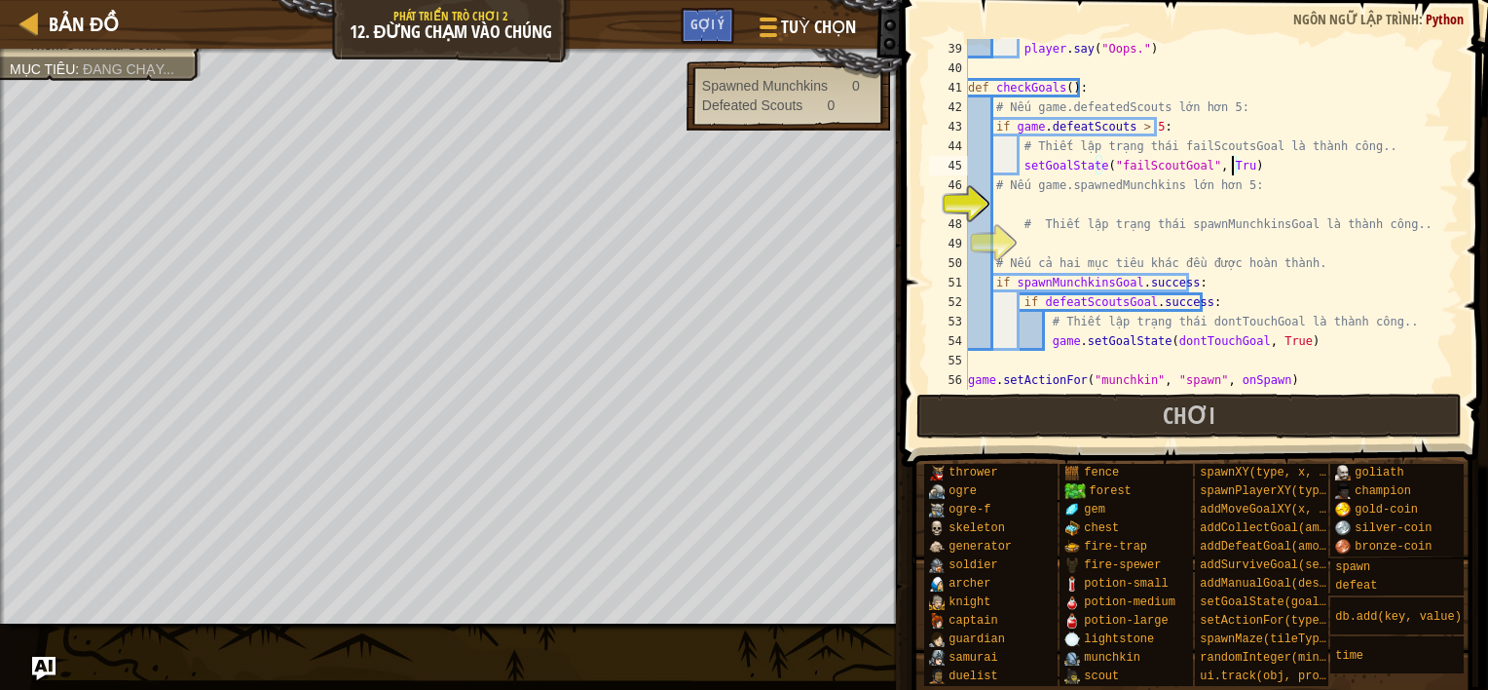
type textarea "setGoalState("failScoutGoal", True)"
click at [1118, 198] on div "player . say ( "Oops." ) def checkGoals ( ) : # Nếu game.defeatedScouts lớn hơn…" at bounding box center [1204, 234] width 480 height 390
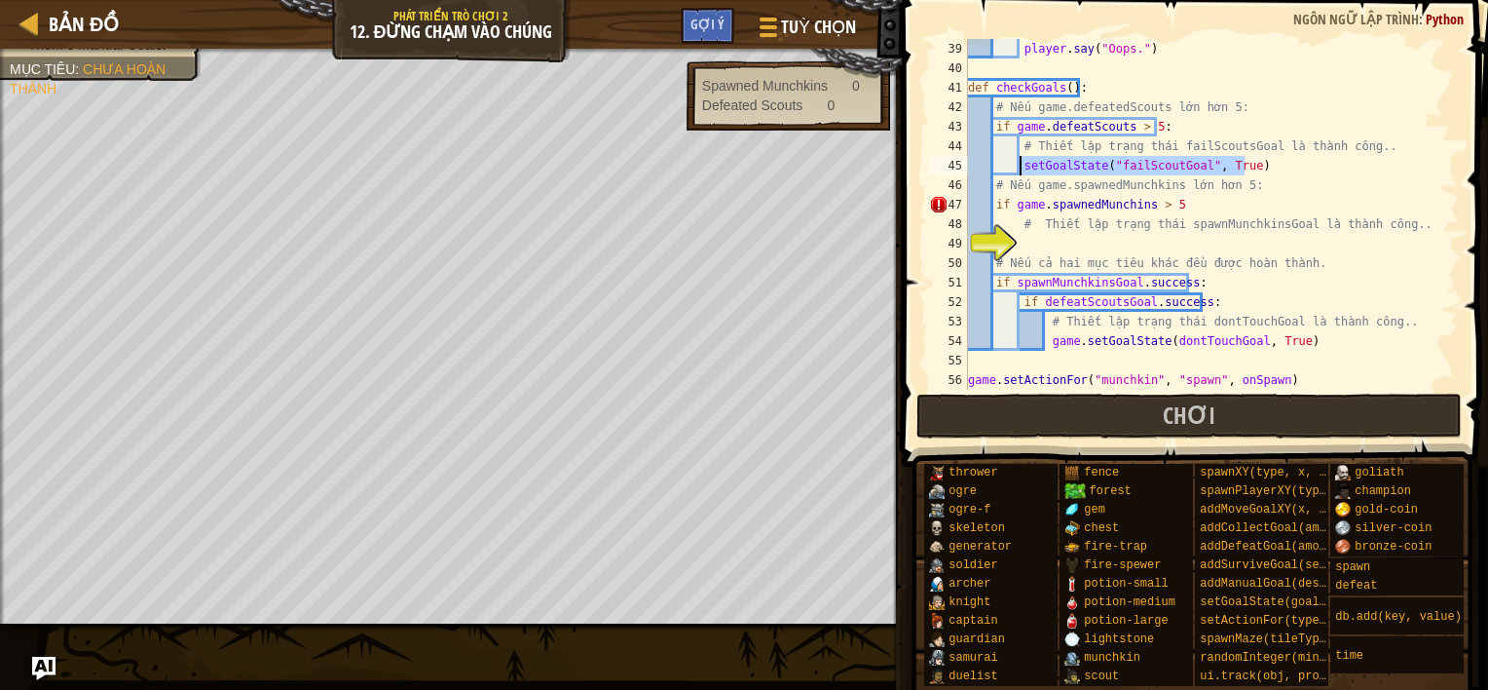
drag, startPoint x: 1247, startPoint y: 164, endPoint x: 1018, endPoint y: 165, distance: 228.9
click at [1018, 165] on div "player . say ( "Oops." ) def checkGoals ( ) : # Nếu game.defeatedScouts lớn hơn…" at bounding box center [1204, 234] width 480 height 390
click at [1023, 262] on div "player . say ( "Oops." ) def checkGoals ( ) : # Nếu game.defeatedScouts lớn hơn…" at bounding box center [1204, 234] width 480 height 390
click at [968, 240] on div "49" at bounding box center [948, 243] width 39 height 19
type textarea "# Nếu cả hai mục tiêu khác đều được hoàn thành."
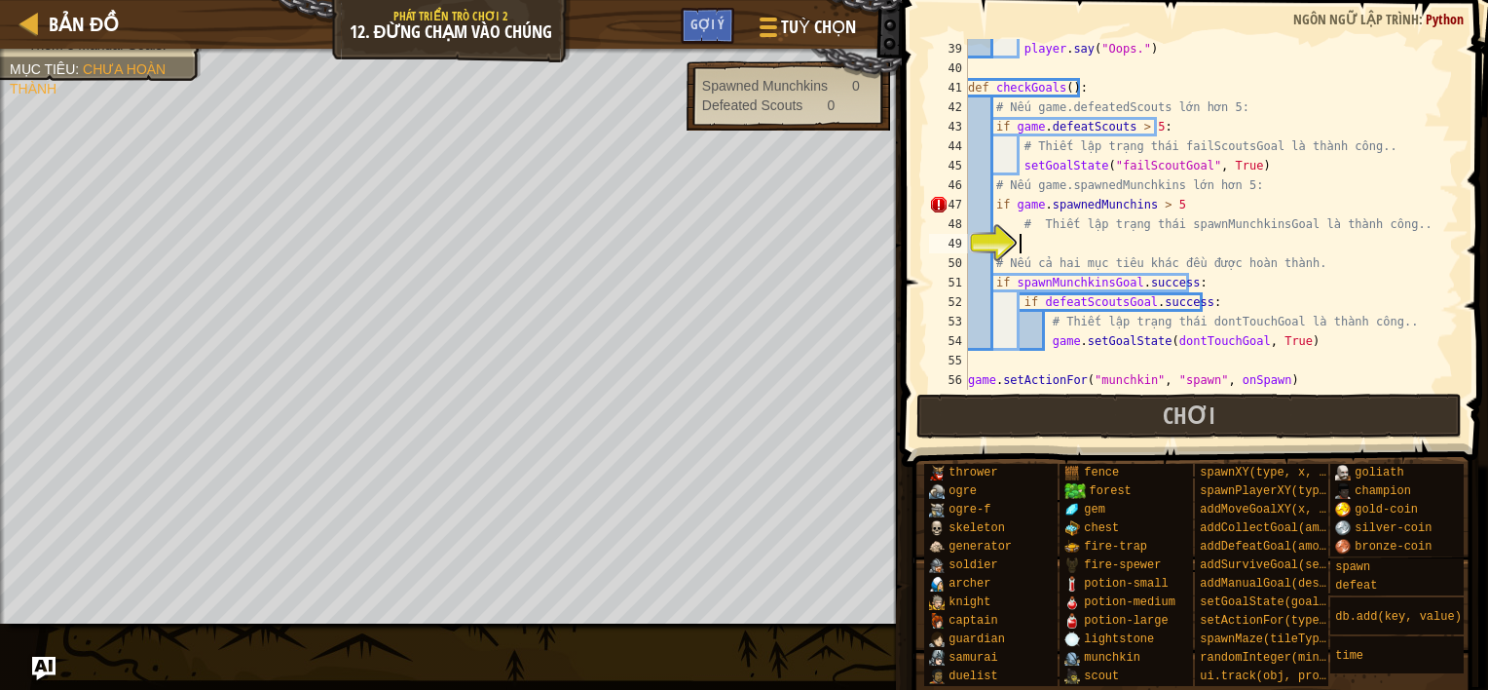
click at [1043, 237] on div "player . say ( "Oops." ) def checkGoals ( ) : # Nếu game.defeatedScouts lớn hơn…" at bounding box center [1204, 234] width 480 height 390
paste textarea "setGoalState("failScoutGoal", True)"
drag, startPoint x: 1140, startPoint y: 207, endPoint x: 1045, endPoint y: 210, distance: 95.5
click at [1045, 210] on div "player . say ( "Oops." ) def checkGoals ( ) : # Nếu game.defeatedScouts lớn hơn…" at bounding box center [1204, 234] width 480 height 390
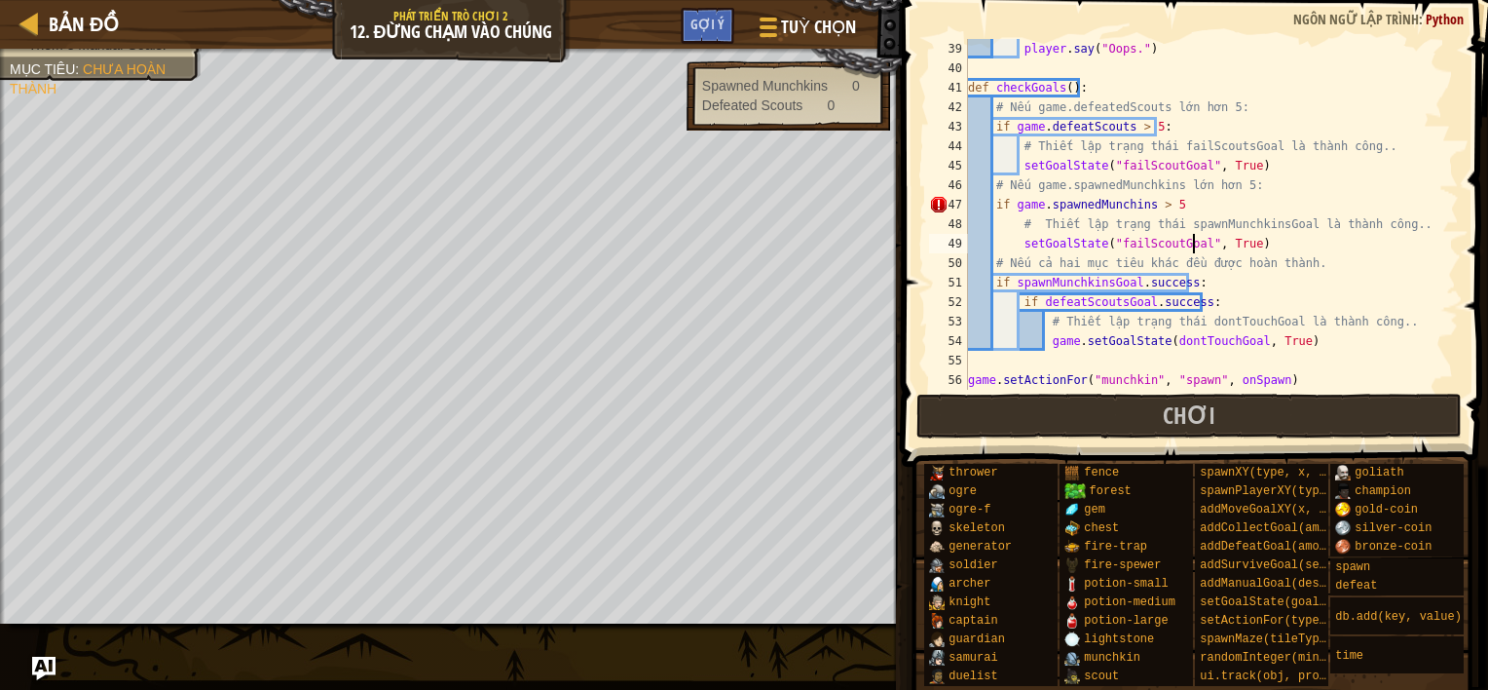
click at [1194, 242] on div "player . say ( "Oops." ) def checkGoals ( ) : # Nếu game.defeatedScouts lớn hơn…" at bounding box center [1204, 234] width 480 height 390
click at [1192, 253] on div "player . say ( "Oops." ) def checkGoals ( ) : # Nếu game.defeatedScouts lớn hơn…" at bounding box center [1204, 234] width 480 height 390
click at [1192, 243] on div "player . say ( "Oops." ) def checkGoals ( ) : # Nếu game.defeatedScouts lớn hơn…" at bounding box center [1204, 234] width 480 height 390
drag, startPoint x: 1192, startPoint y: 243, endPoint x: 1110, endPoint y: 238, distance: 82.0
click at [1110, 238] on div "player . say ( "Oops." ) def checkGoals ( ) : # Nếu game.defeatedScouts lớn hơn…" at bounding box center [1204, 234] width 480 height 390
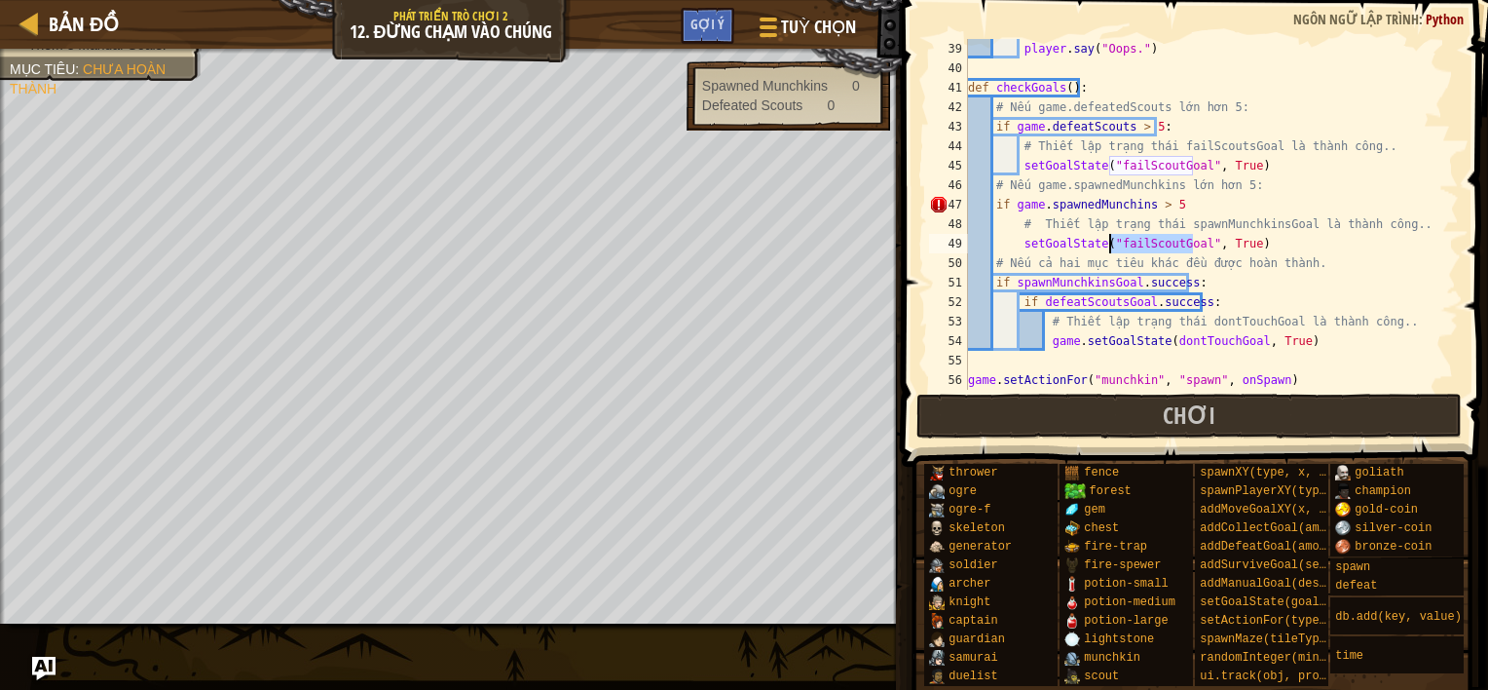
paste textarea "spawnedMunchins"
click at [1196, 202] on div "player . say ( "Oops." ) def checkGoals ( ) : # Nếu game.defeatedScouts lớn hơn…" at bounding box center [1204, 234] width 480 height 390
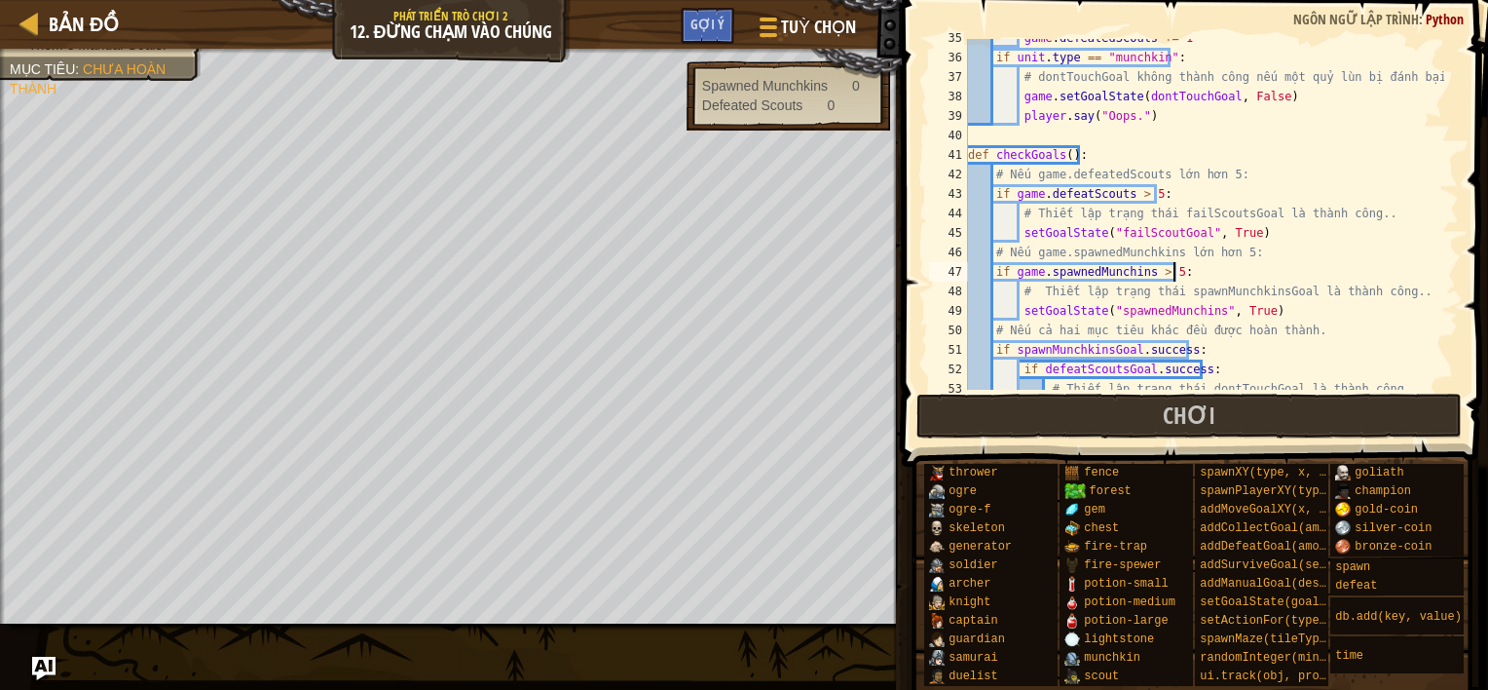
scroll to position [725, 0]
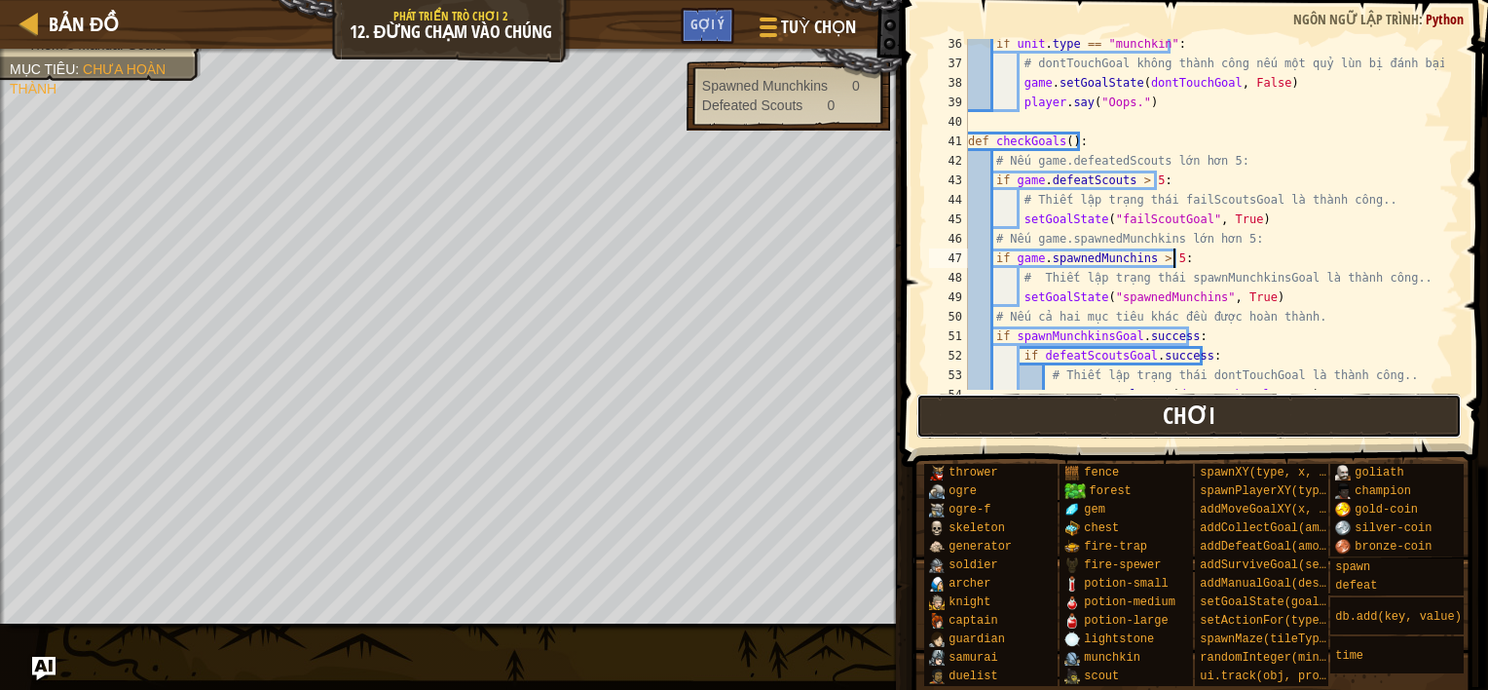
click at [1230, 413] on button "Chơi" at bounding box center [1189, 415] width 546 height 45
click at [1047, 408] on button "Chơi" at bounding box center [1189, 415] width 546 height 45
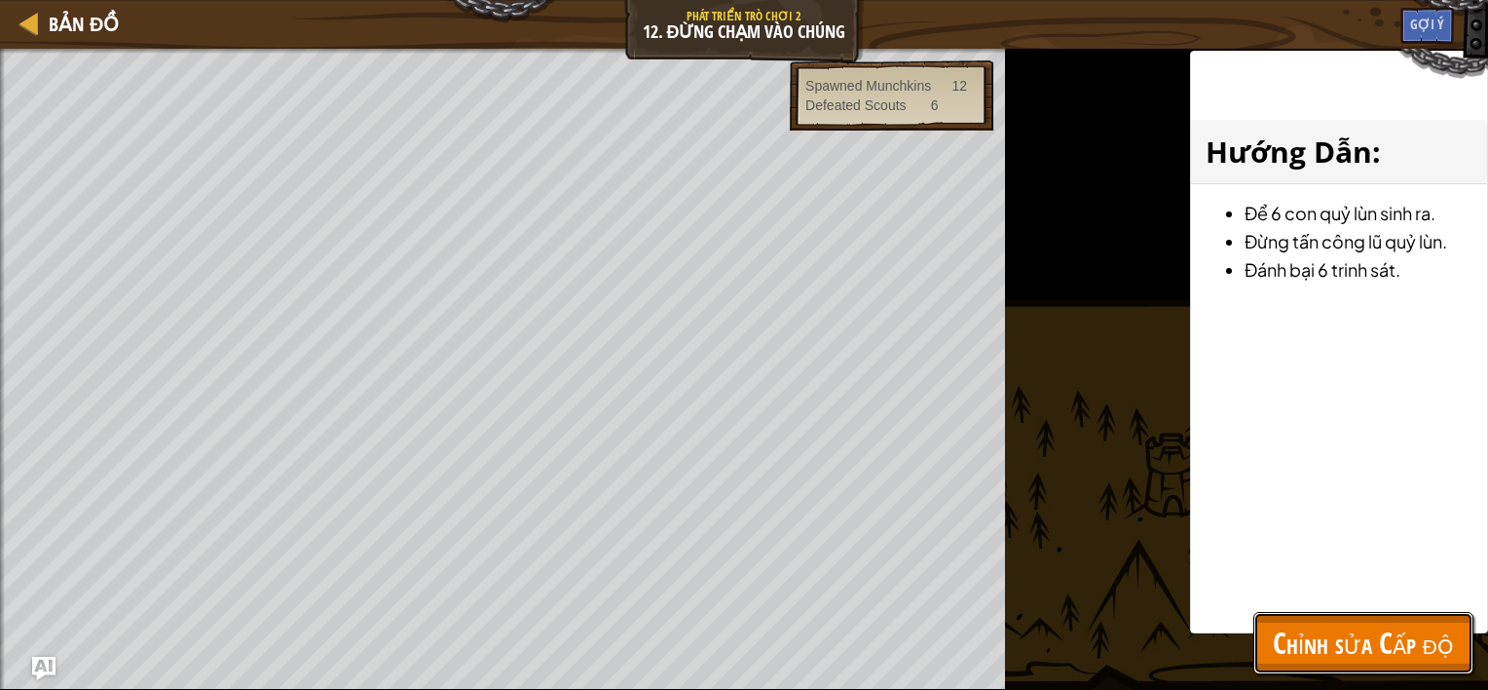
click at [1342, 642] on span "Chỉnh sửa Cấp độ" at bounding box center [1363, 642] width 181 height 40
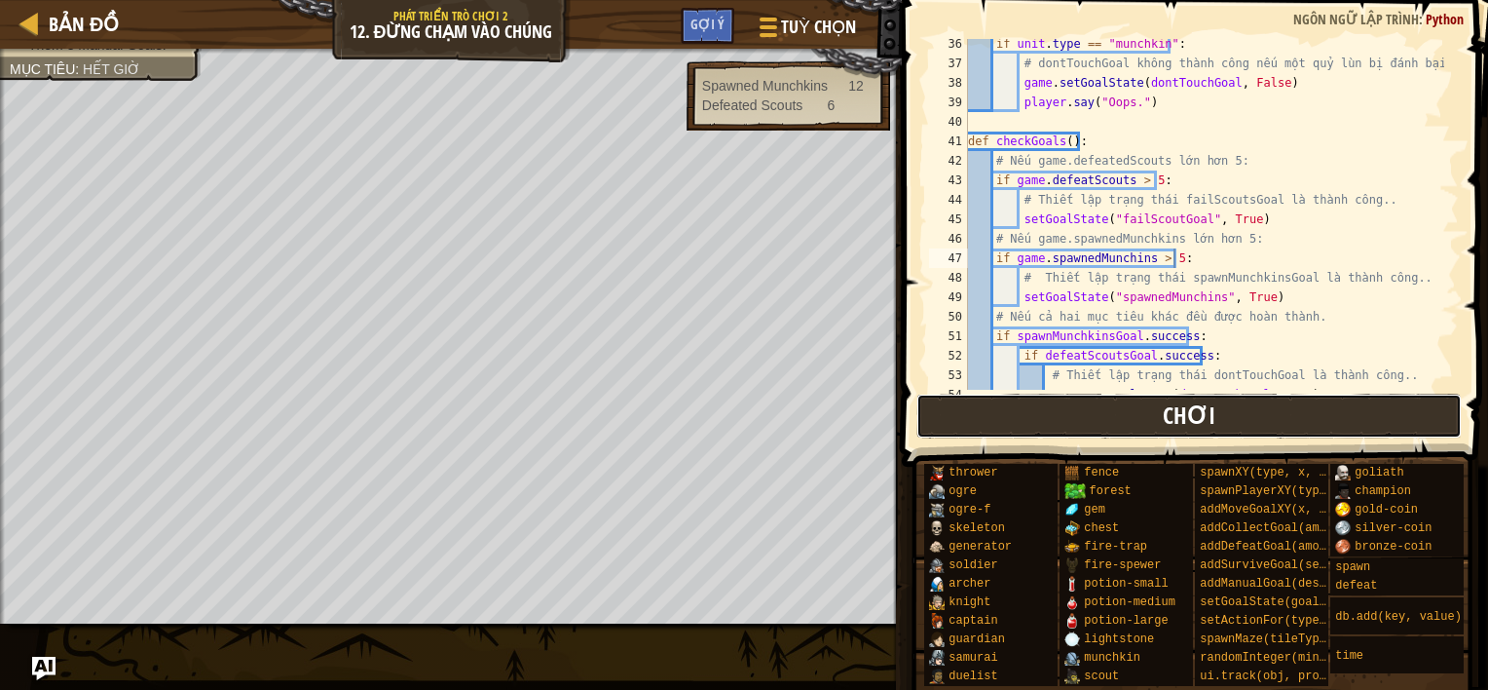
click at [1023, 421] on button "Chơi" at bounding box center [1189, 415] width 546 height 45
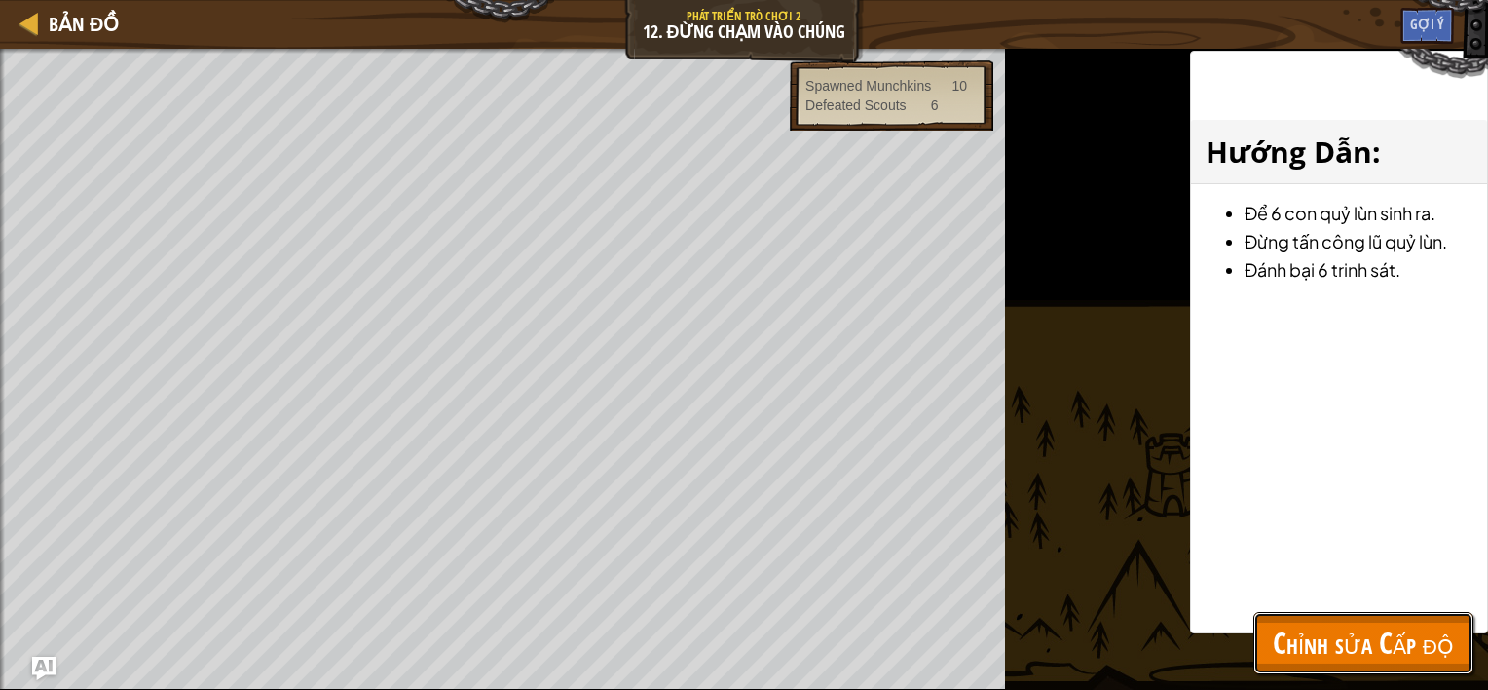
click at [1415, 656] on span "Chỉnh sửa Cấp độ" at bounding box center [1363, 642] width 181 height 40
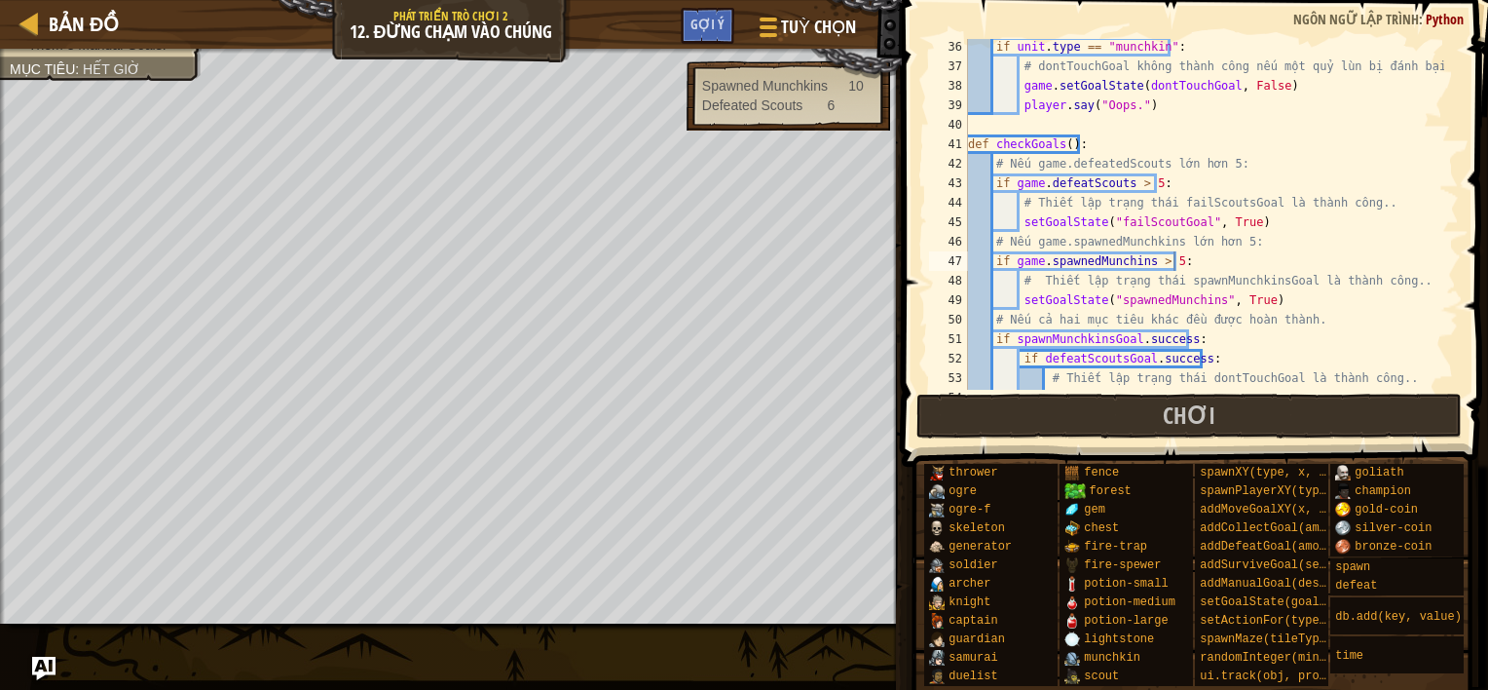
scroll to position [722, 0]
click at [1208, 304] on div "if unit . type == "munchkin" : # dontTouchGoal không thành công nếu một quỷ lùn…" at bounding box center [1204, 232] width 480 height 390
click at [1184, 410] on span "Chơi" at bounding box center [1189, 414] width 53 height 31
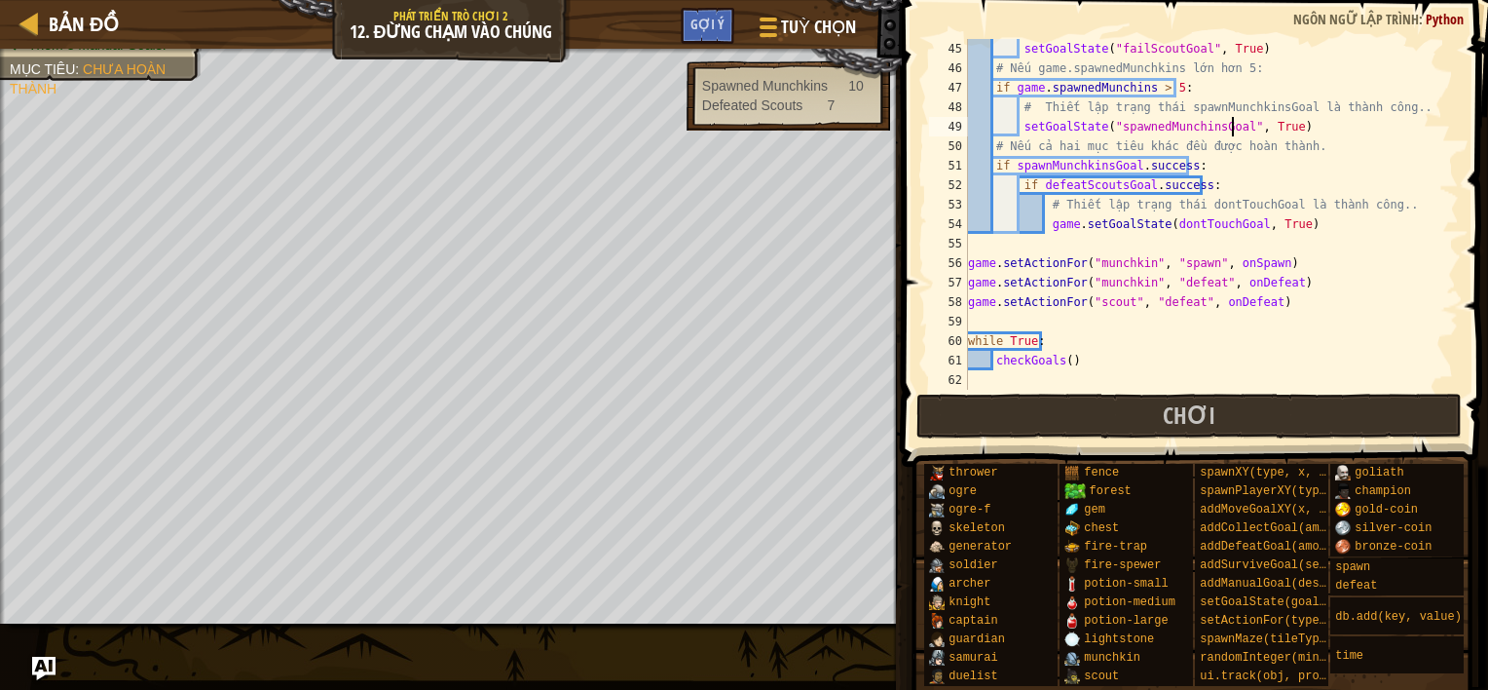
scroll to position [896, 0]
click at [1080, 417] on button "Chơi" at bounding box center [1189, 415] width 546 height 45
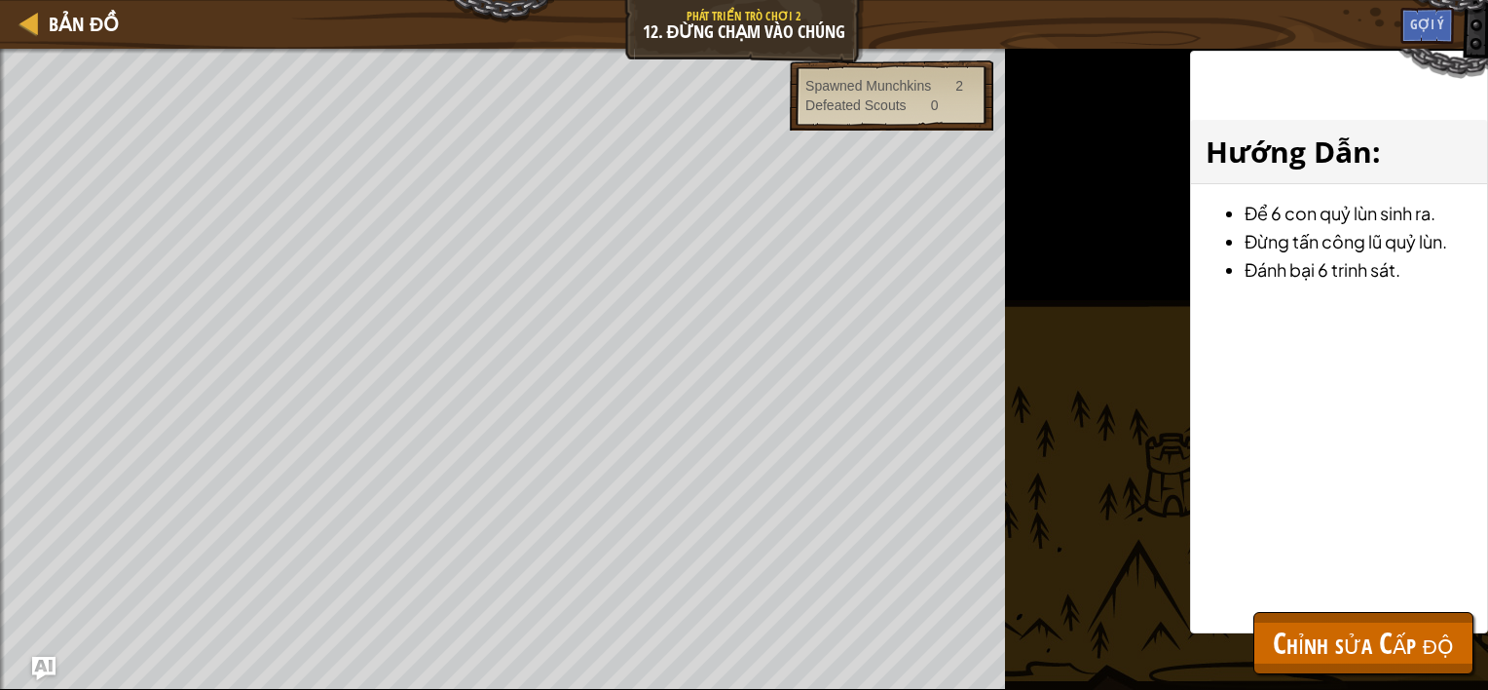
click at [1387, 611] on div "Hướng Dẫn : Để 6 con quỷ lùn sinh ra. Đừng tấn công lũ quỷ lùn. Đánh bại 6 trin…" at bounding box center [1339, 342] width 298 height 582
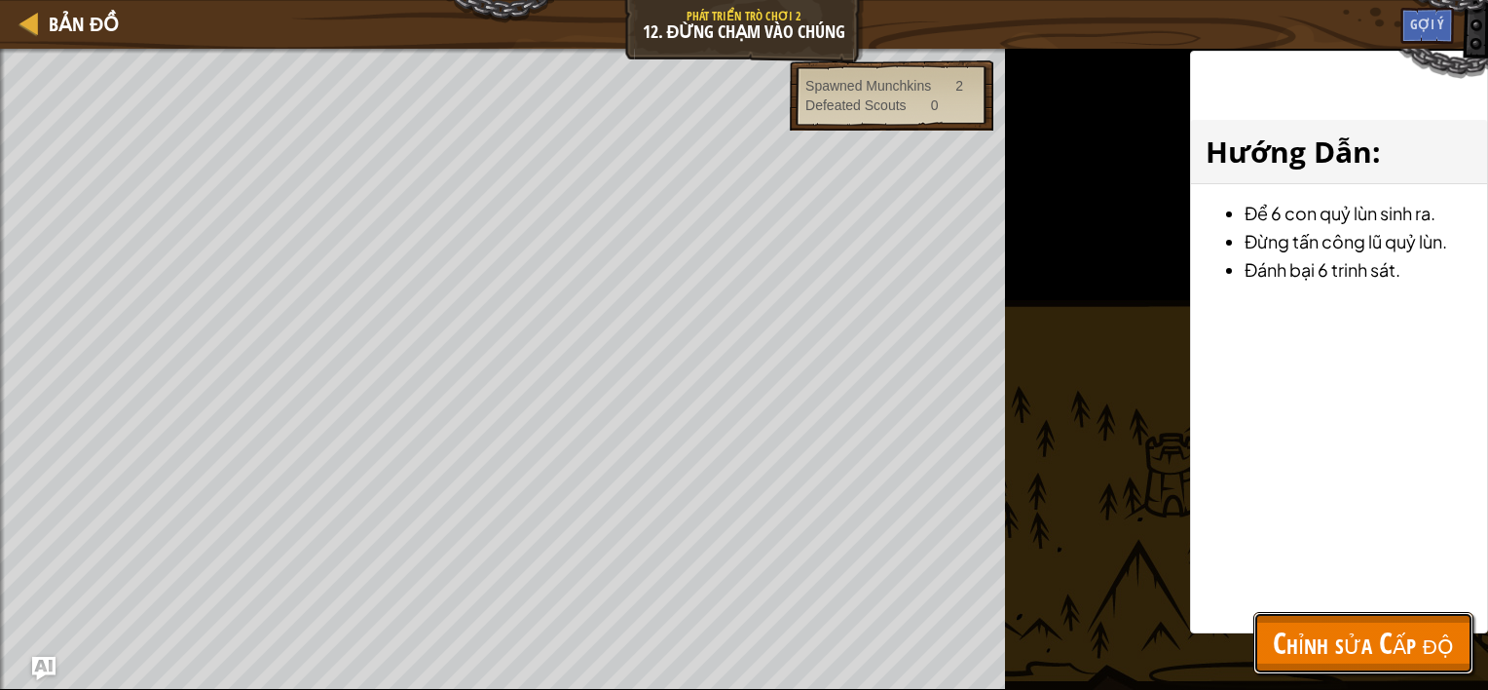
click at [1319, 639] on span "Chỉnh sửa Cấp độ" at bounding box center [1363, 642] width 181 height 40
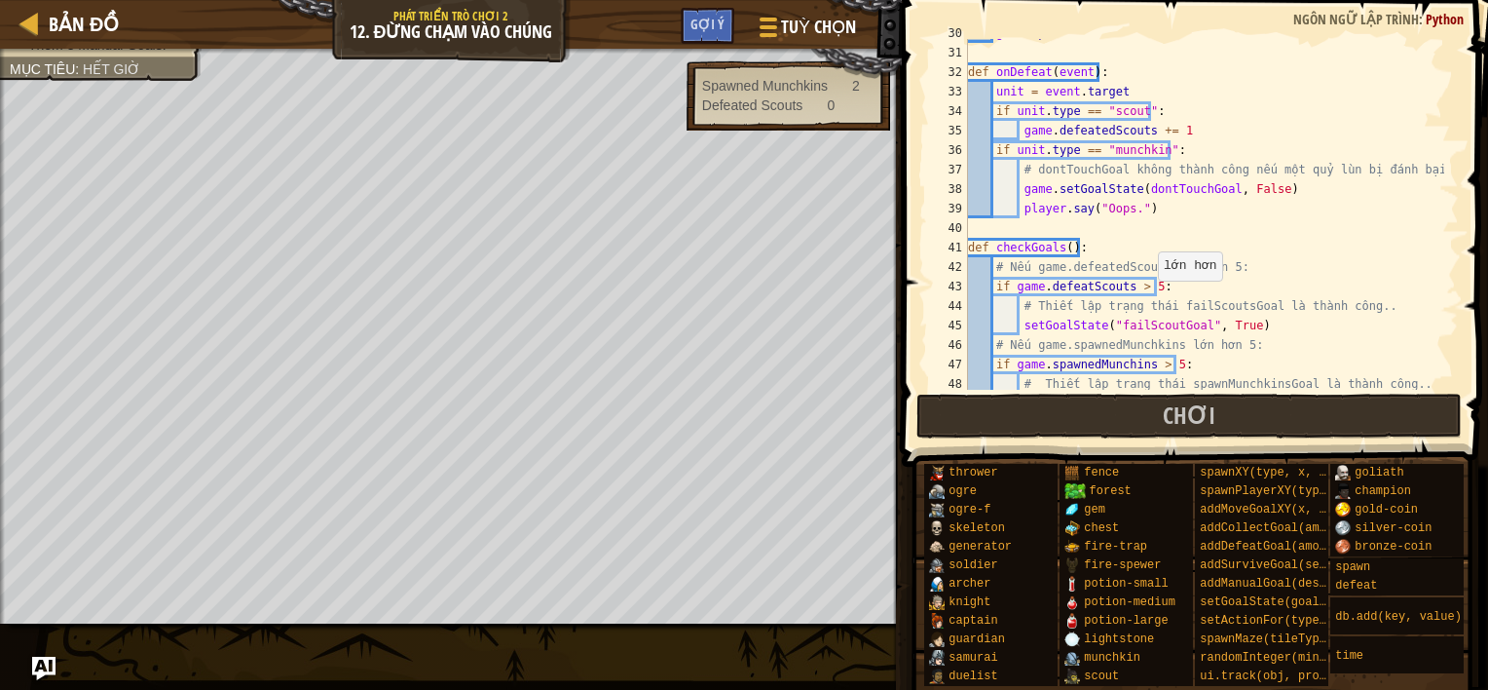
scroll to position [9, 14]
click at [1148, 284] on div "game . spawnedMunchkins += 1 def onDefeat ( event ) : unit = event . target if …" at bounding box center [1204, 218] width 480 height 390
click at [1168, 365] on div "game . spawnedMunchkins += 1 def onDefeat ( event ) : unit = event . target if …" at bounding box center [1204, 218] width 480 height 390
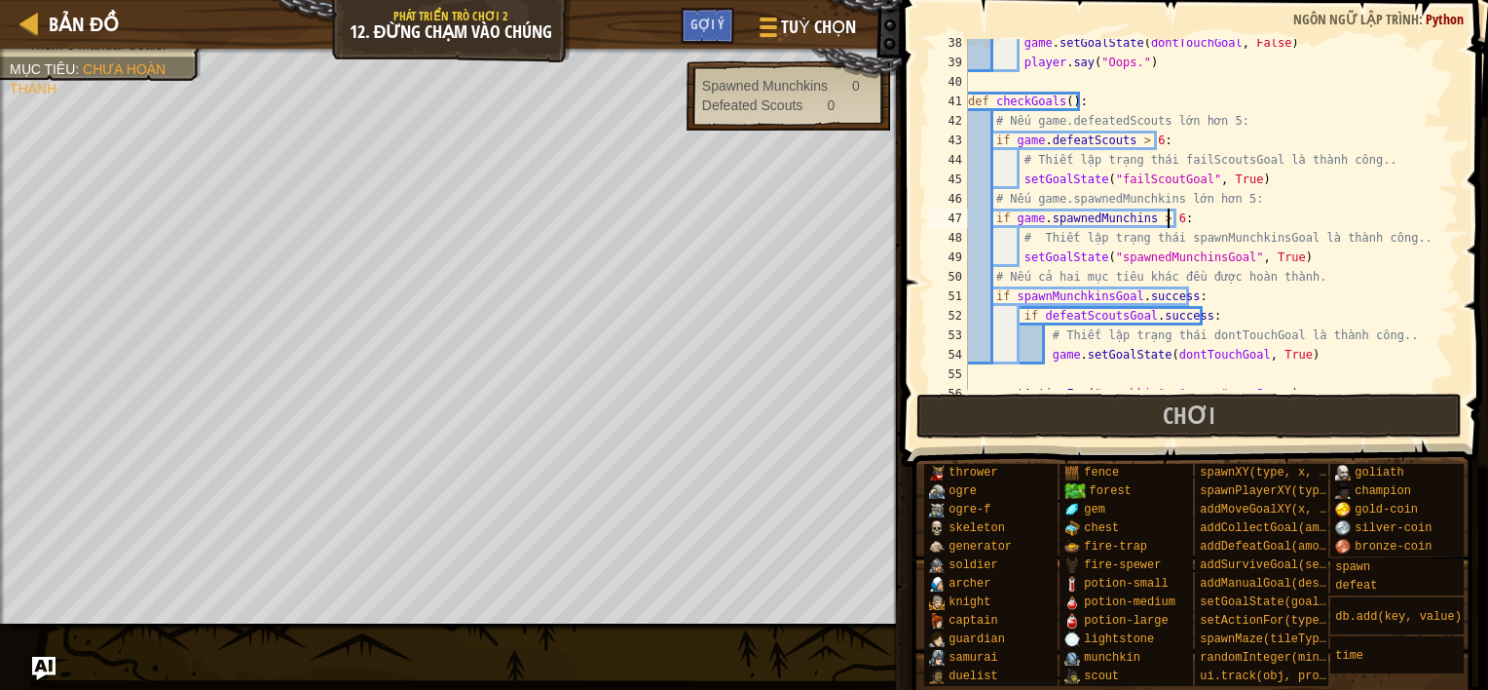
scroll to position [791, 0]
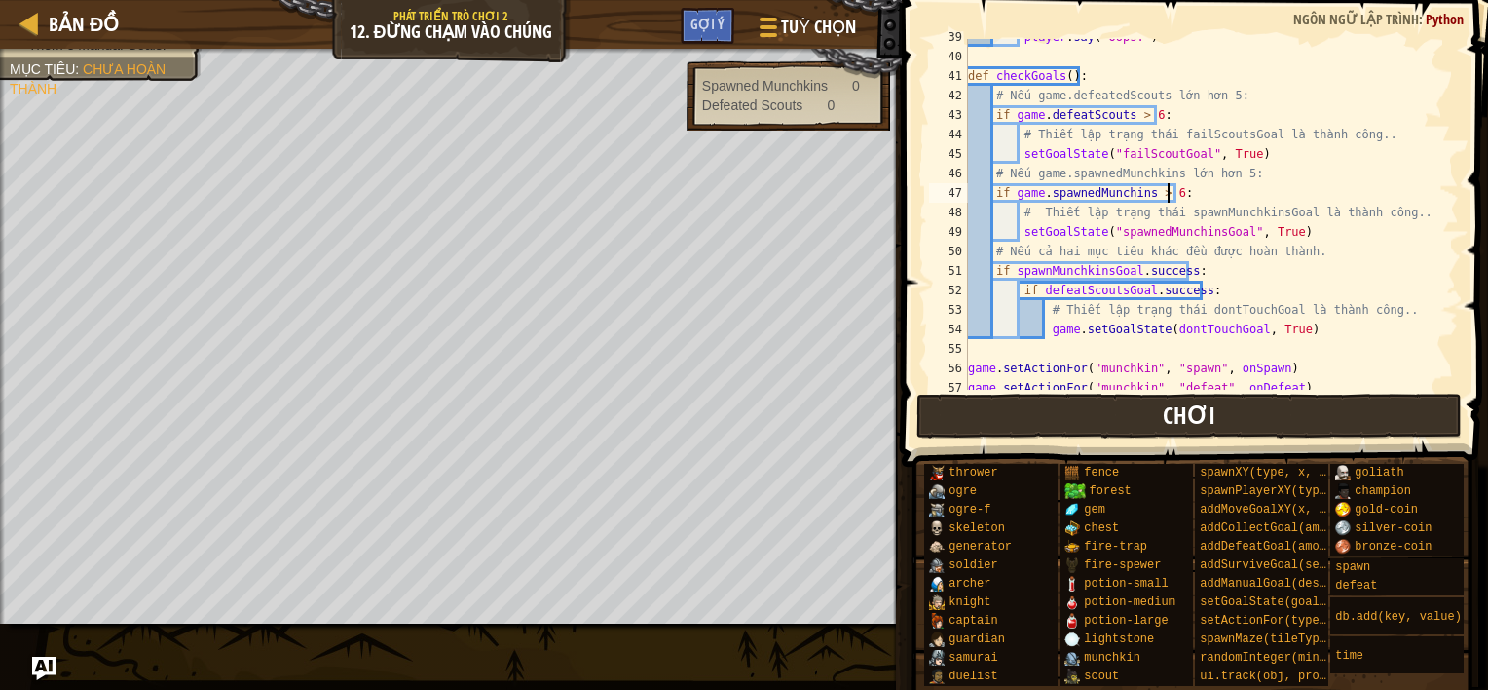
type textarea "if game.spawnedMunchins > 6:"
click at [1339, 413] on button "Chơi" at bounding box center [1189, 415] width 546 height 45
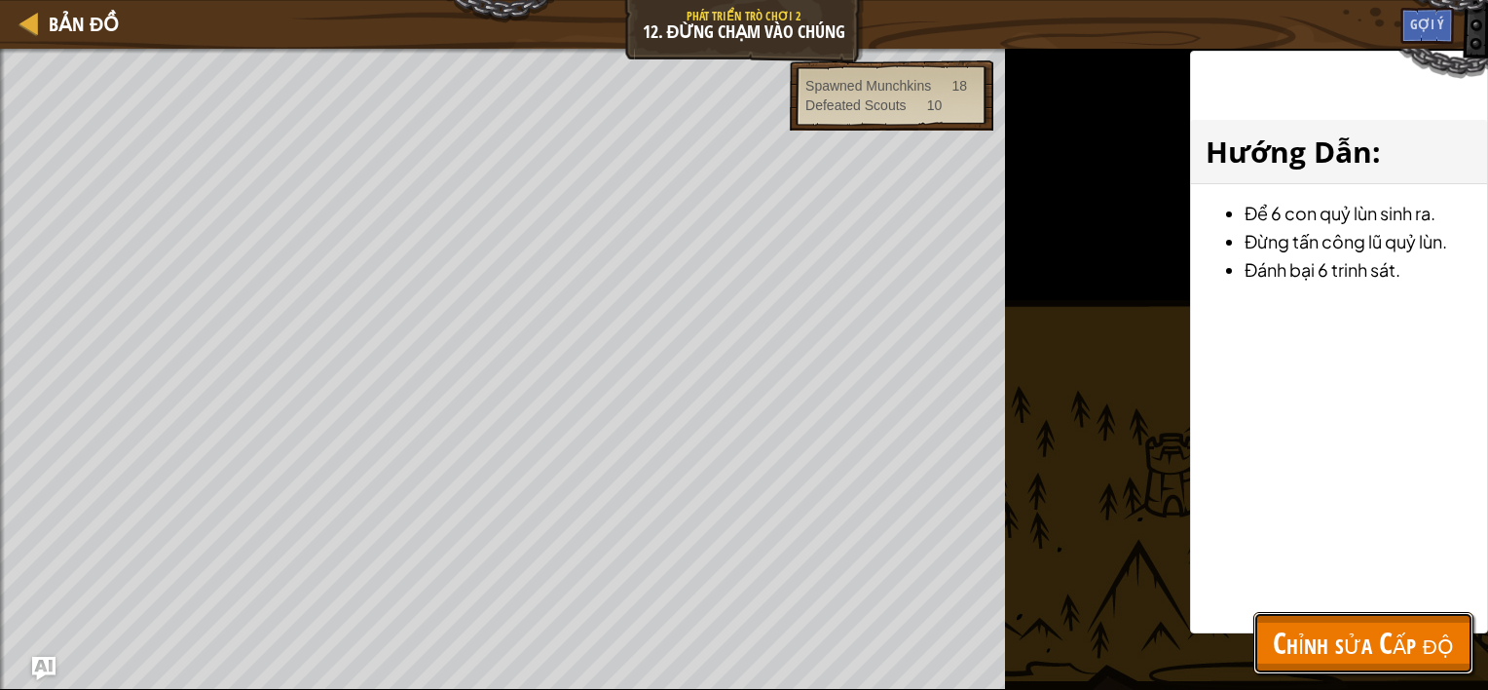
click at [1317, 653] on span "Chỉnh sửa Cấp độ" at bounding box center [1363, 642] width 181 height 40
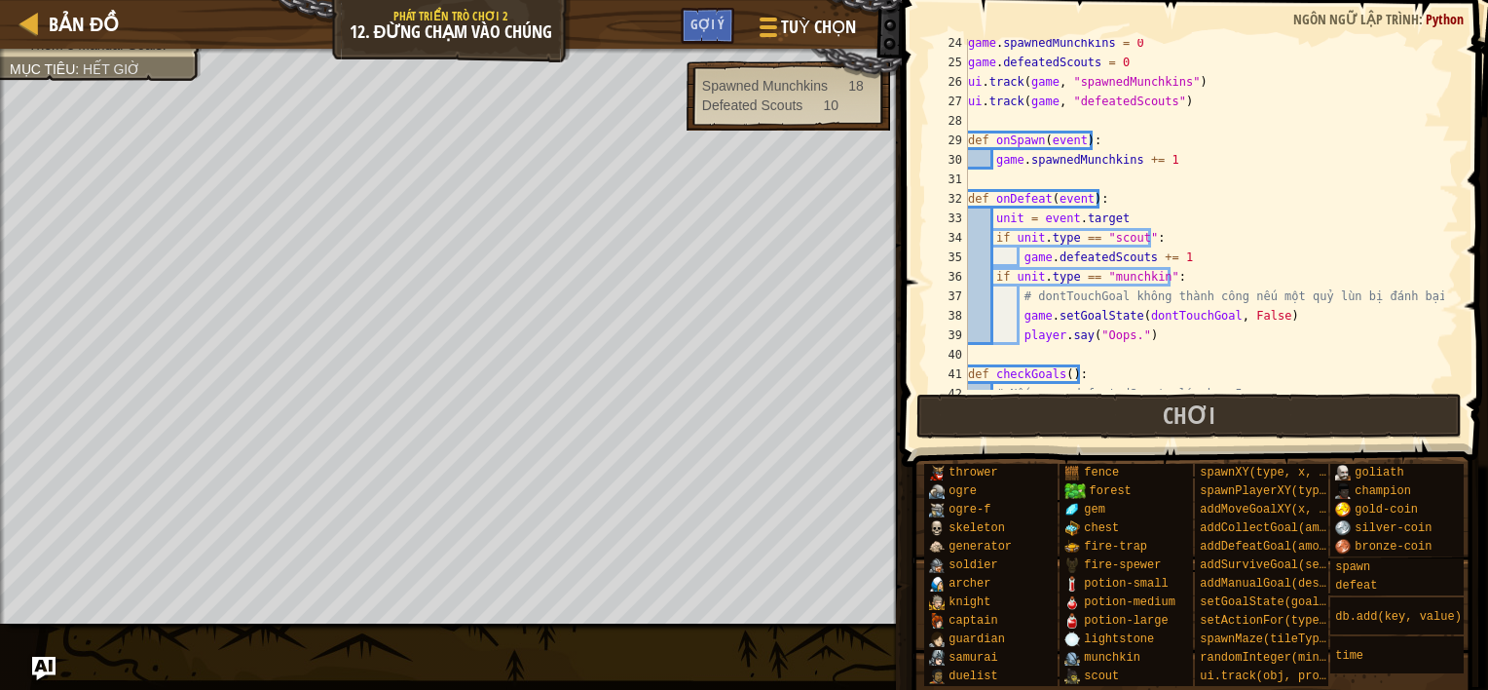
scroll to position [493, 0]
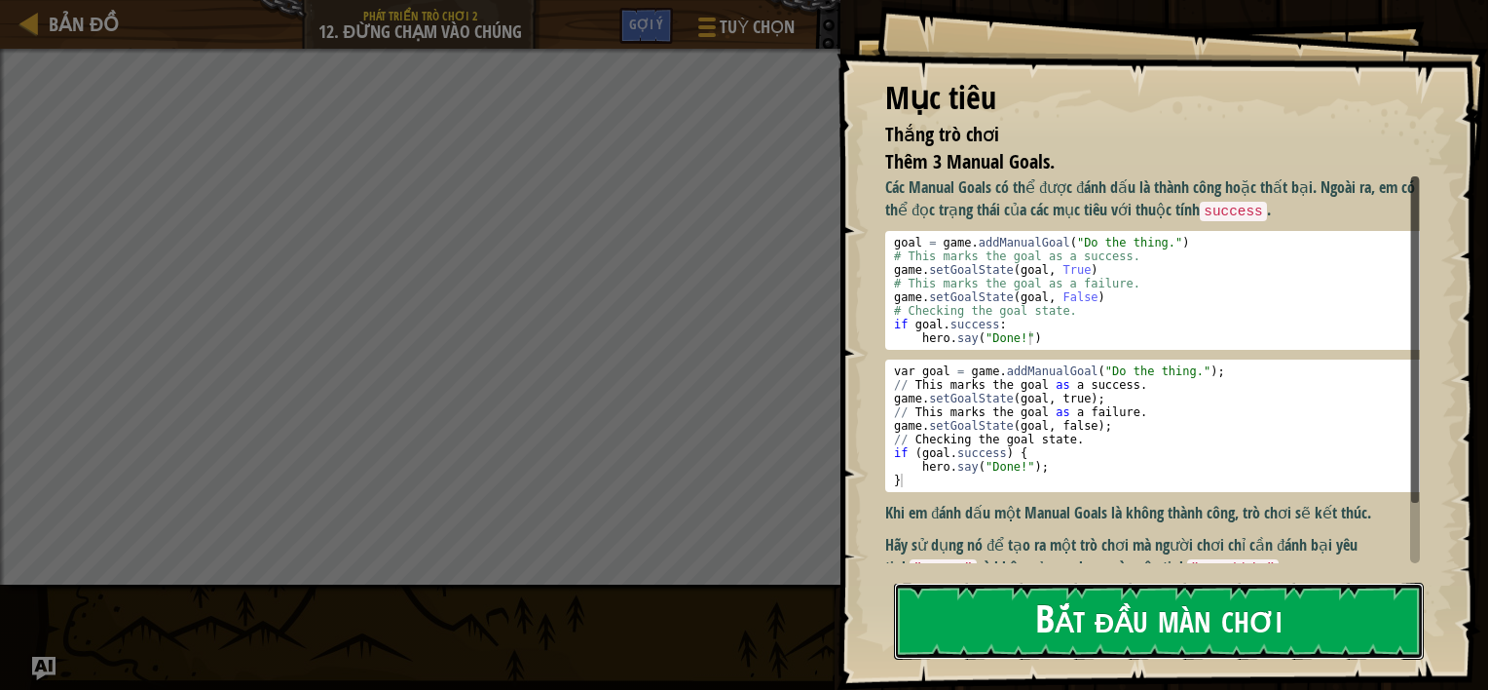
click at [1095, 582] on button "Bắt đầu màn chơi" at bounding box center [1159, 620] width 530 height 77
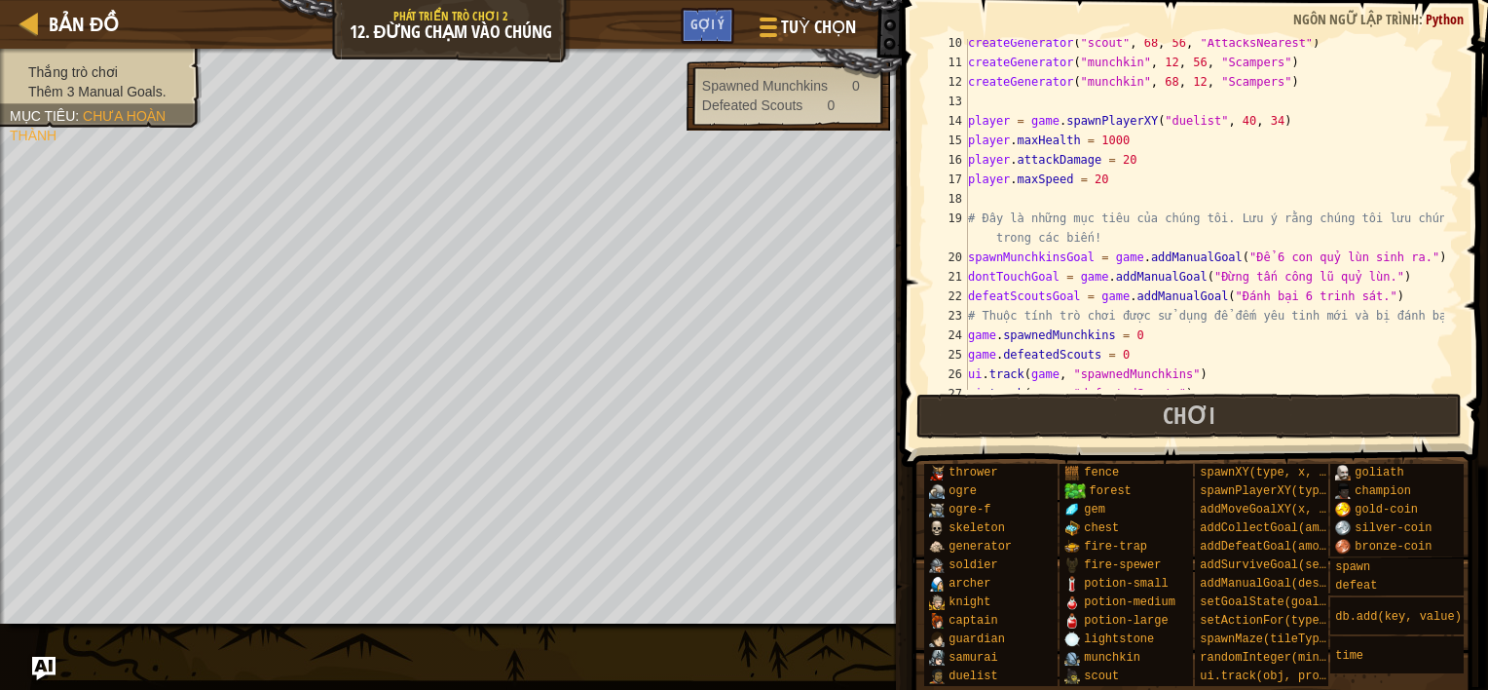
scroll to position [200, 0]
click at [1122, 140] on div "createGenerator ( "scout" , 68 , 56 , "AttacksNearest" ) createGenerator ( "mun…" at bounding box center [1204, 228] width 480 height 390
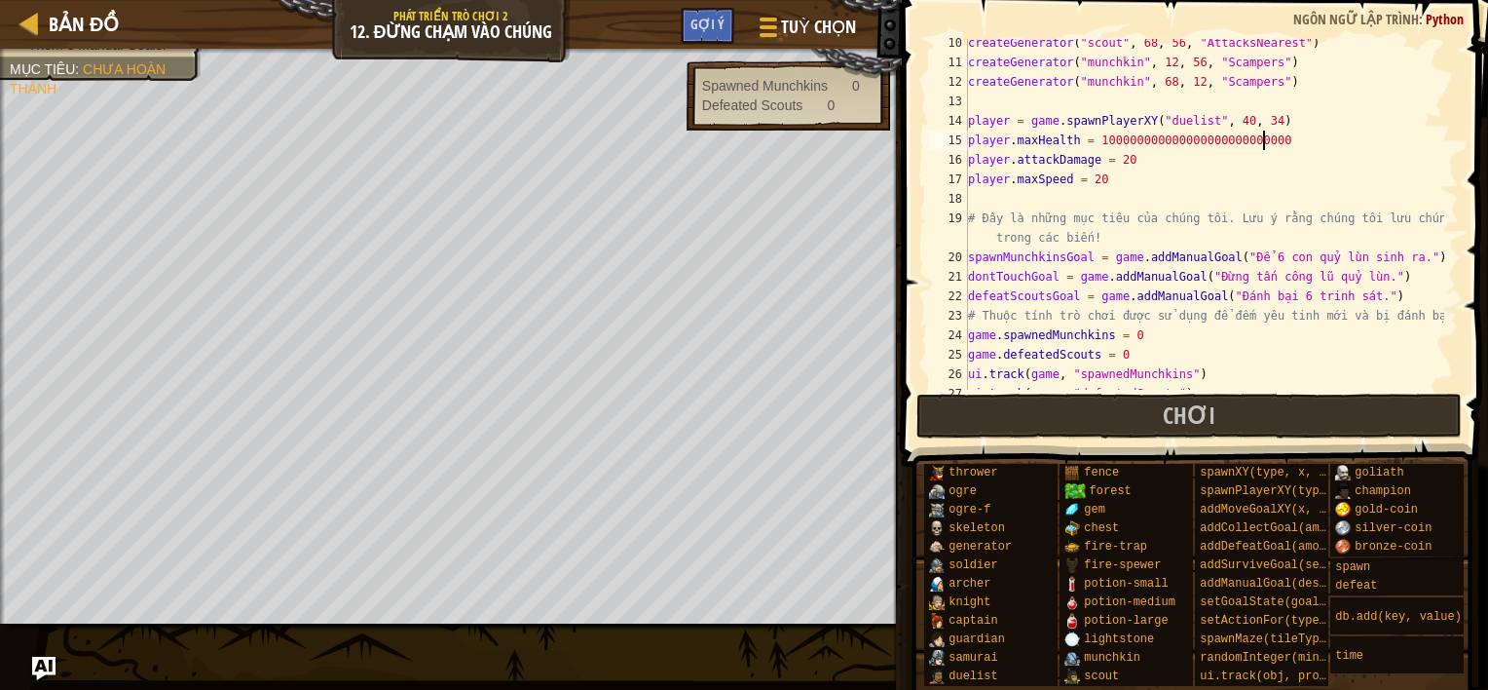
scroll to position [9, 23]
click at [1158, 408] on button "Chơi" at bounding box center [1189, 415] width 546 height 45
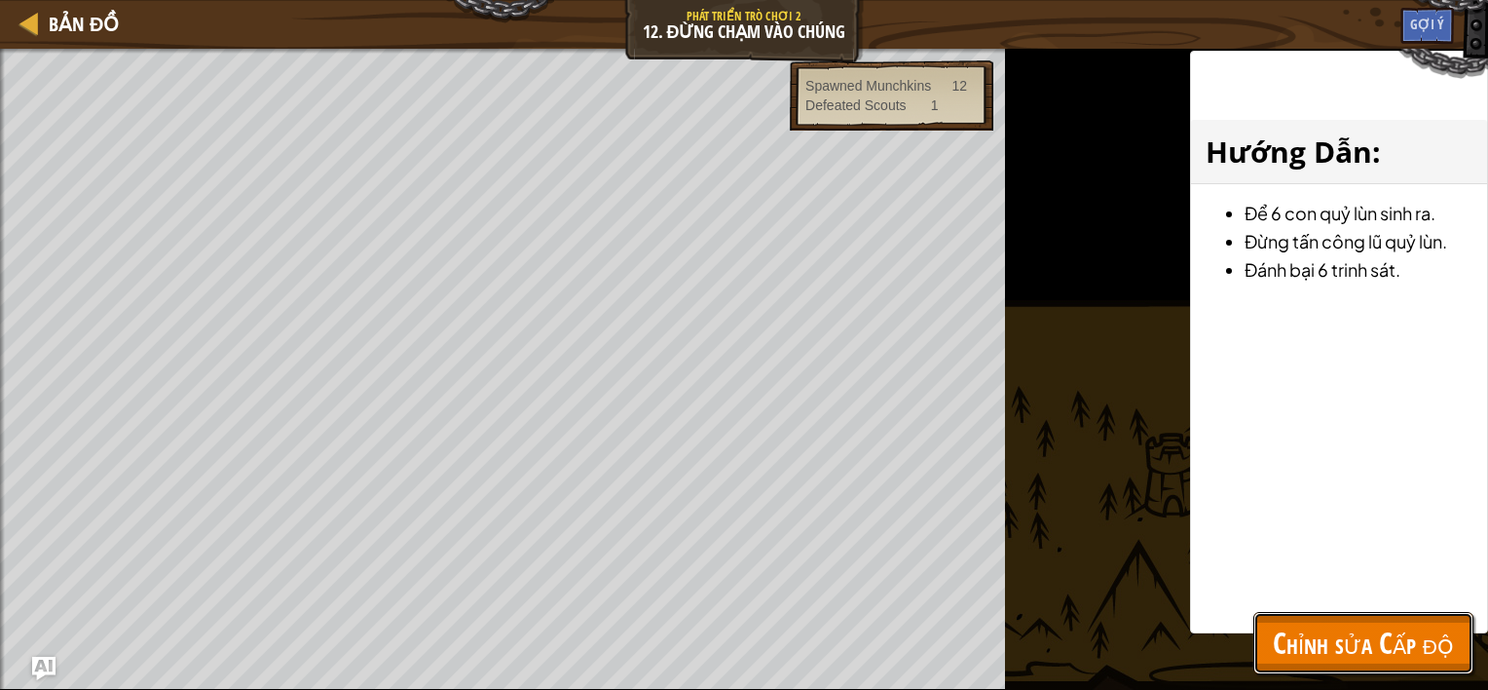
click at [1300, 635] on span "Chỉnh sửa Cấp độ" at bounding box center [1363, 642] width 181 height 40
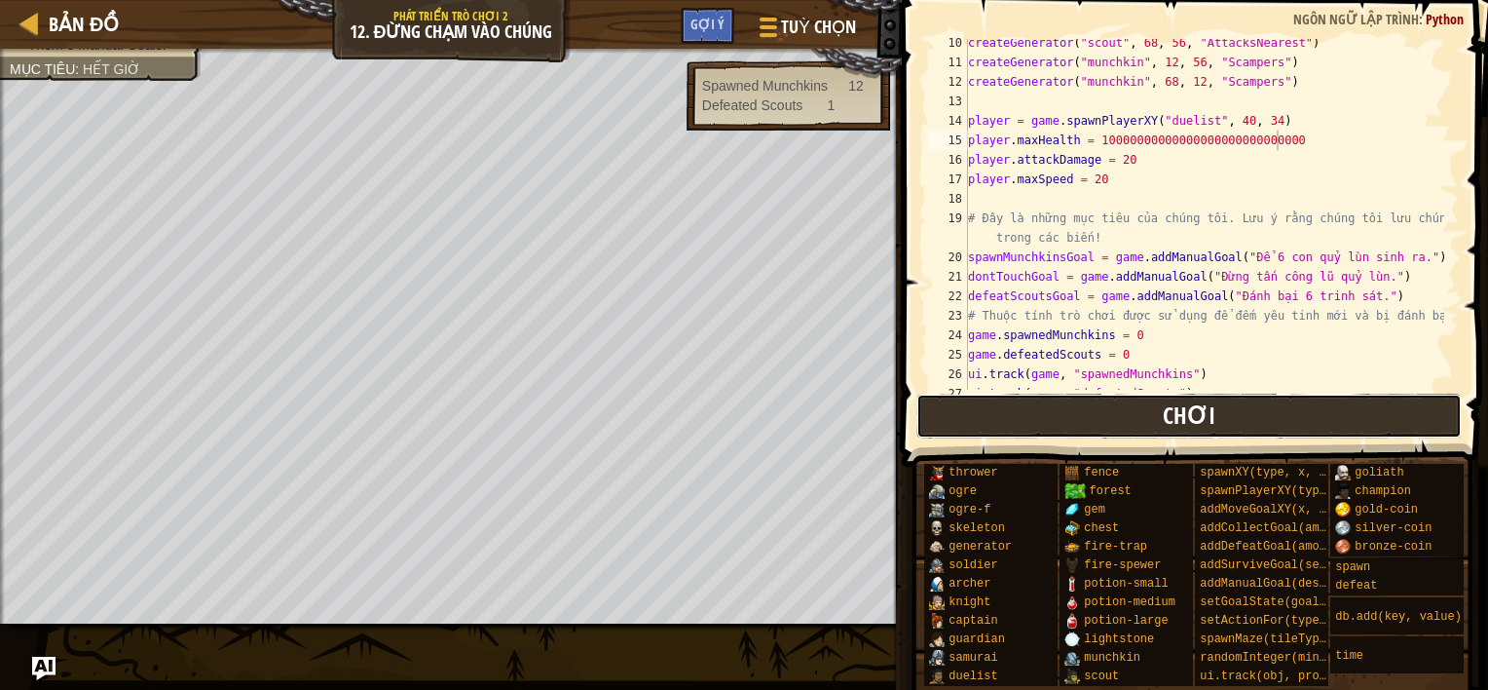
click at [1029, 424] on button "Chơi" at bounding box center [1189, 415] width 546 height 45
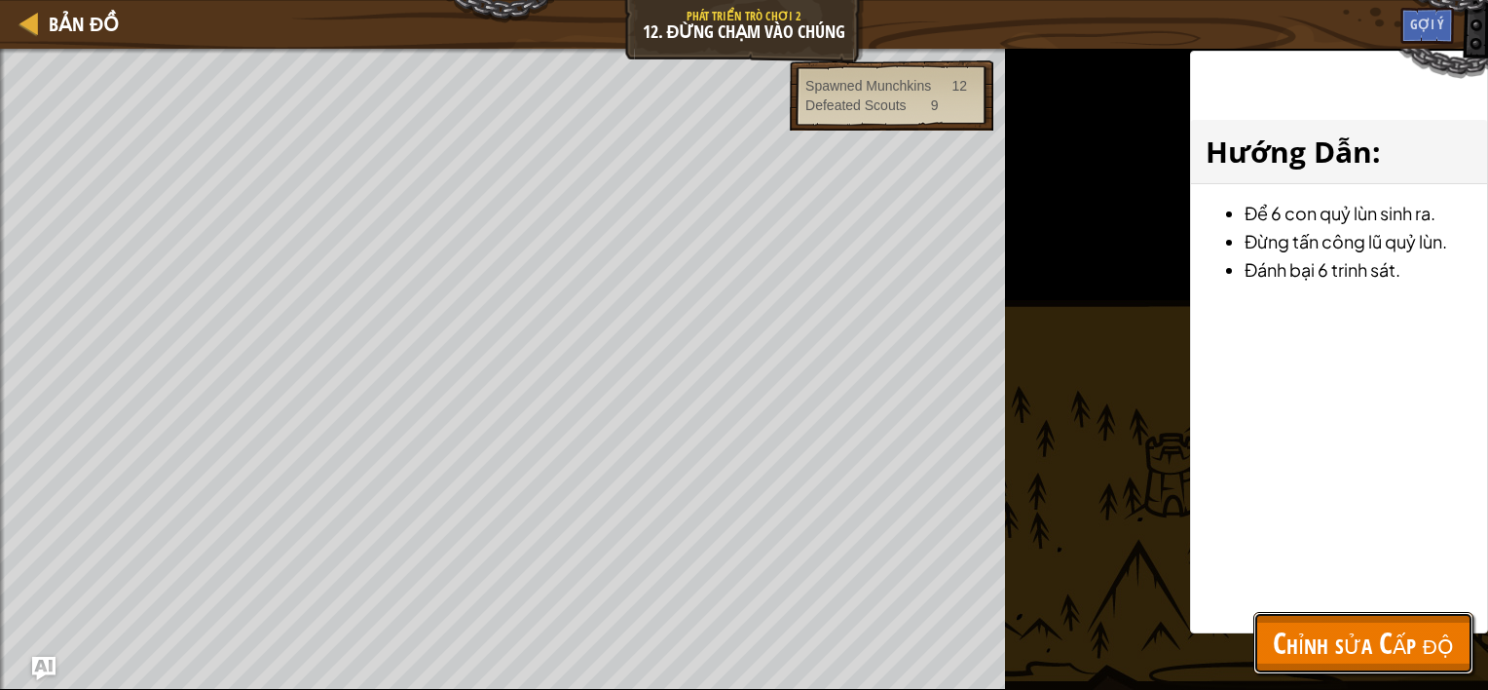
click at [1304, 630] on span "Chỉnh sửa Cấp độ" at bounding box center [1363, 642] width 181 height 40
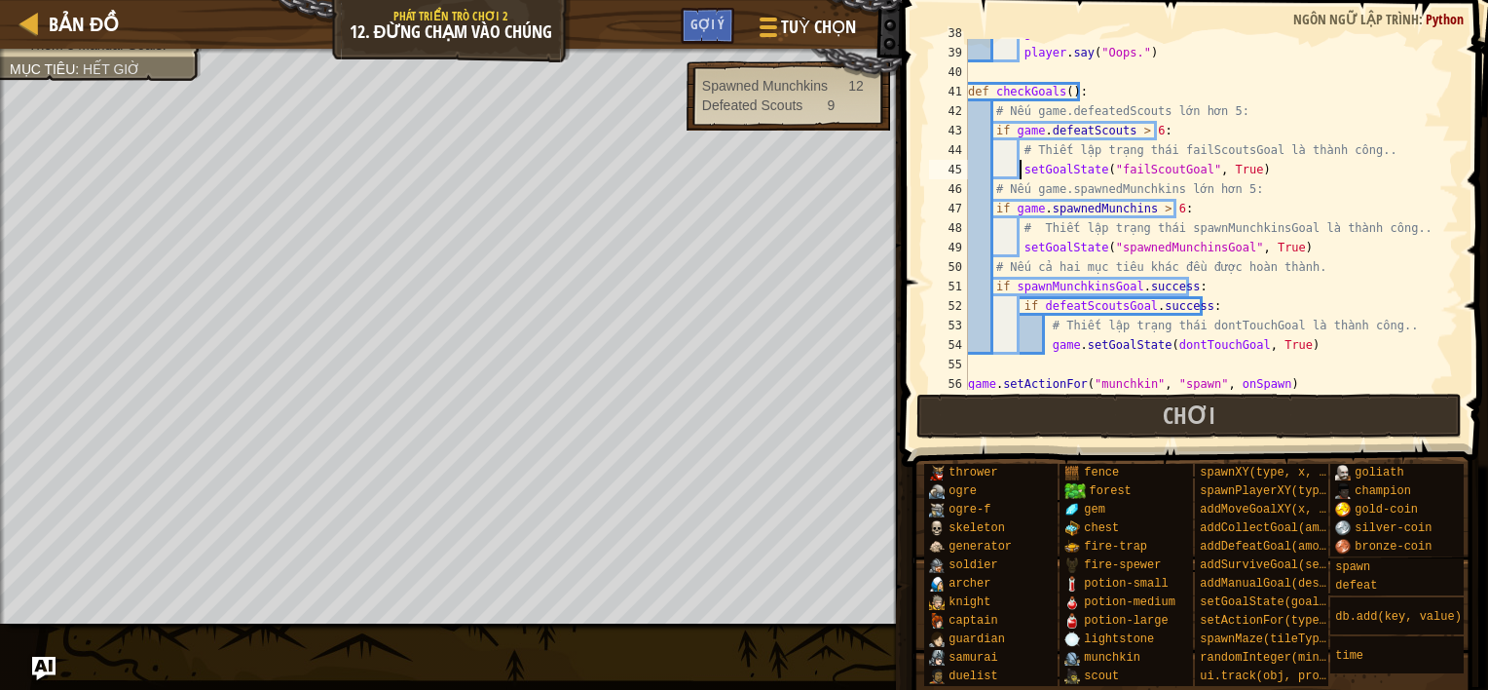
scroll to position [9, 21]
click at [1019, 168] on div "game . setGoalState ( dontTouchGoal , False ) player . say ( "Oops." ) def chec…" at bounding box center [1204, 218] width 480 height 390
click at [1021, 253] on div "game . setGoalState ( dontTouchGoal , False ) player . say ( "Oops." ) def chec…" at bounding box center [1204, 218] width 480 height 390
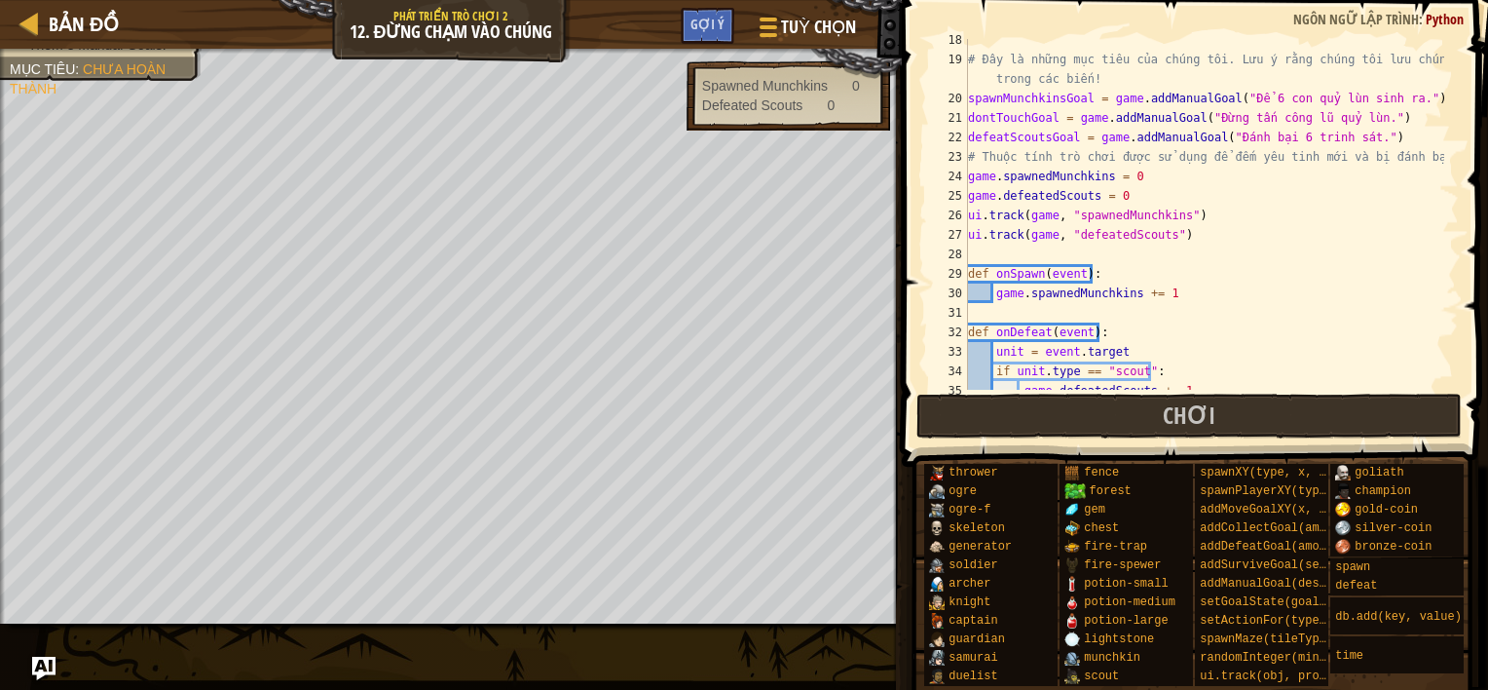
scroll to position [381, 0]
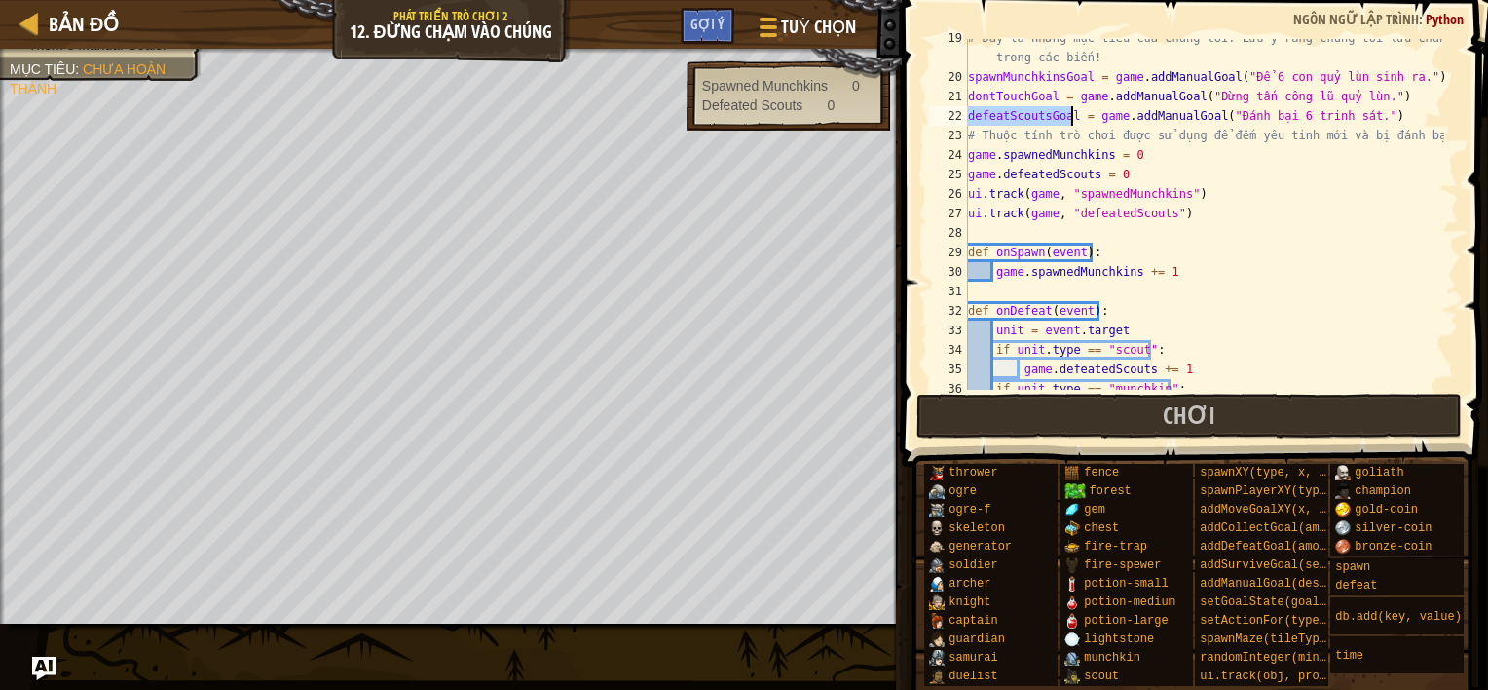
drag, startPoint x: 971, startPoint y: 113, endPoint x: 1071, endPoint y: 110, distance: 100.4
click at [1071, 110] on div "# Đây là những mục tiêu của chúng tôi. Lưu ý rằng chúng tôi lưu chúng trong các…" at bounding box center [1204, 232] width 480 height 409
click at [1297, 257] on div "# Đây là những mục tiêu của chúng tôi. Lưu ý rằng chúng tôi lưu chúng trong các…" at bounding box center [1204, 232] width 480 height 409
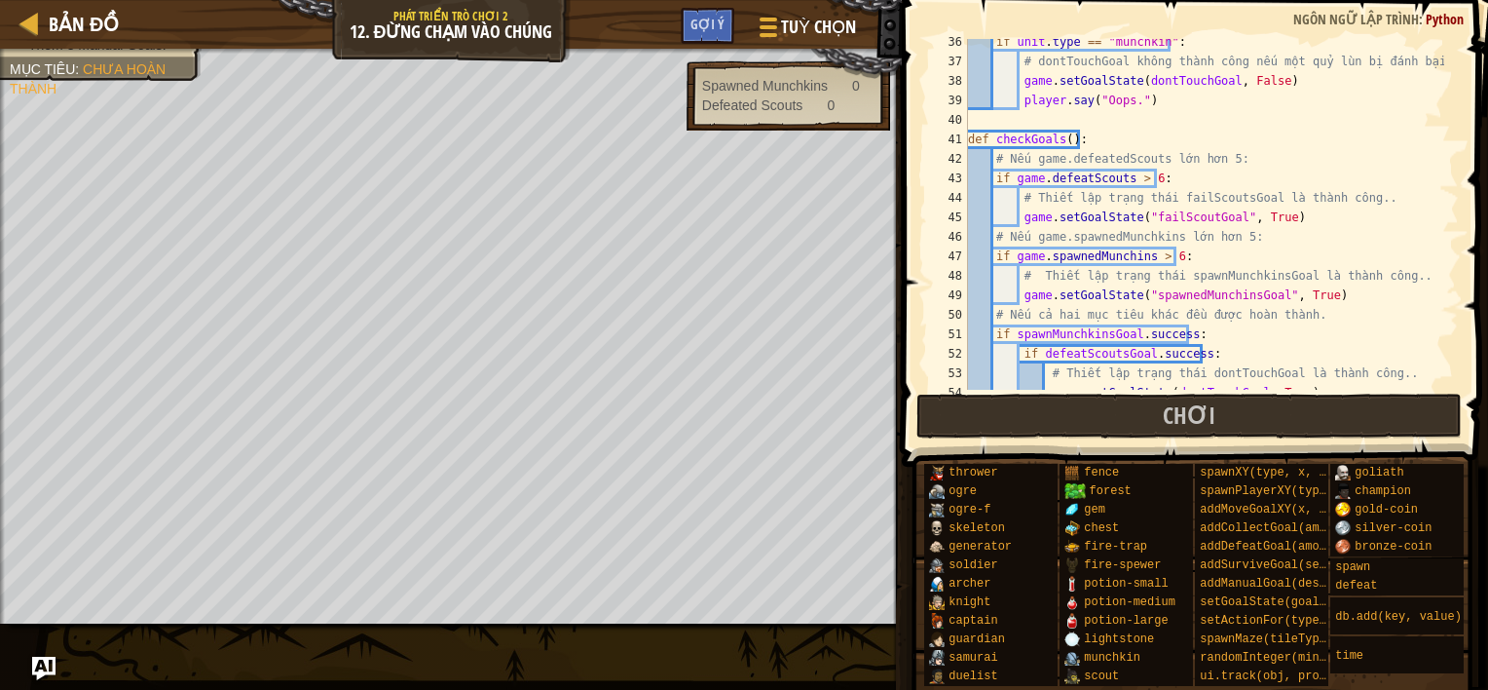
scroll to position [730, 0]
drag, startPoint x: 1141, startPoint y: 219, endPoint x: 1223, endPoint y: 220, distance: 81.8
click at [1223, 220] on div "if unit . type == "munchkin" : # dontTouchGoal không thành công nếu một quỷ lùn…" at bounding box center [1204, 224] width 480 height 390
click at [1149, 222] on div "if unit . type == "munchkin" : # dontTouchGoal không thành công nếu một quỷ lùn…" at bounding box center [1204, 224] width 480 height 390
paste textarea "failScoutGoal"
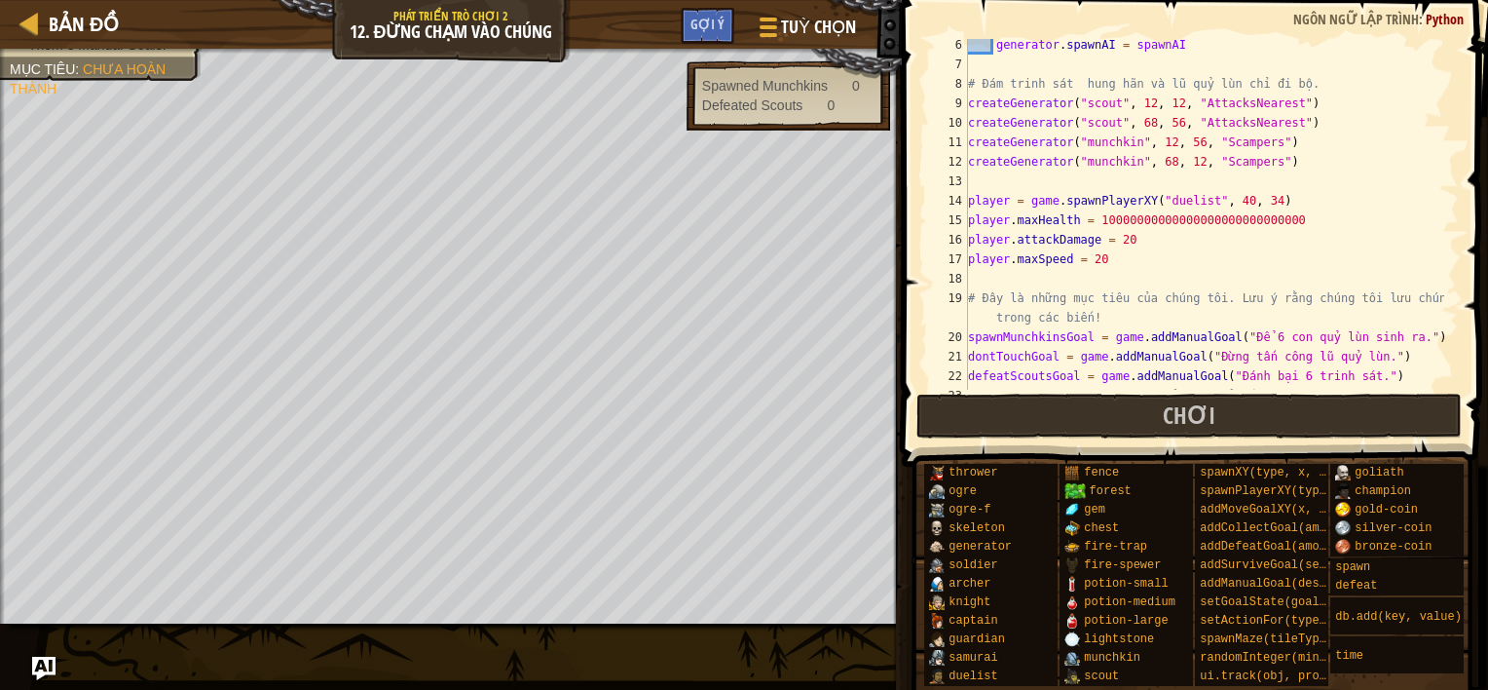
scroll to position [130, 0]
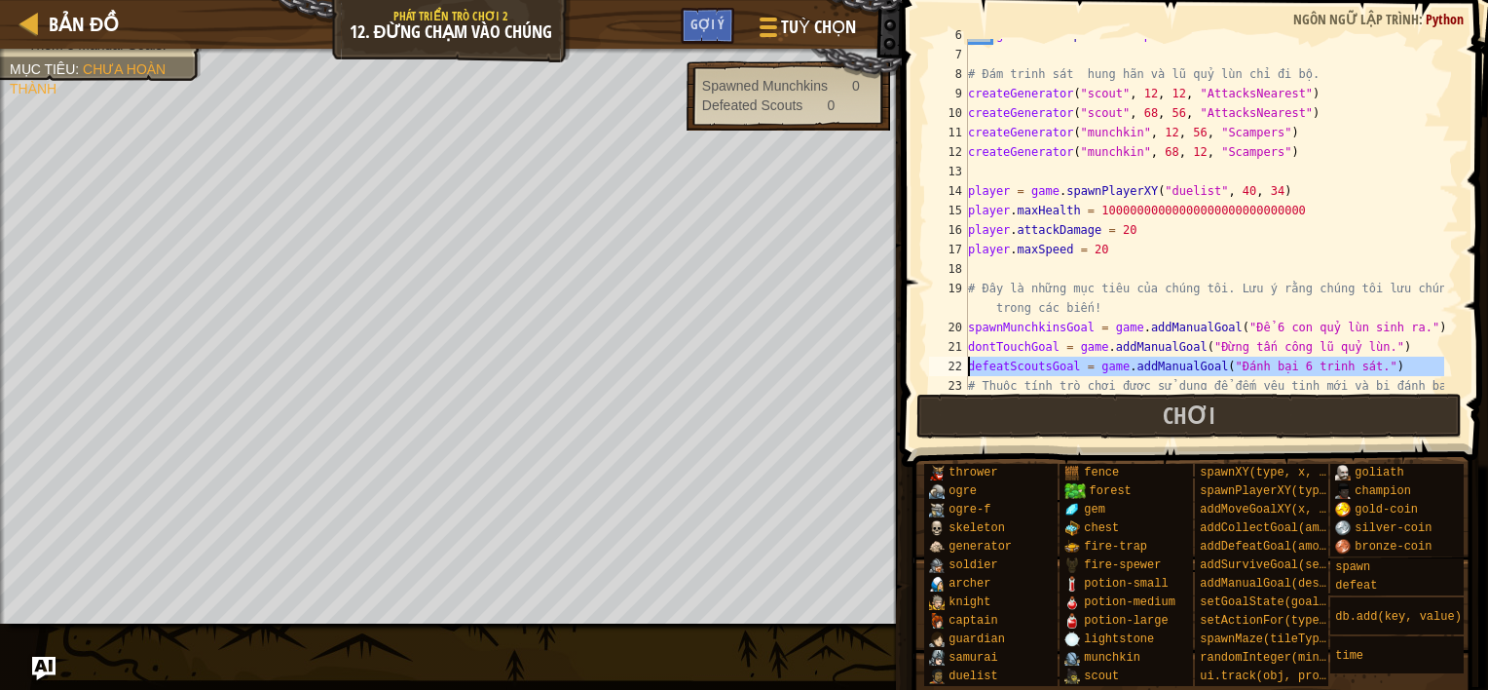
click at [966, 365] on div "22" at bounding box center [948, 365] width 39 height 19
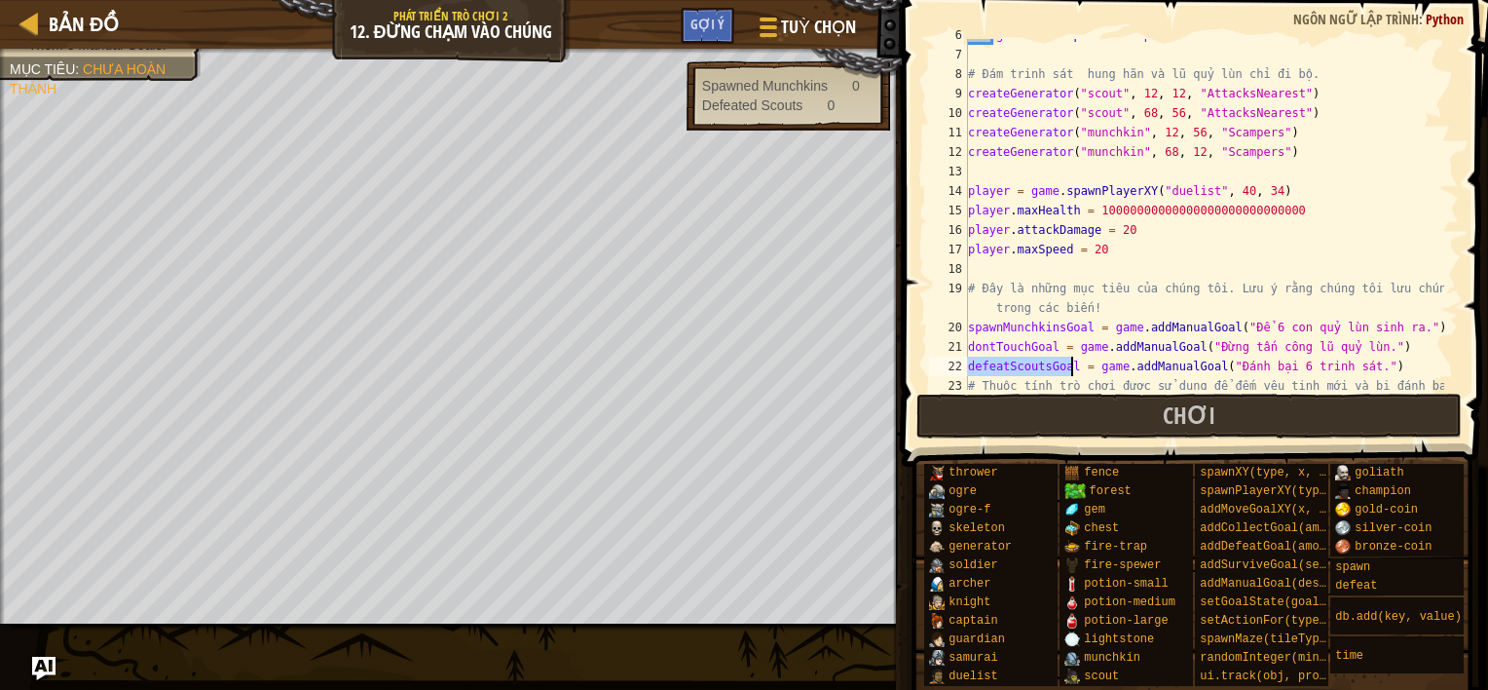
drag, startPoint x: 971, startPoint y: 366, endPoint x: 1065, endPoint y: 367, distance: 94.5
click at [1065, 367] on div "generator . spawnAI = spawnAI # Đám trinh sát hung hãn và lũ quỷ lùn chỉ đi bộ.…" at bounding box center [1204, 220] width 480 height 390
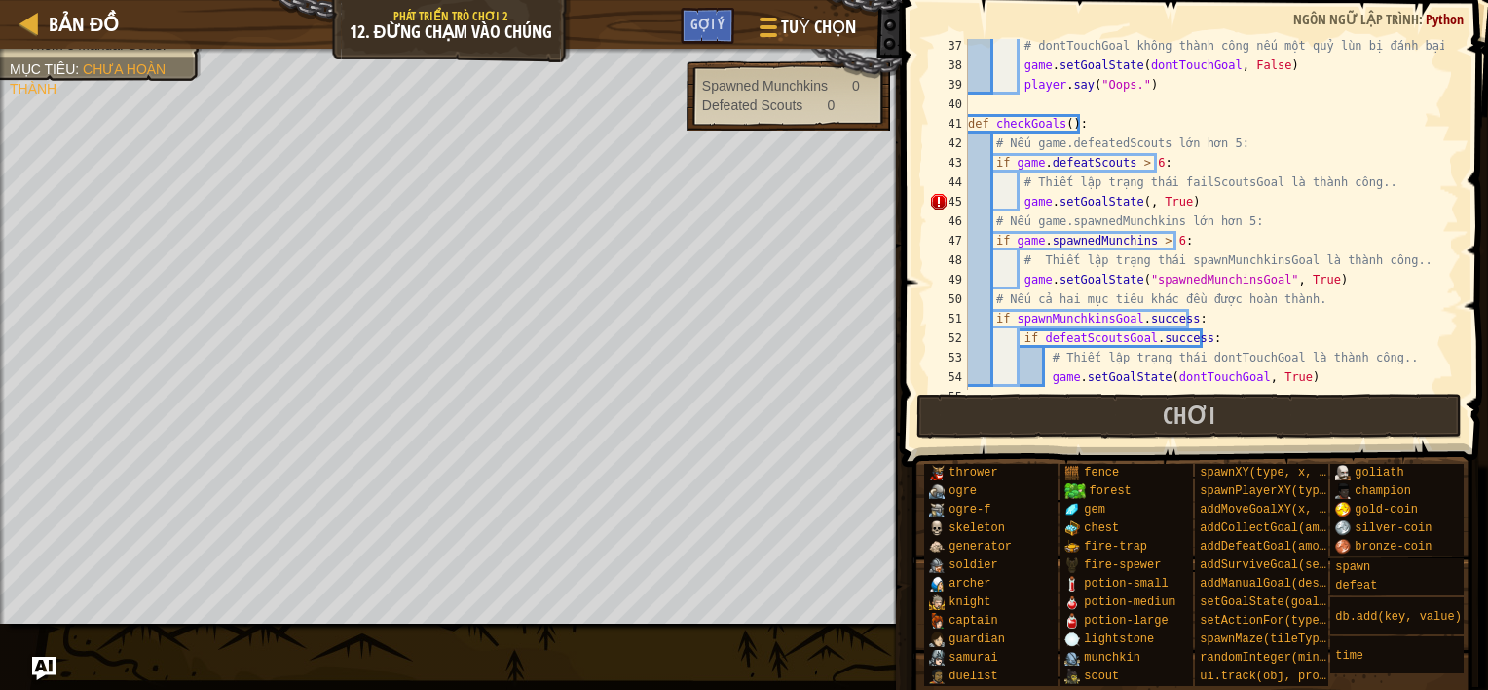
scroll to position [740, 0]
click at [1141, 206] on div "# dontTouchGoal không thành công nếu một quỷ lùn bị đánh bại. game . setGoalSta…" at bounding box center [1204, 234] width 480 height 390
click at [1138, 206] on div "# dontTouchGoal không thành công nếu một quỷ lùn bị đánh bại. game . setGoalSta…" at bounding box center [1204, 234] width 480 height 390
paste textarea "defeatScoutsGoa"
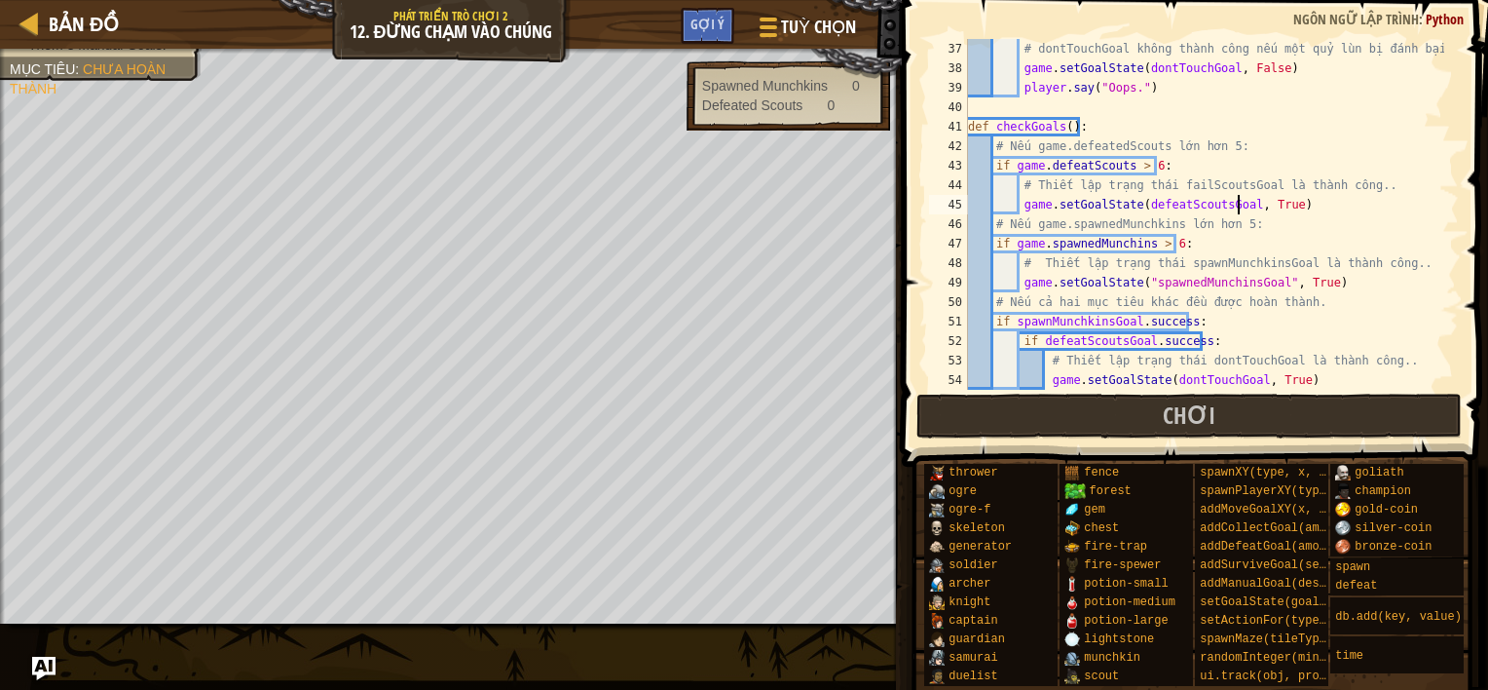
scroll to position [9, 22]
click at [1273, 283] on div "# dontTouchGoal không thành công nếu một quỷ lùn bị đánh bại. game . setGoalSta…" at bounding box center [1204, 234] width 480 height 390
click at [1140, 292] on div "# dontTouchGoal không thành công nếu một quỷ lùn bị đánh bại. game . setGoalSta…" at bounding box center [1204, 234] width 480 height 390
click at [1140, 277] on div "# dontTouchGoal không thành công nếu một quỷ lùn bị đánh bại. game . setGoalSta…" at bounding box center [1204, 234] width 480 height 390
type textarea "game.setGoalState(spawnedMunchinsGoal, True)"
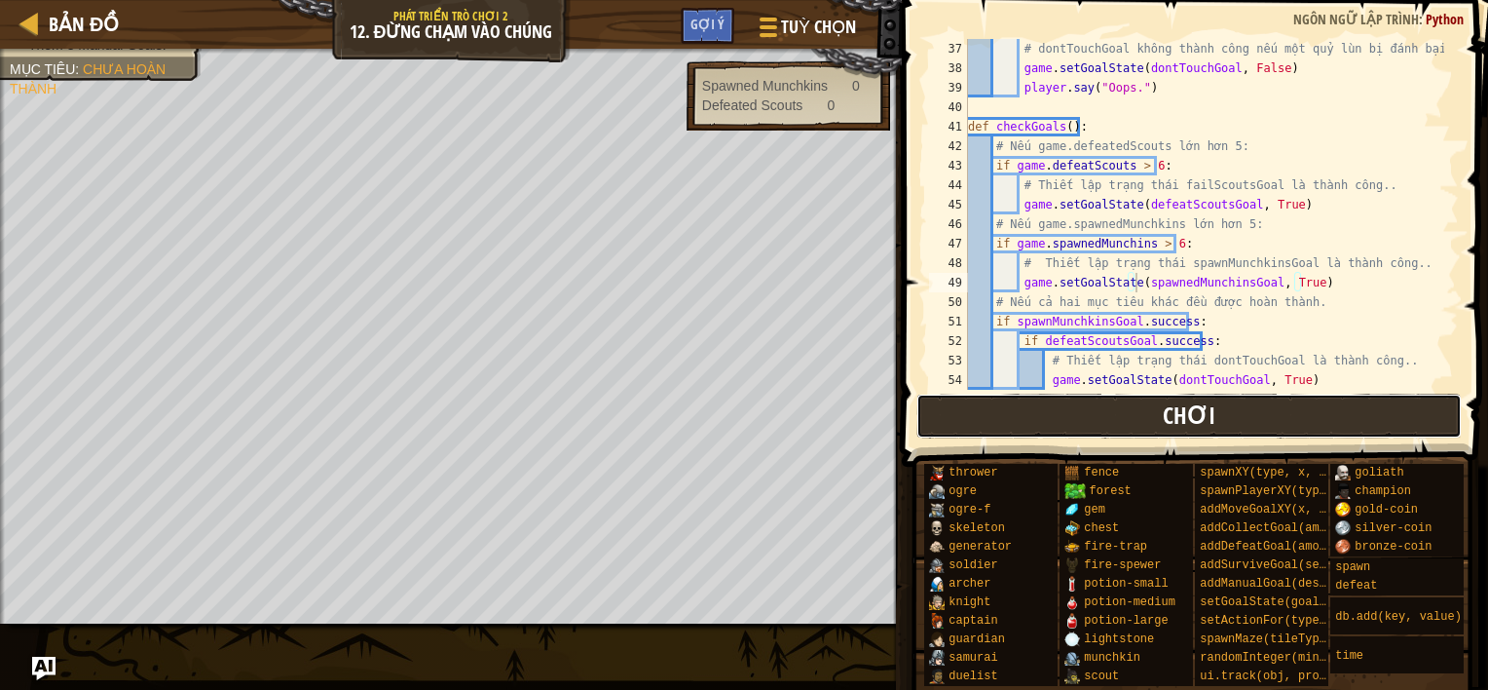
click at [1110, 405] on button "Chơi" at bounding box center [1189, 415] width 546 height 45
